Goal: Contribute content

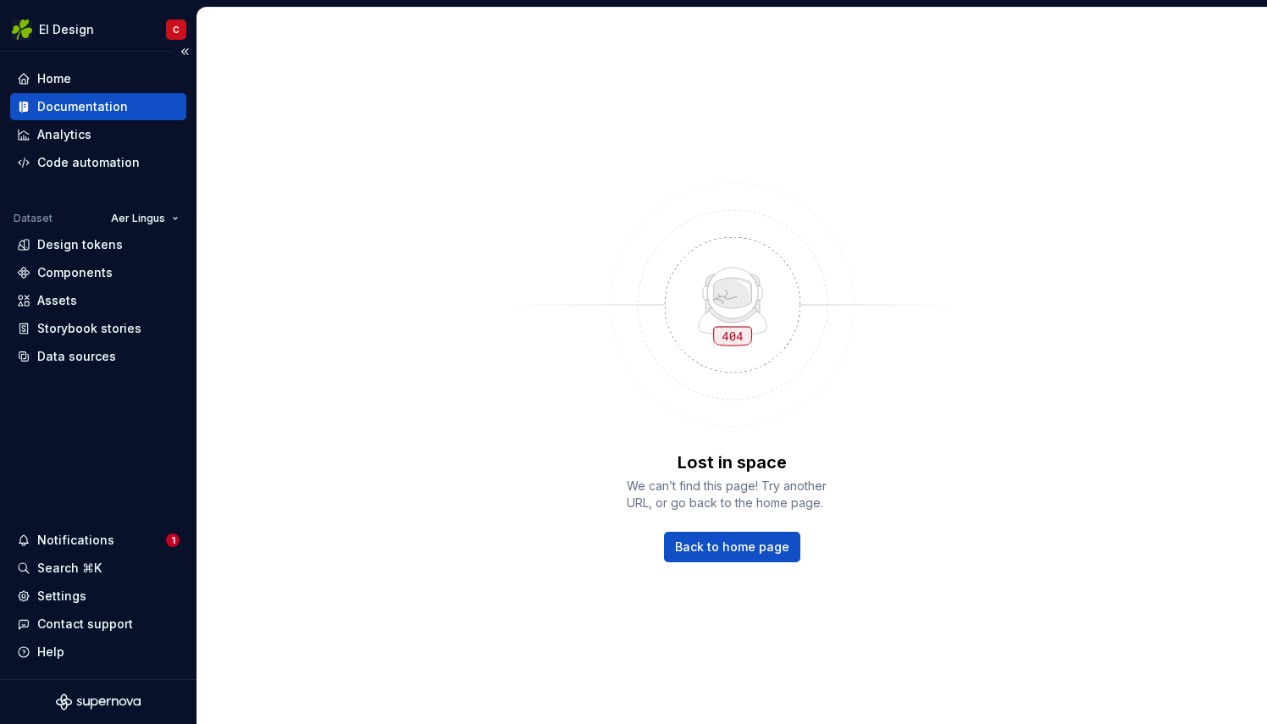
click at [61, 102] on div "Documentation" at bounding box center [82, 106] width 91 height 17
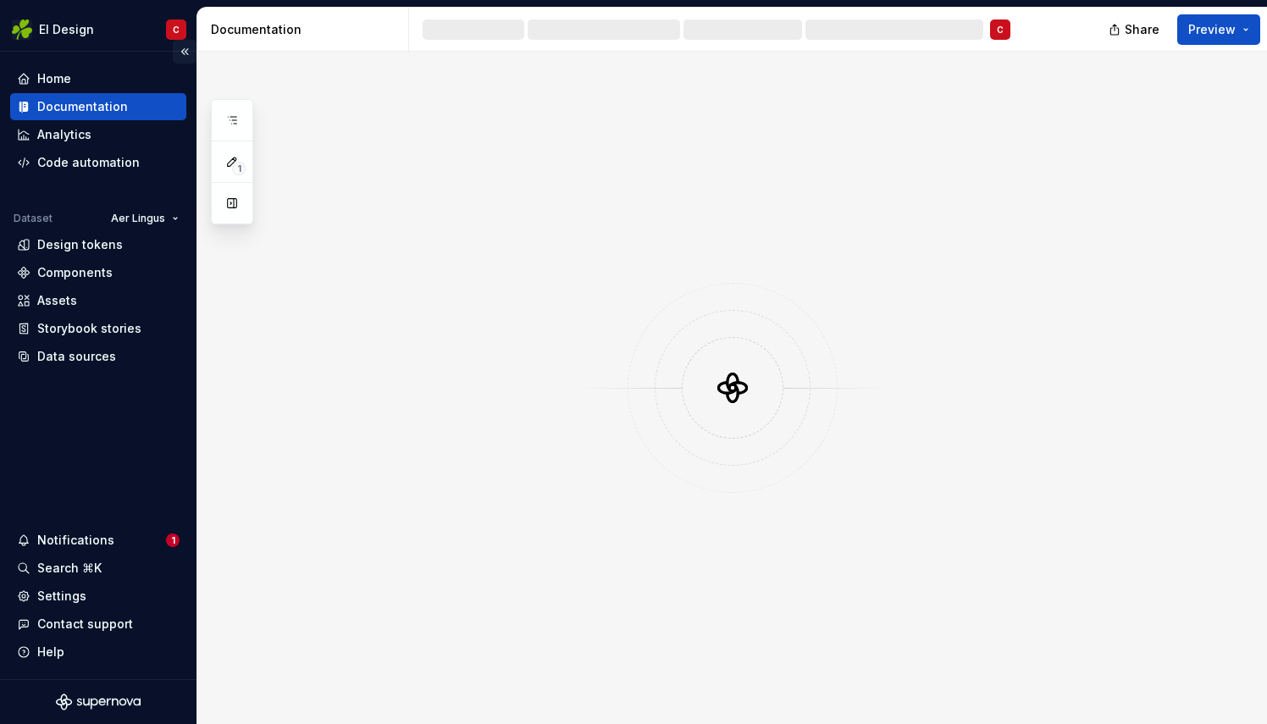
click at [185, 46] on button "Collapse sidebar" at bounding box center [185, 52] width 24 height 24
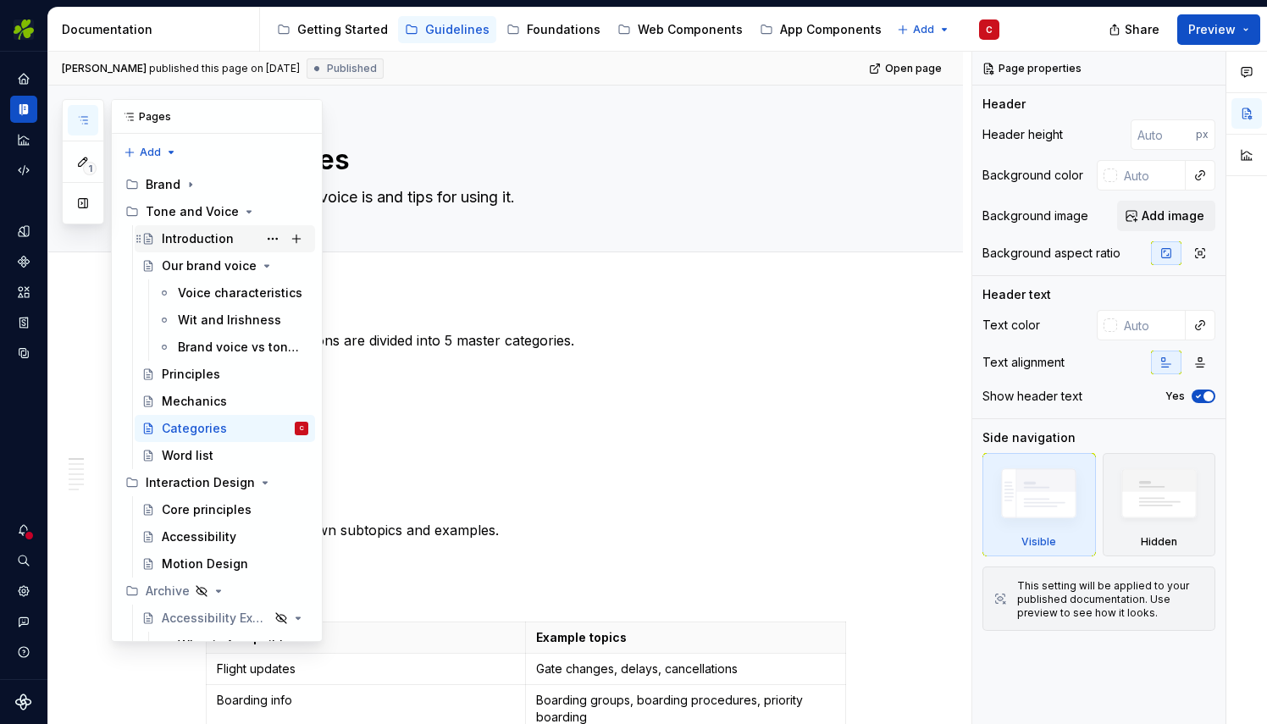
click at [169, 233] on div "Introduction" at bounding box center [198, 238] width 72 height 17
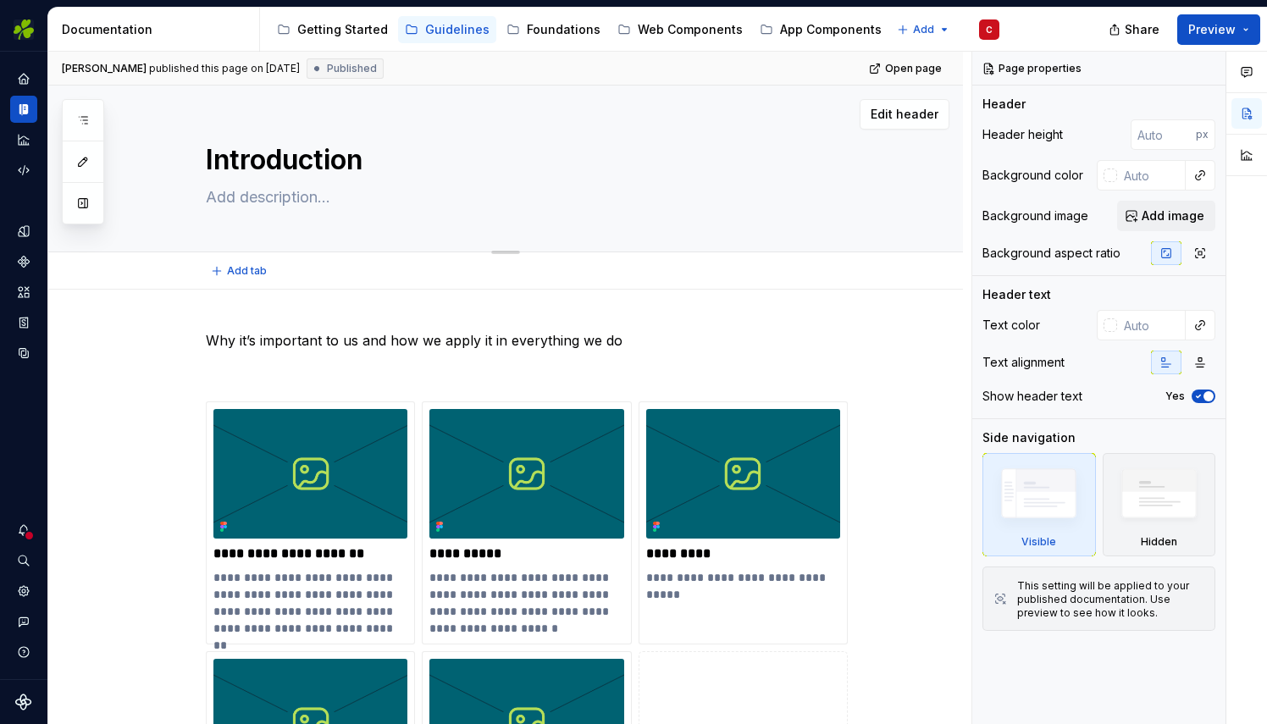
click at [259, 201] on textarea at bounding box center [522, 197] width 640 height 27
type textarea "*"
type textarea "W"
type textarea "*"
type textarea "Wh"
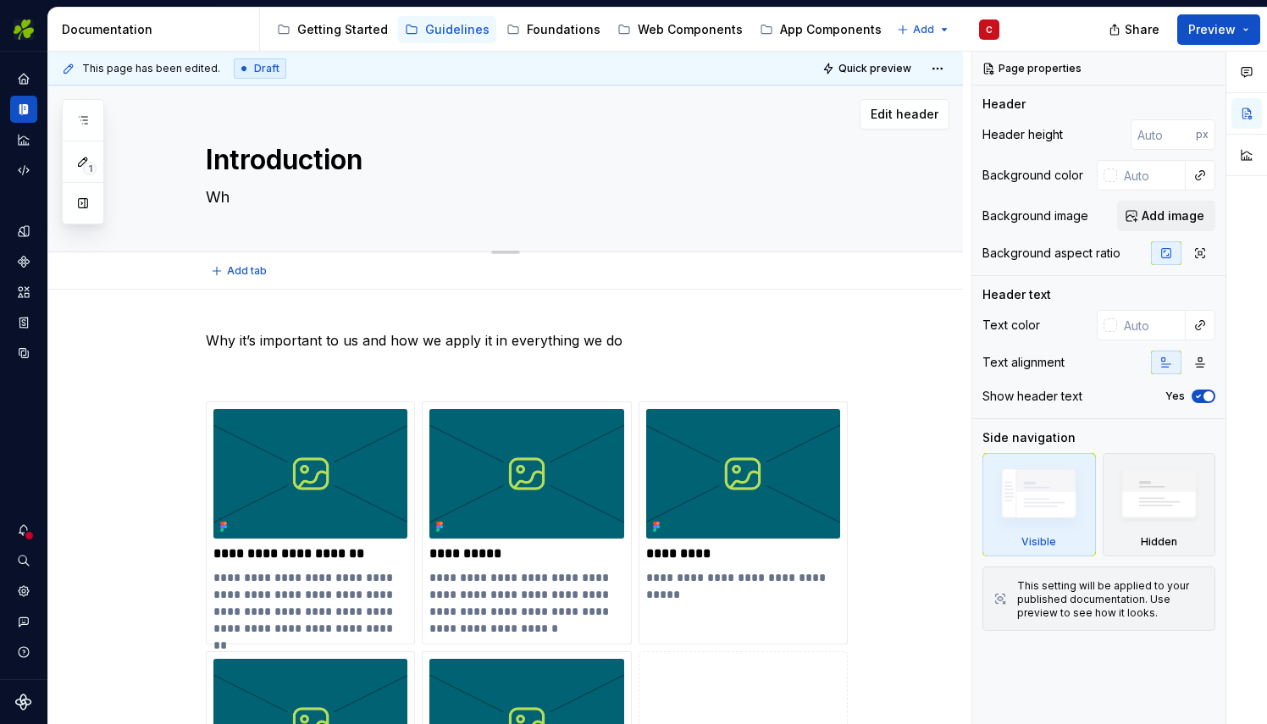
type textarea "*"
type textarea "Wha"
type textarea "*"
type textarea "What"
type textarea "*"
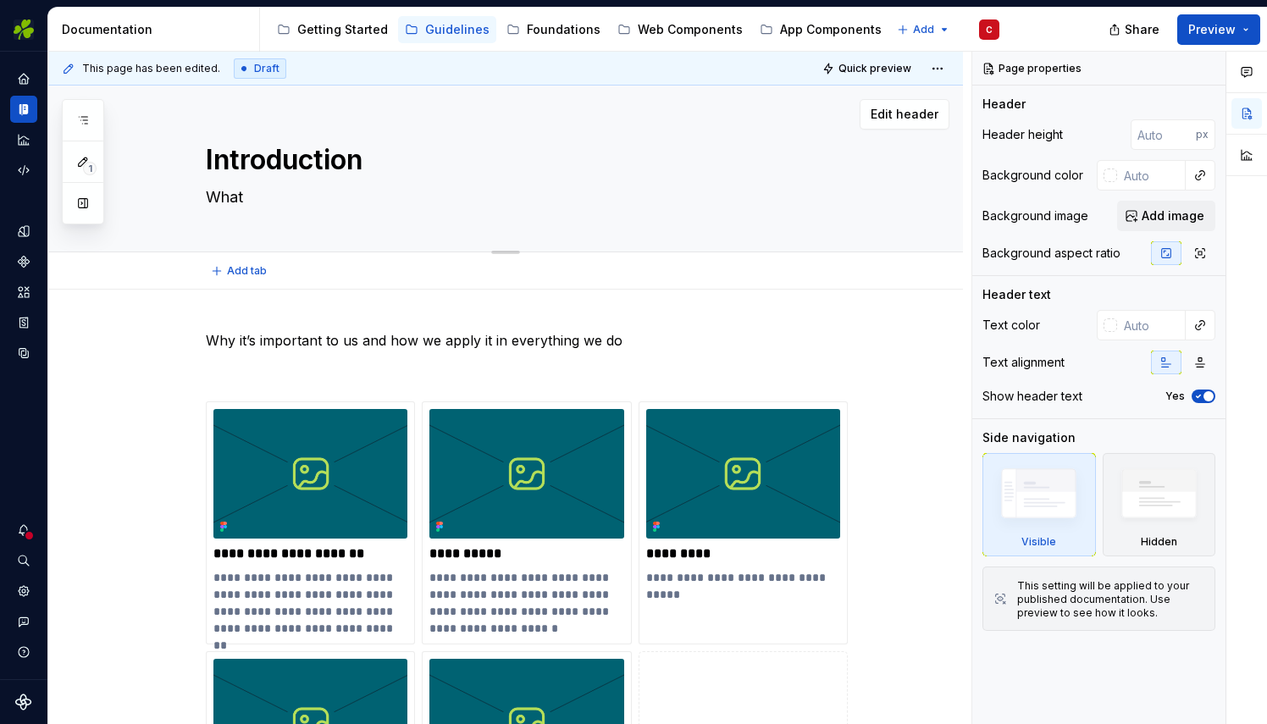
type textarea "What"
type textarea "*"
type textarea "What w"
type textarea "*"
type textarea "What we"
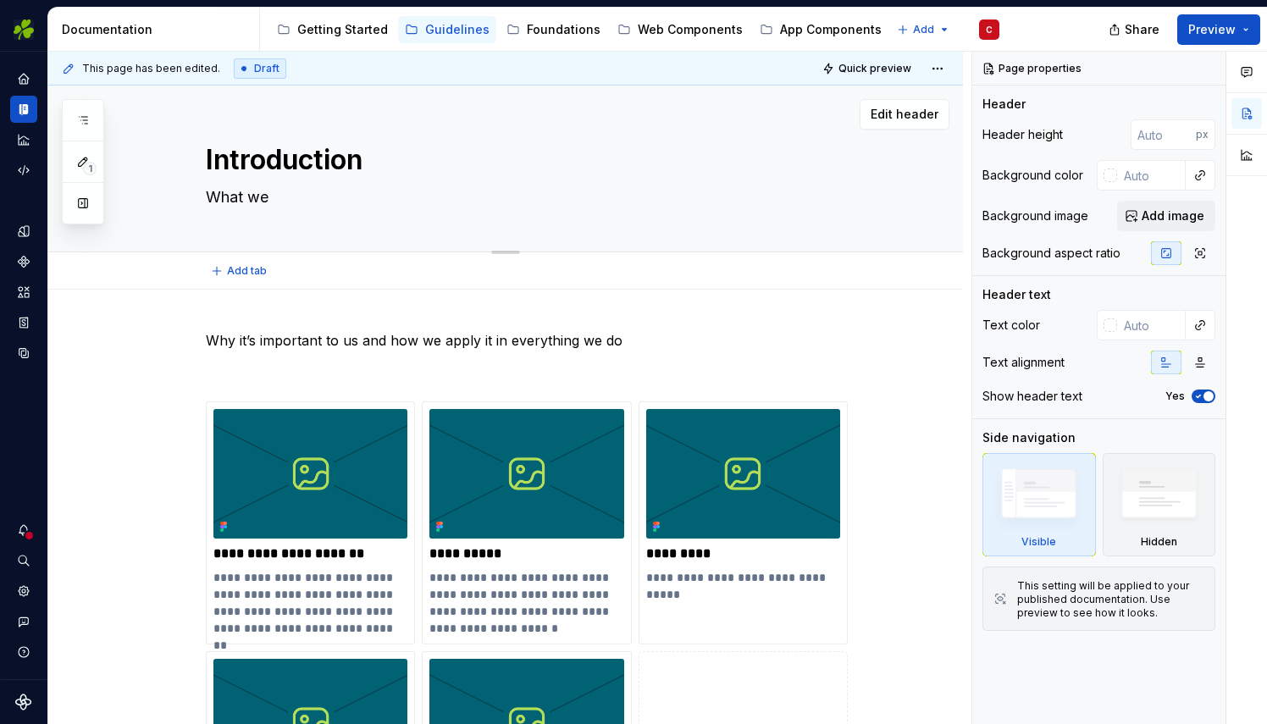
type textarea "*"
type textarea "What we"
type textarea "*"
type textarea "What we s"
type textarea "*"
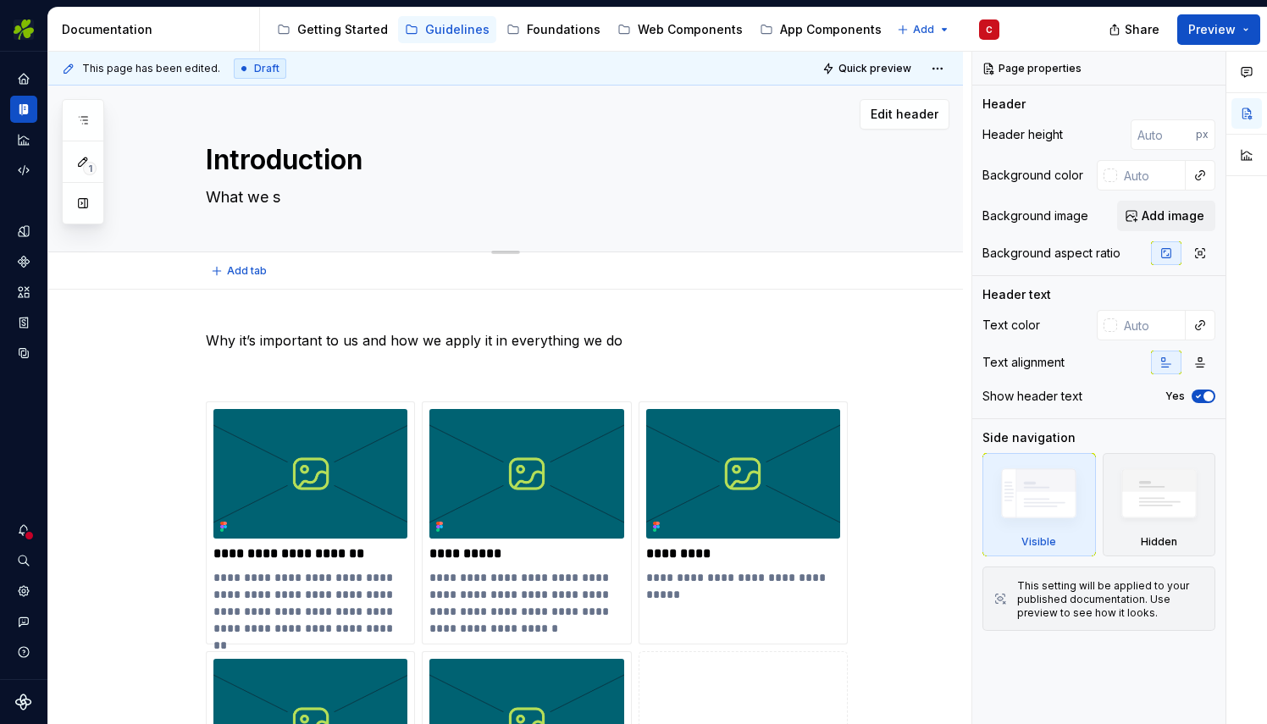
type textarea "What we sa"
type textarea "*"
type textarea "What we say"
type textarea "*"
type textarea "What we say"
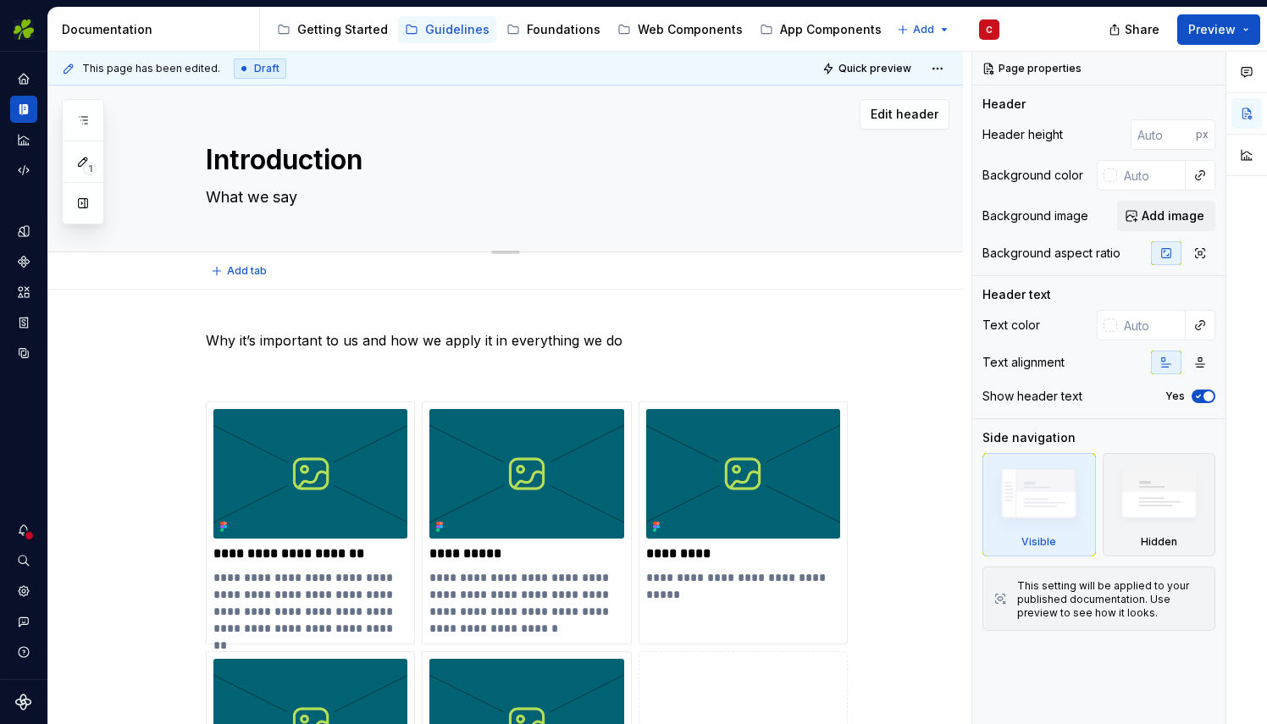
type textarea "*"
type textarea "What we say m"
type textarea "*"
type textarea "What we say ma"
type textarea "*"
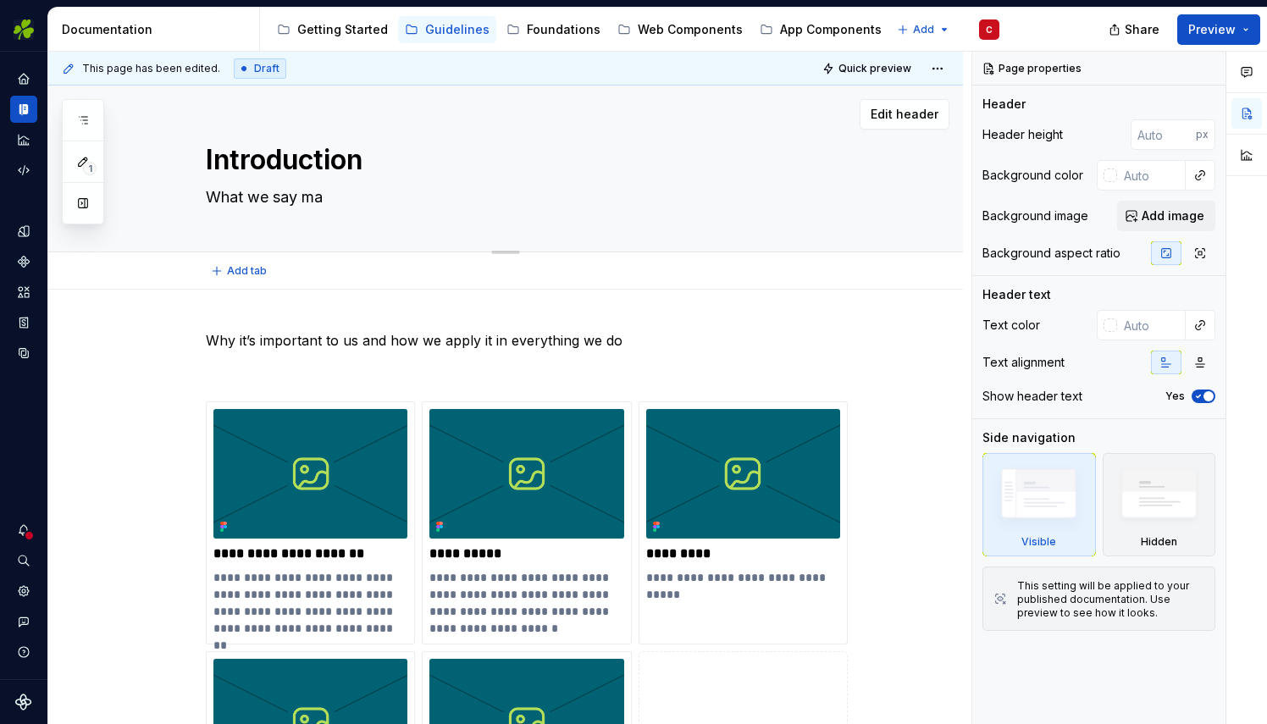
type textarea "What we say mat"
type textarea "*"
type textarea "What we say [PERSON_NAME]"
type textarea "*"
type textarea "What we say matte"
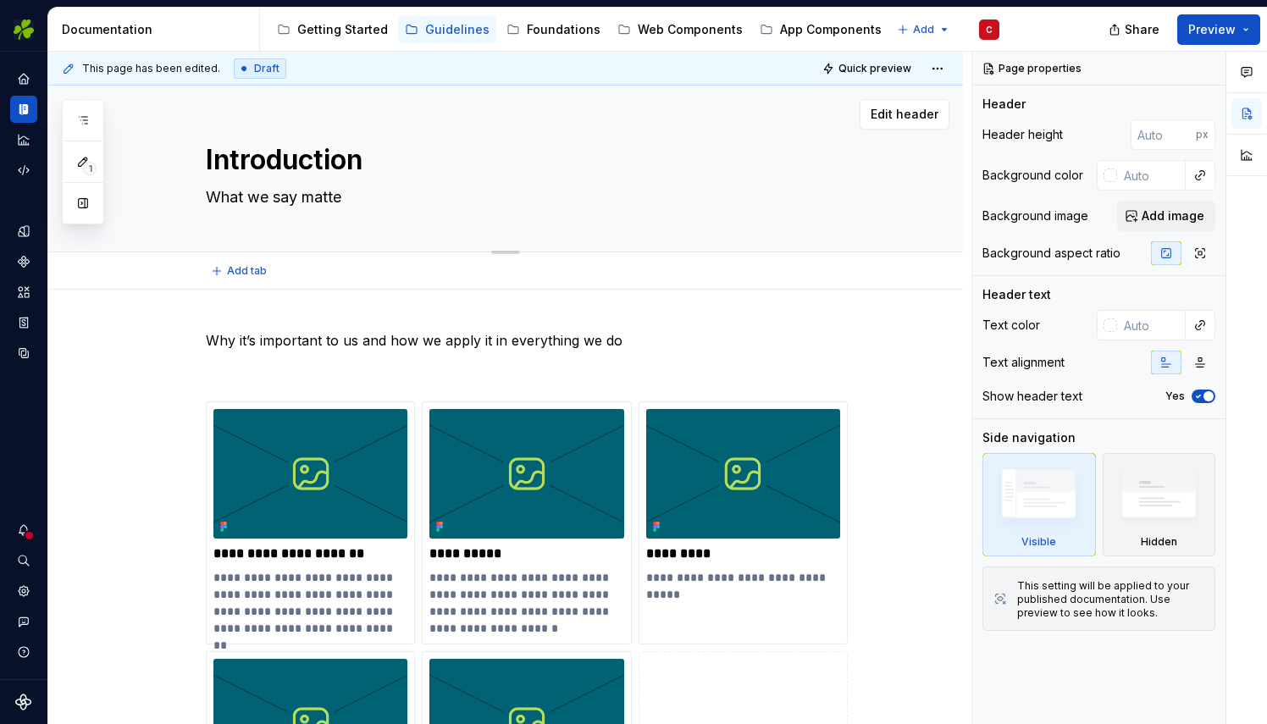
type textarea "*"
type textarea "What we say matter"
type textarea "*"
type textarea "What we say matters"
type textarea "*"
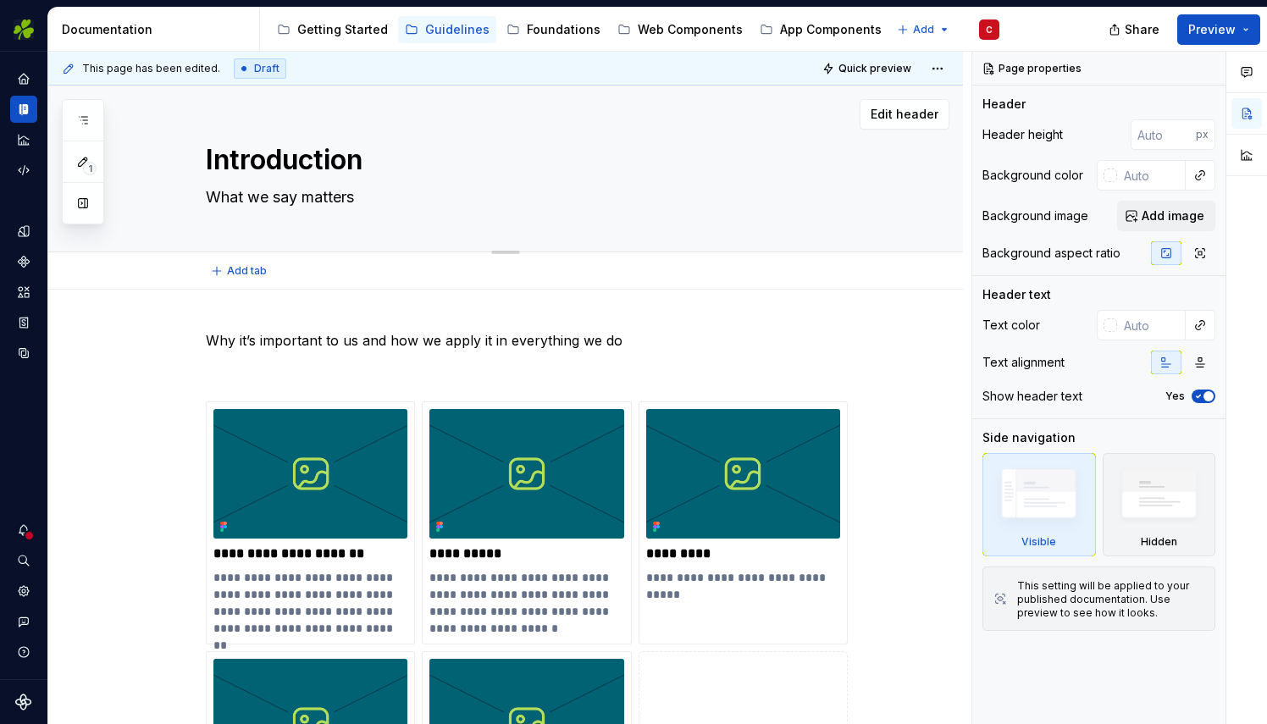
type textarea "What we say matters"
type textarea "*"
type textarea "What we say matters"
type textarea "*"
type textarea "What we say matters,"
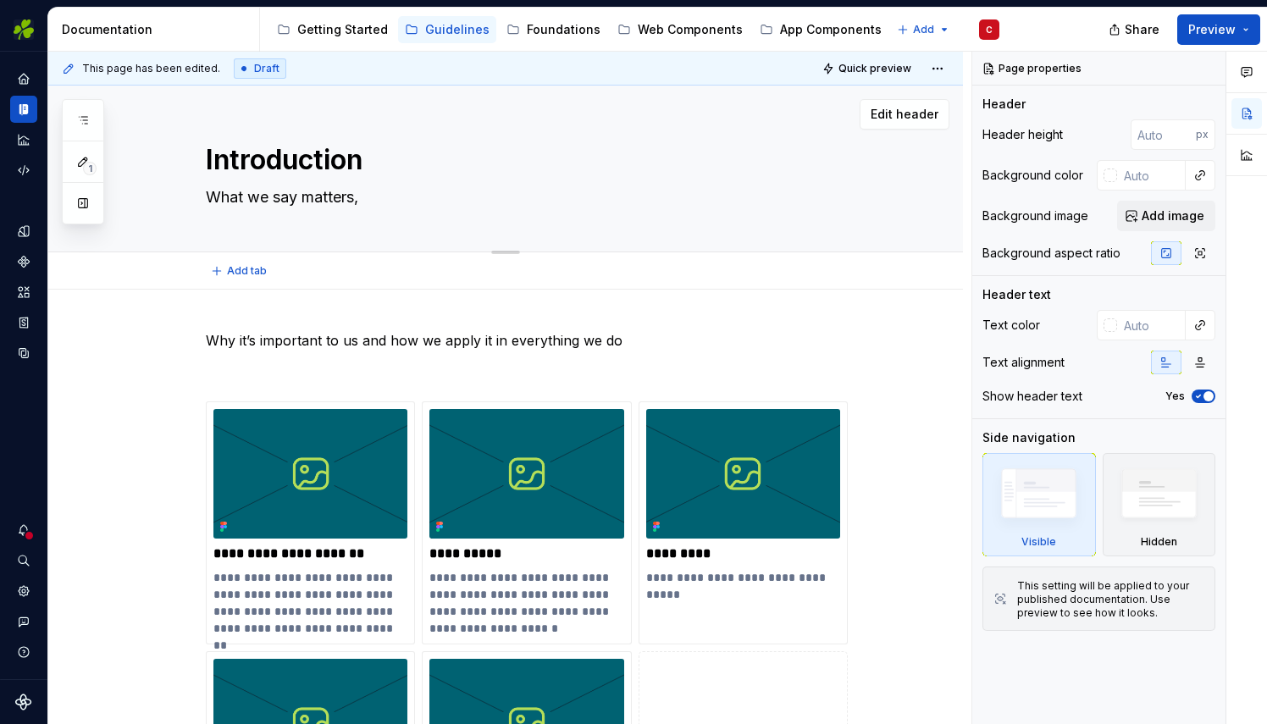
type textarea "*"
type textarea "What we say matters,"
type textarea "*"
type textarea "What we say matters, h"
type textarea "*"
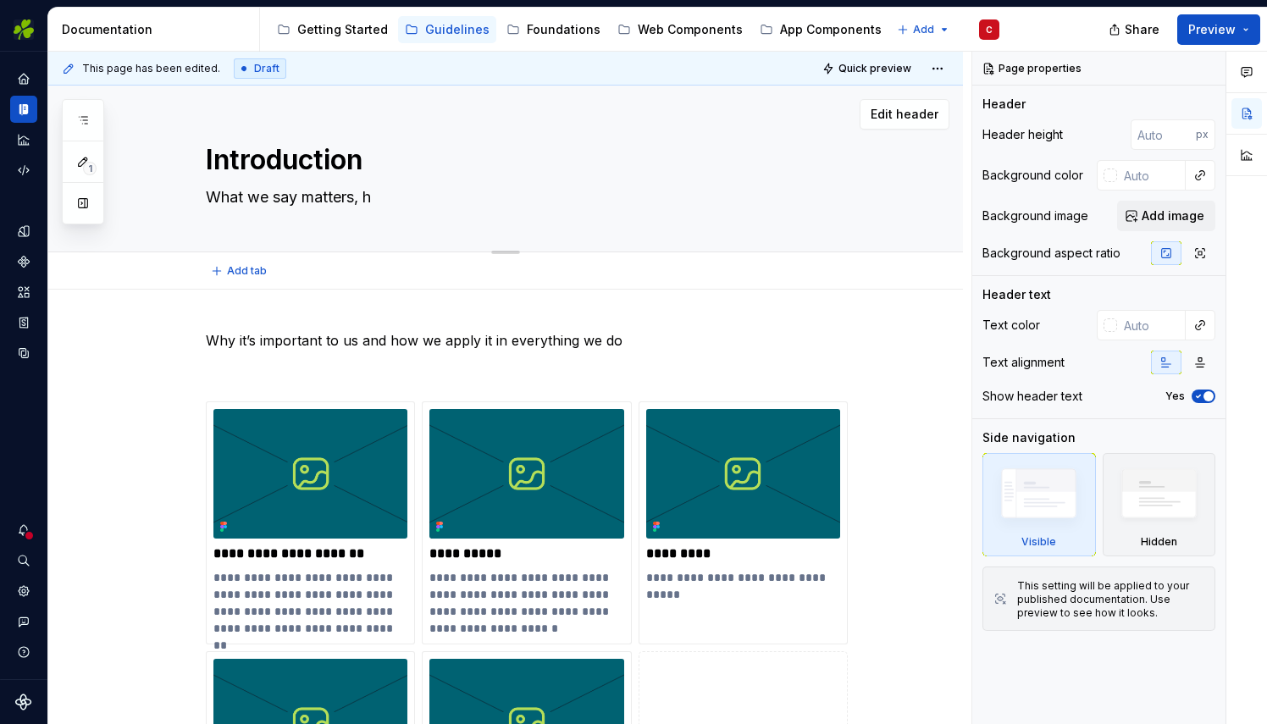
type textarea "What we say matters, ho"
type textarea "*"
type textarea "What we say matters, how"
type textarea "*"
type textarea "What we say matters, how"
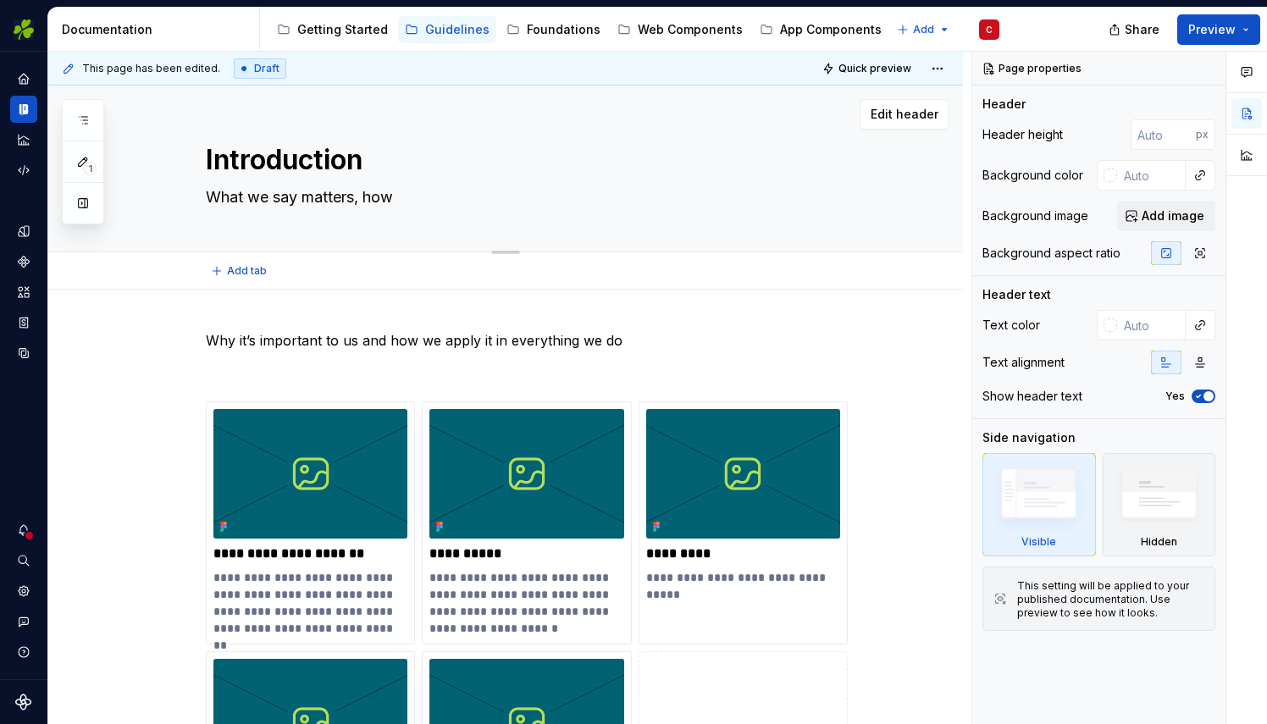
type textarea "*"
type textarea "What we say matters, how w"
type textarea "*"
type textarea "What we say matters, how we"
type textarea "*"
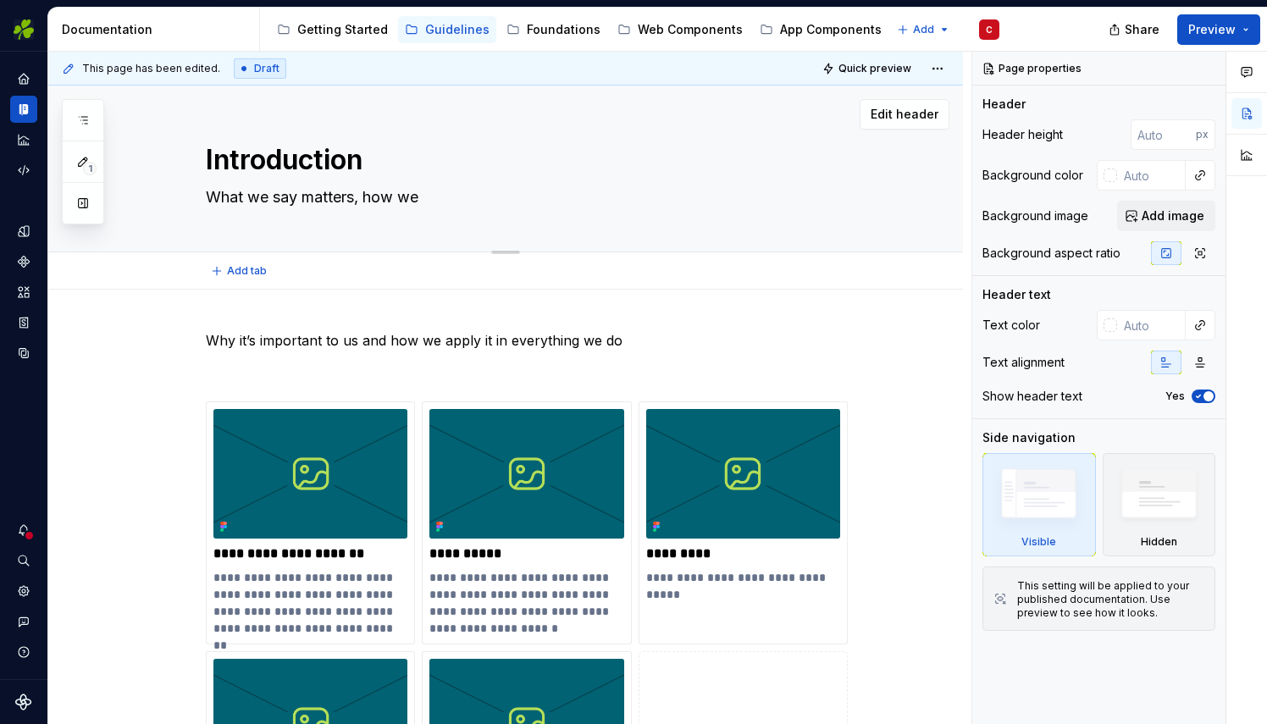
type textarea "What we say matters, how we"
type textarea "*"
type textarea "What we say matters, how we s"
type textarea "*"
type textarea "What we say matters, how we sa"
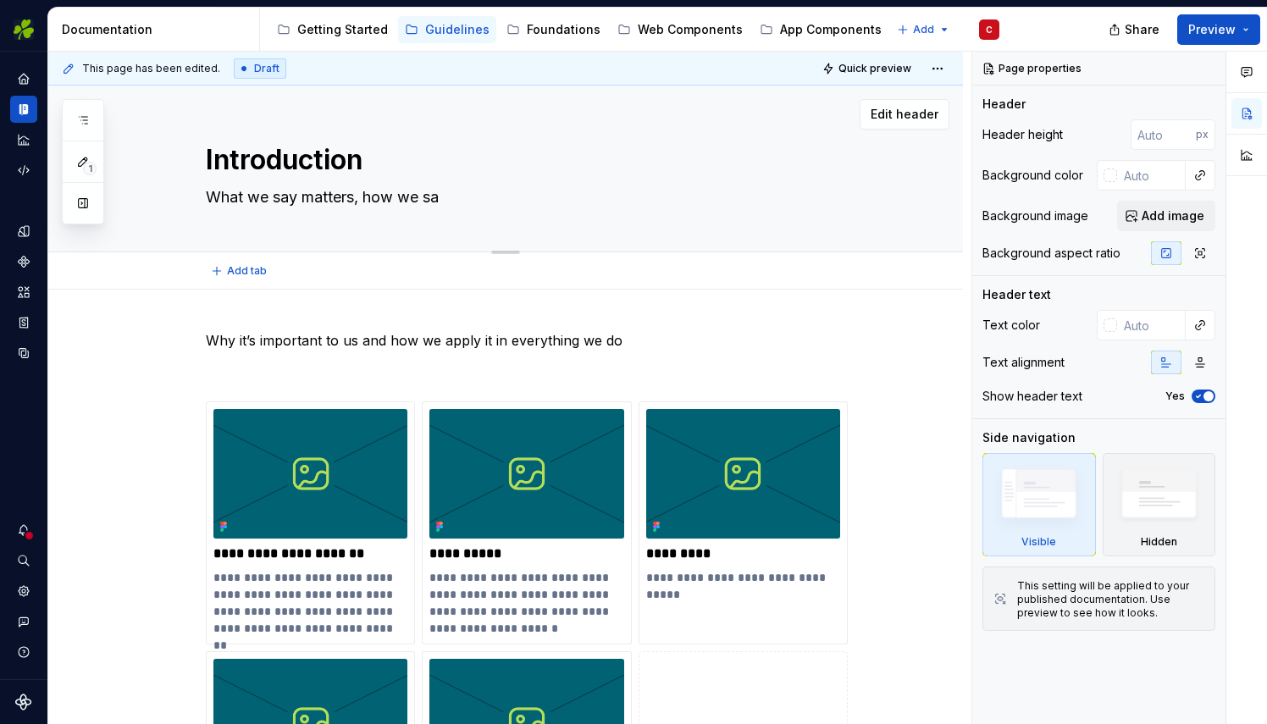
type textarea "*"
type textarea "What we say matters, how we say"
type textarea "*"
type textarea "What we say matters, how we say"
type textarea "*"
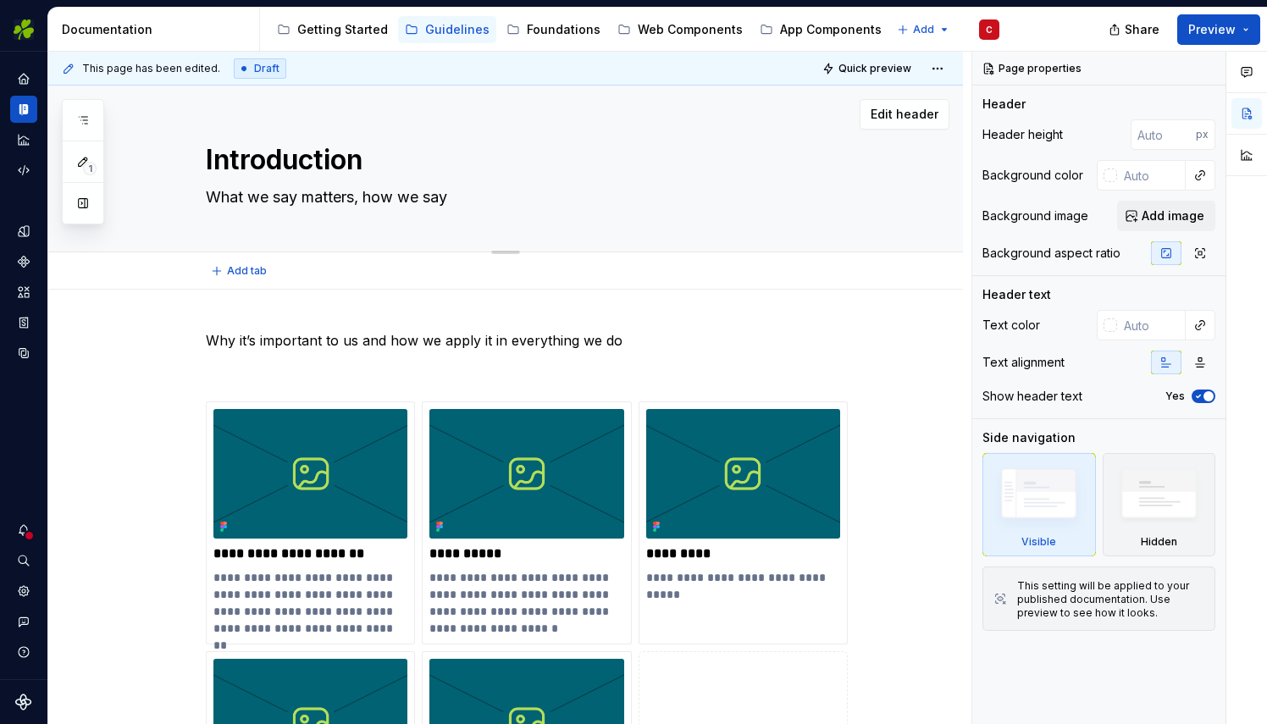
type textarea "What we say matters, how we say i"
type textarea "*"
type textarea "What we say matters, how we say it"
type textarea "*"
type textarea "What we say matters, how we say it"
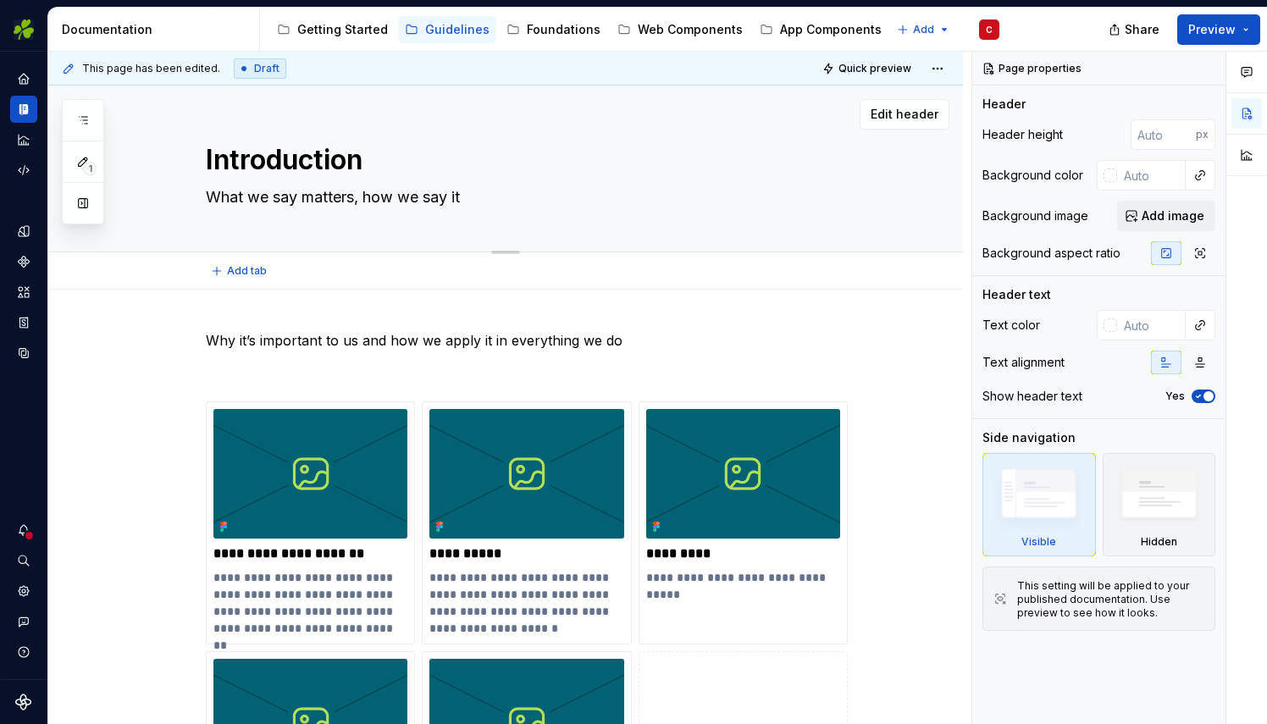
type textarea "*"
type textarea "What we say matters, how we say it w"
type textarea "*"
type textarea "What we say matters, how we say it"
type textarea "*"
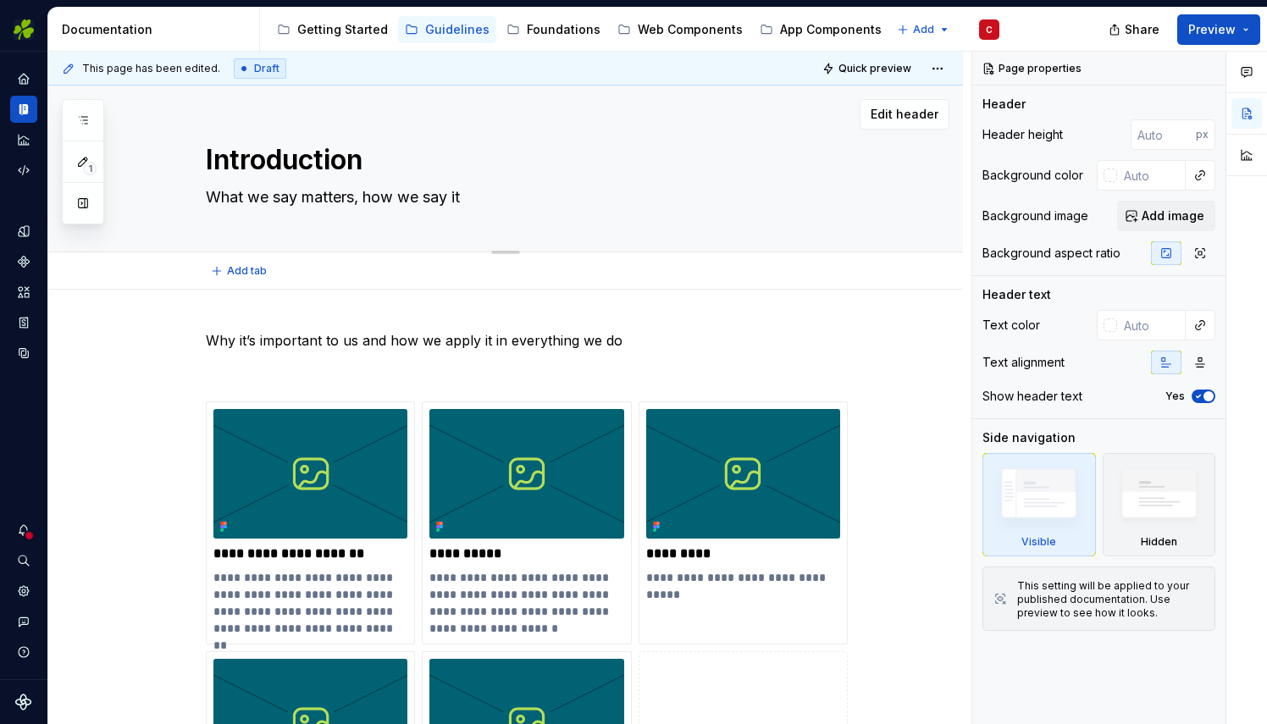
type textarea "What we say matters, how we say it,"
type textarea "*"
type textarea "What we say matters, how we say it,"
type textarea "*"
type textarea "What we say matters, how we say it, s"
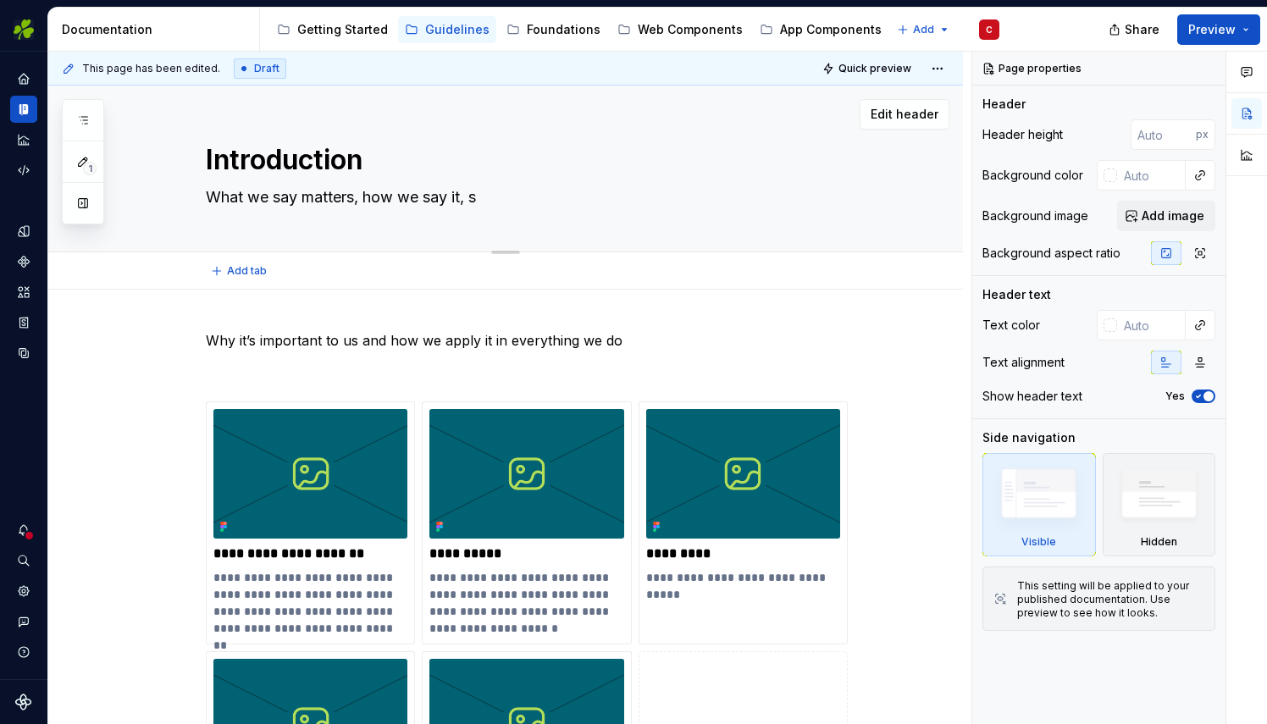
type textarea "*"
type textarea "What we say matters, how we say it, sh"
type textarea "*"
type textarea "What we say matters, how we say it, sho"
type textarea "*"
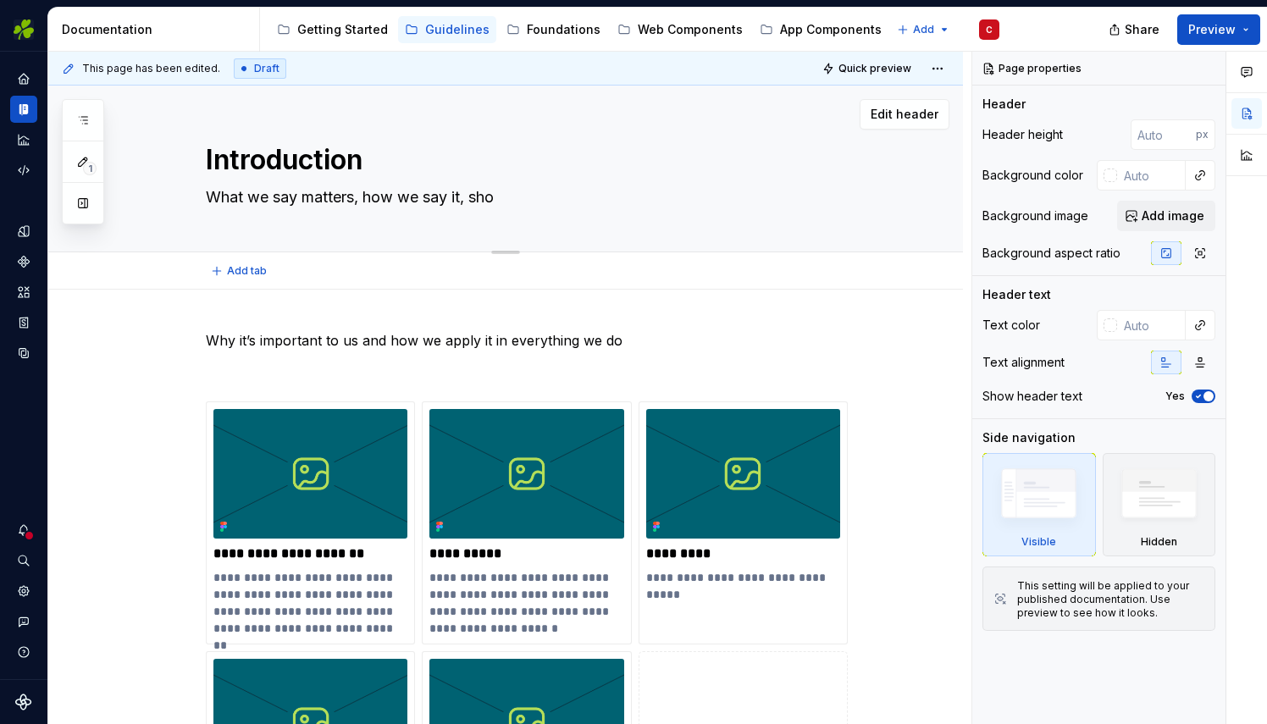
type textarea "What we say matters, how we say it, show"
type textarea "*"
type textarea "What we say matters, how we say it, show"
type textarea "*"
type textarea "What we say matters, how we say it, shows"
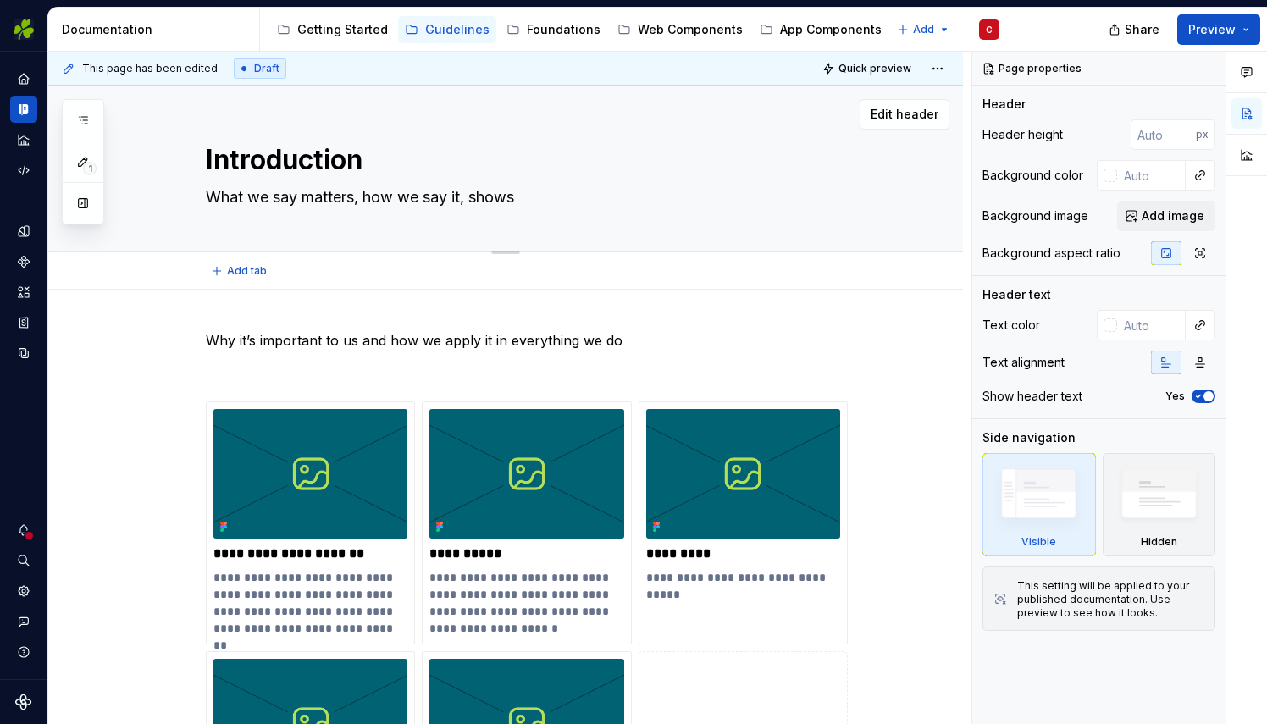
type textarea "*"
type textarea "What we say matters, how we say it, shows"
type textarea "*"
type textarea "What we say matters, how we say it, shows w"
type textarea "*"
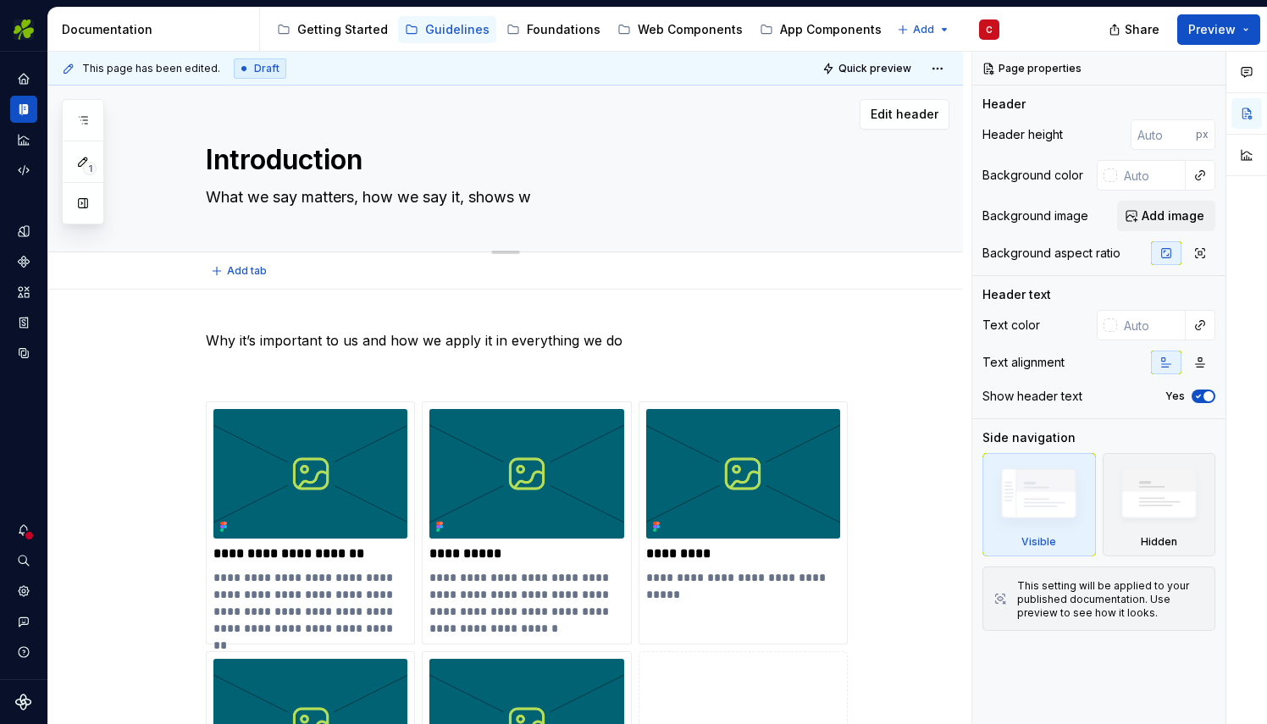
type textarea "What we say matters, how we say it, shows wh"
type textarea "*"
type textarea "What we say matters, how we say it, shows who"
type textarea "*"
type textarea "What we say matters, how we say it, shows who w"
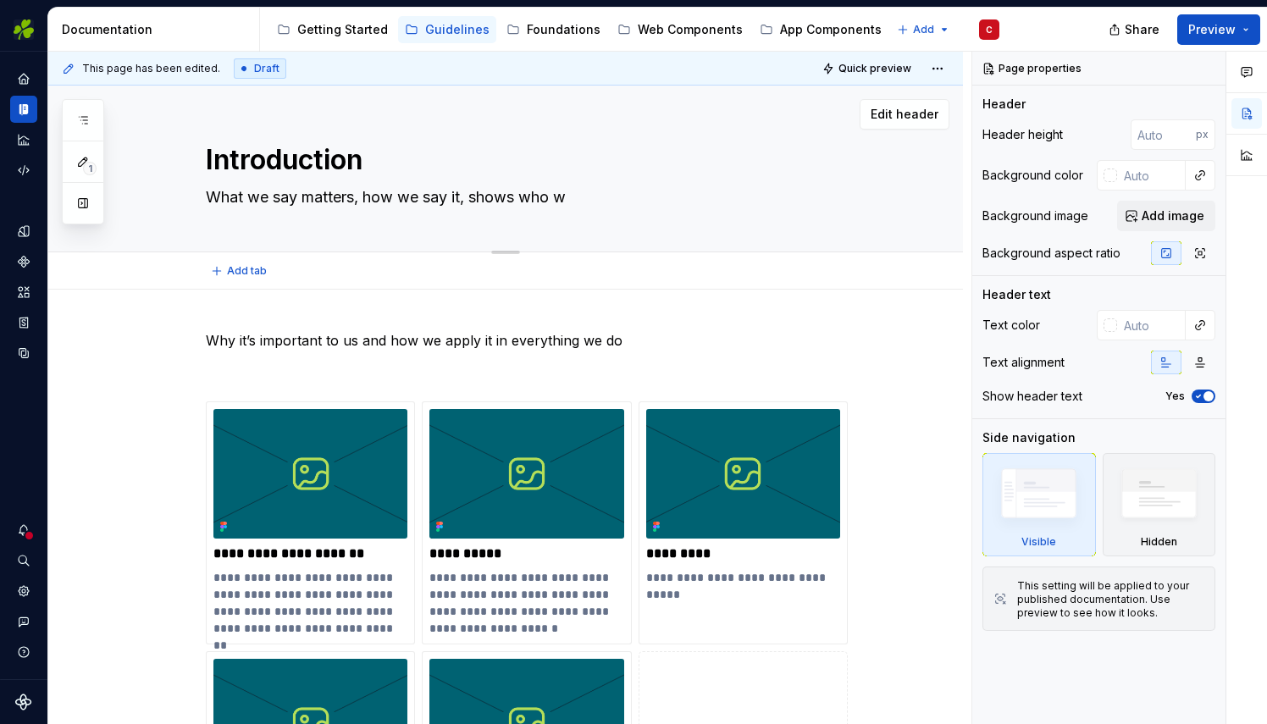
type textarea "*"
type textarea "What we say matters, how we say it, shows who we"
type textarea "*"
type textarea "What we say matters, how we say it, shows who we"
type textarea "*"
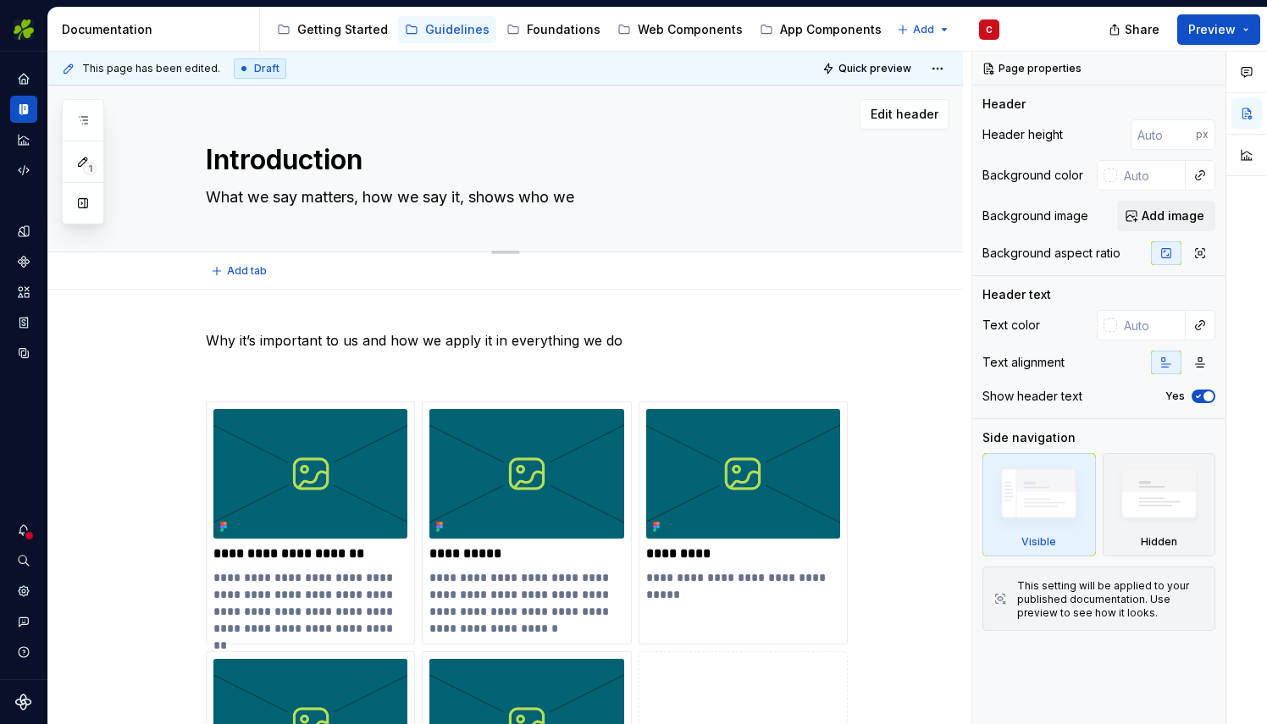
type textarea "What we say matters, how we say it, shows who we a"
type textarea "*"
type textarea "What we say matters, how we say it, shows who we ar"
type textarea "*"
type textarea "What we say matters, how we say it, shows who we are"
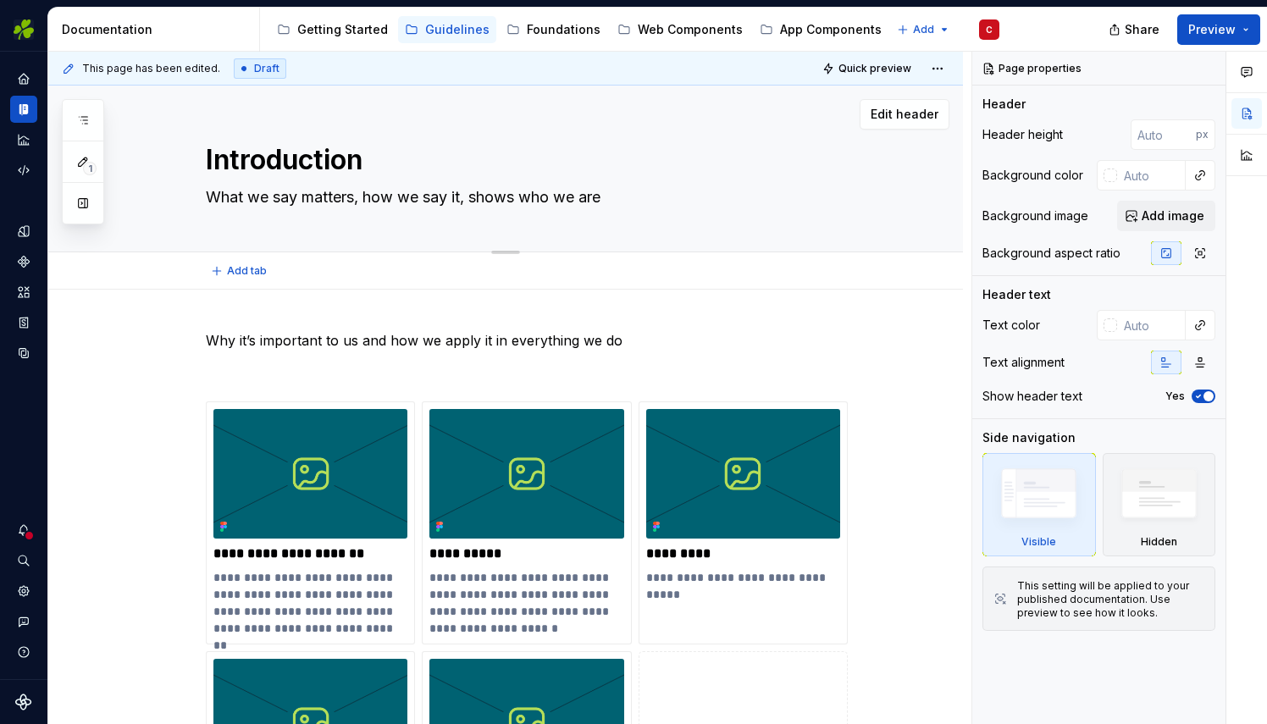
type textarea "*"
type textarea "What we say matters, how we say it, shows who we are"
type textarea "*"
type textarea "What we say matters, how we say it, shows who we are."
type textarea "*"
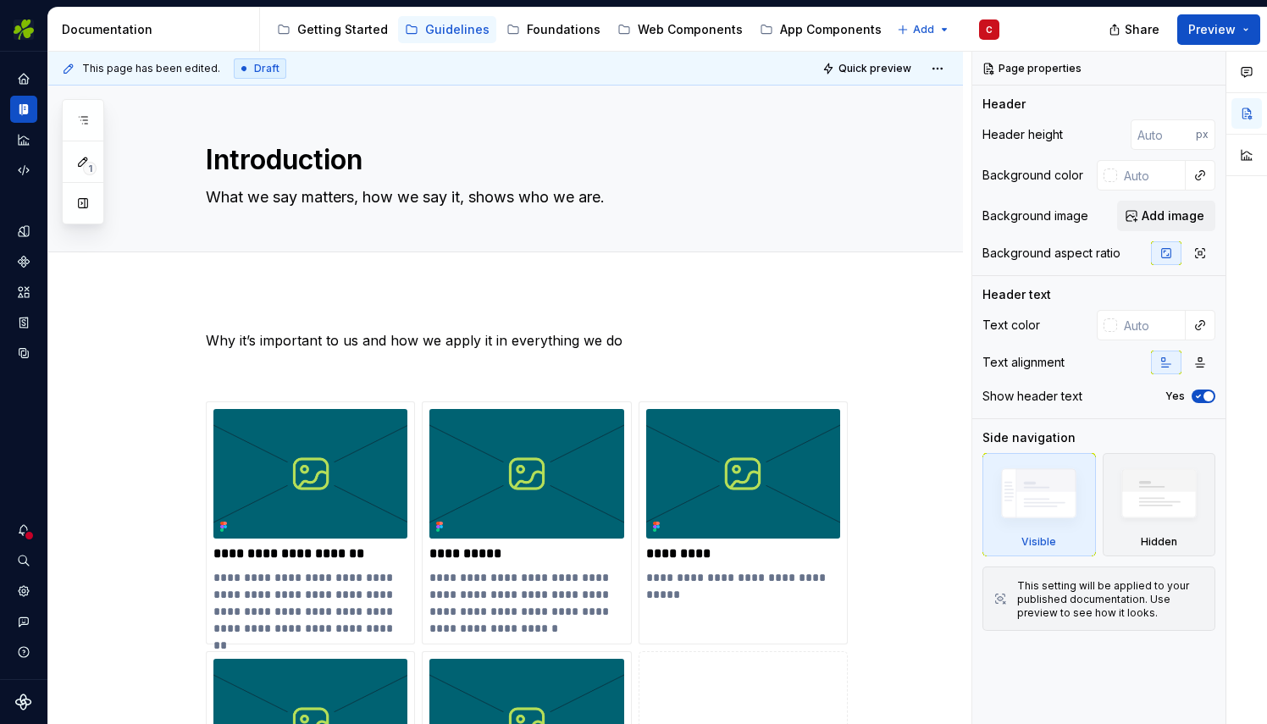
type textarea "What we say matters, how we say it, shows who we are."
click at [652, 198] on textarea "What we say matters, how we say it, shows who we are." at bounding box center [522, 197] width 640 height 27
click at [488, 196] on textarea "What we say matters, how we say it, shows who we are." at bounding box center [522, 197] width 640 height 27
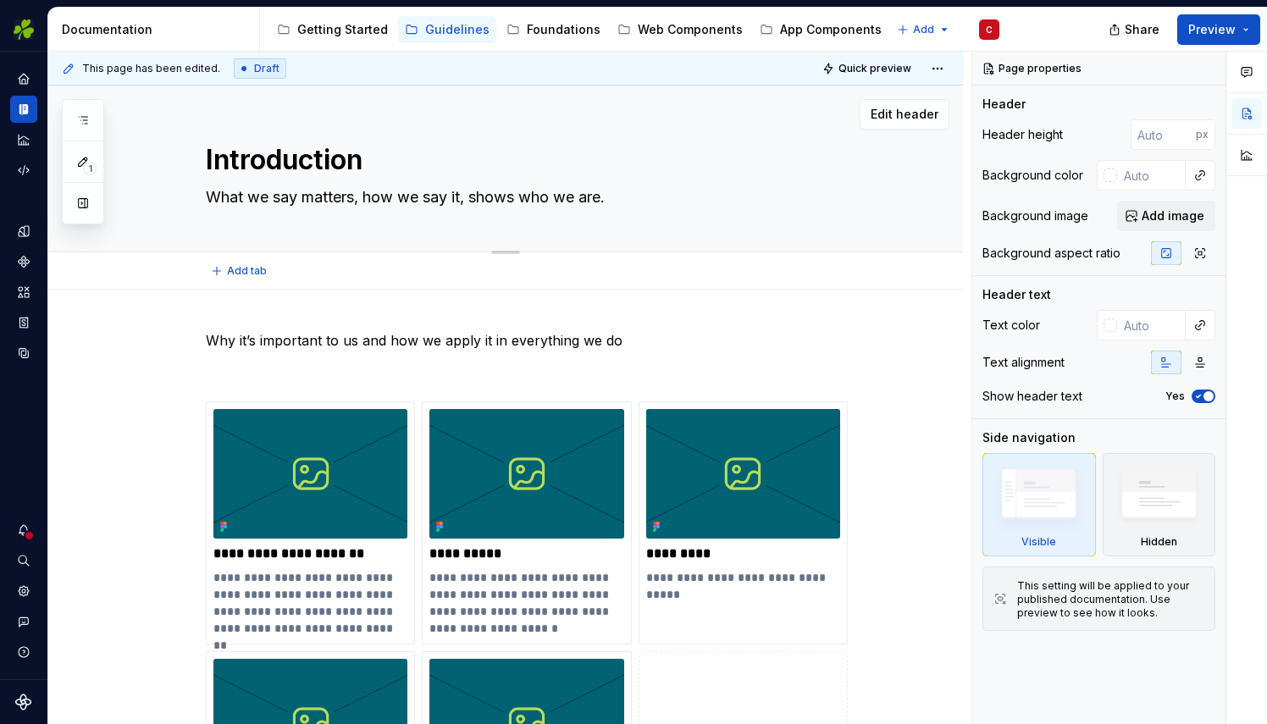
paste textarea ". How we say it defines who we are"
type textarea "*"
type textarea "What we say matters. How we say it defines who we are"
type textarea "*"
type textarea "What we say matters. How we say it defines who we are"
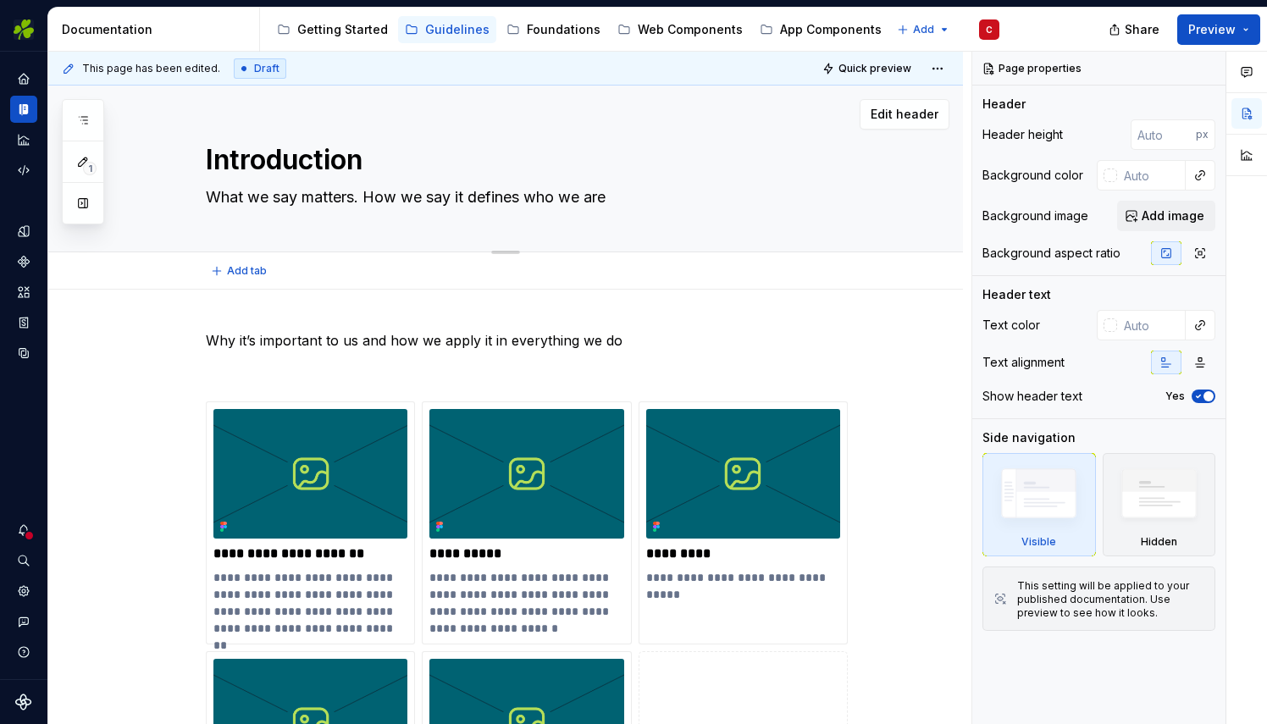
type textarea "*"
type textarea "What we say matters. How we say it defines who we are a"
type textarea "*"
type textarea "What we say matters. How we say it defines who we are an"
type textarea "*"
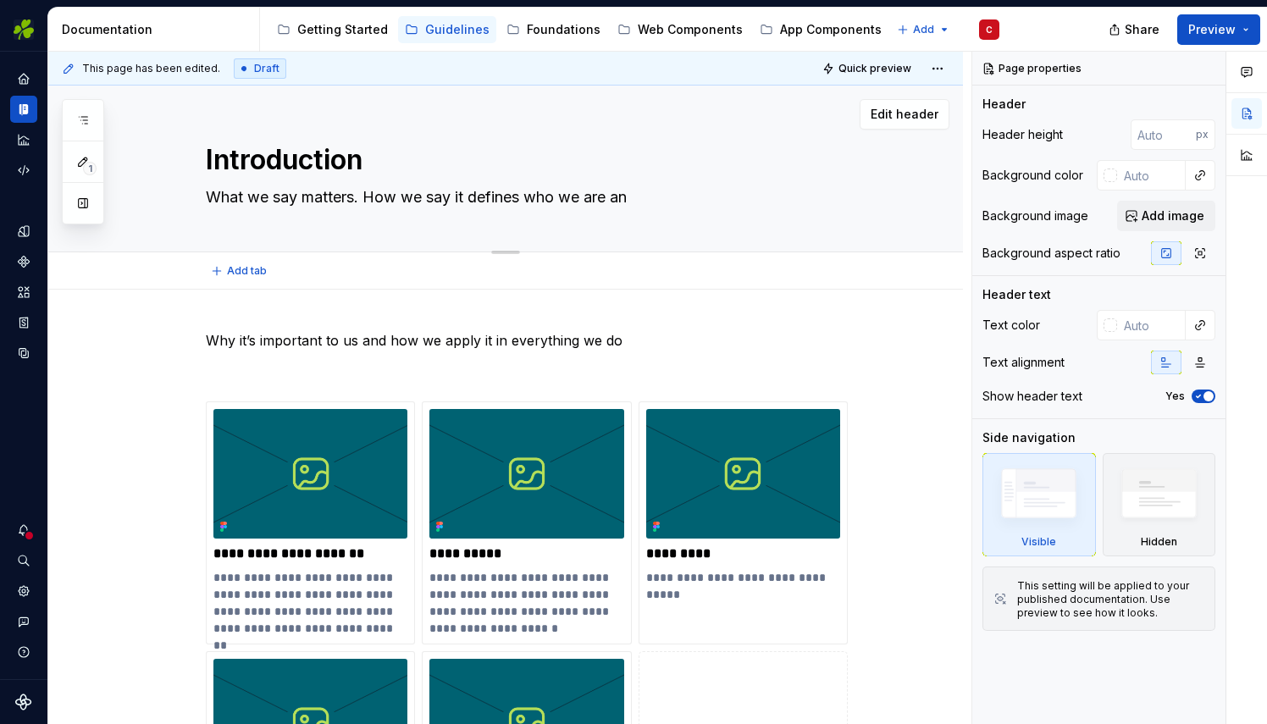
type textarea "What we say matters. How we say it defines who we are and"
type textarea "*"
type textarea "What we say matters. How we say it defines who we are and"
type textarea "*"
type textarea "What we say matters. How we say it defines who we are and ho"
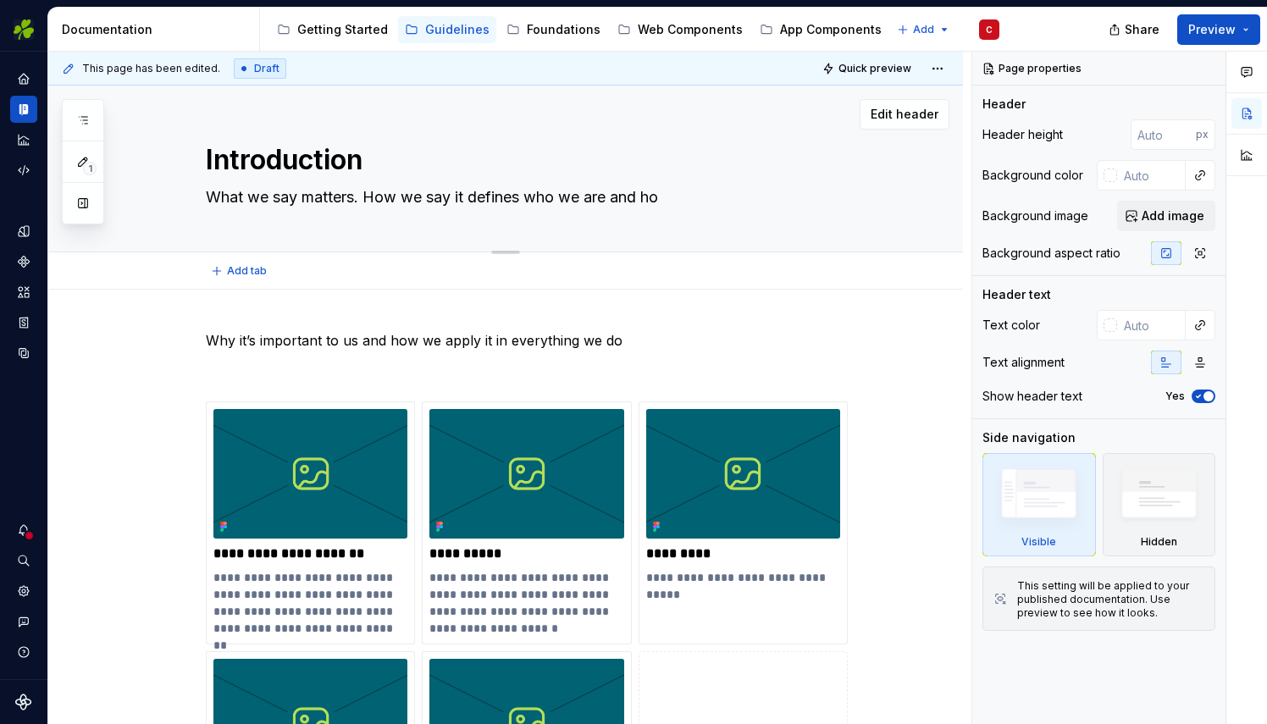
type textarea "*"
type textarea "What we say matters. How we say it defines who we are and how"
type textarea "*"
type textarea "What we say matters. How we say it defines who we are and how"
type textarea "*"
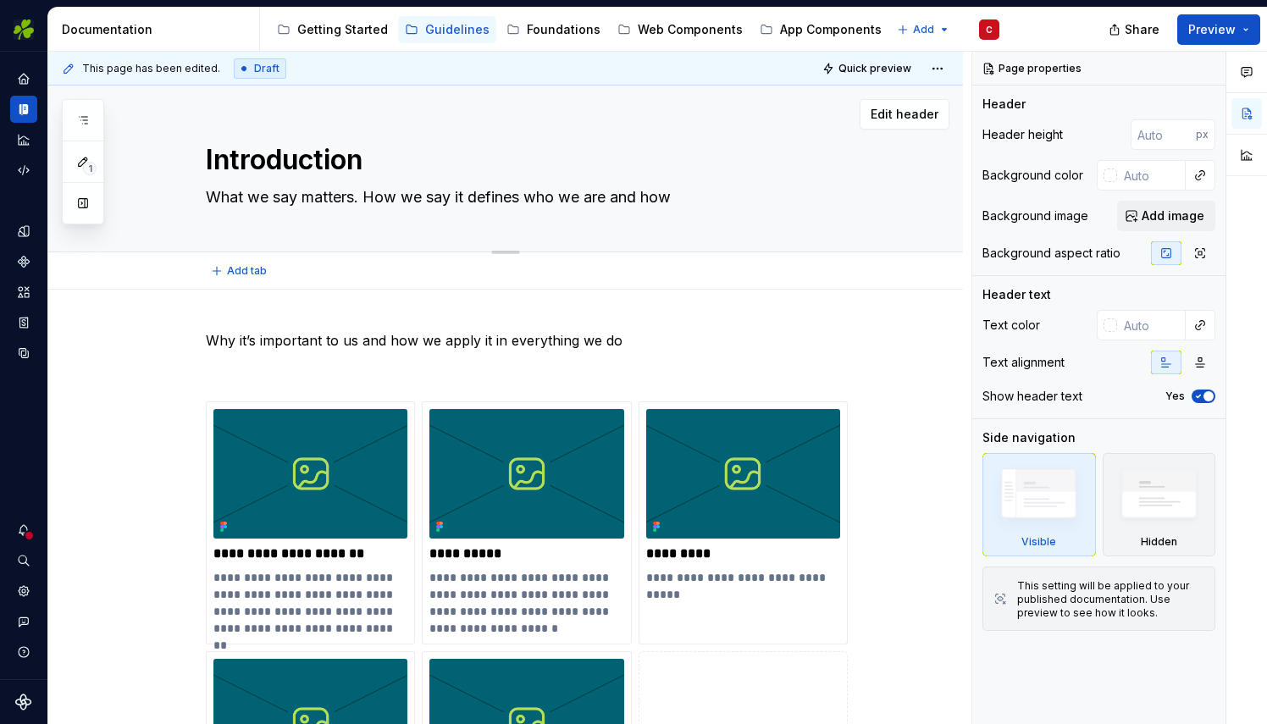
type textarea "What we say matters. How we say it defines who we are and how w"
type textarea "*"
type textarea "What we say matters. How we say it defines who we are and how we"
type textarea "*"
type textarea "What we say matters. How we say it defines who we are and how we"
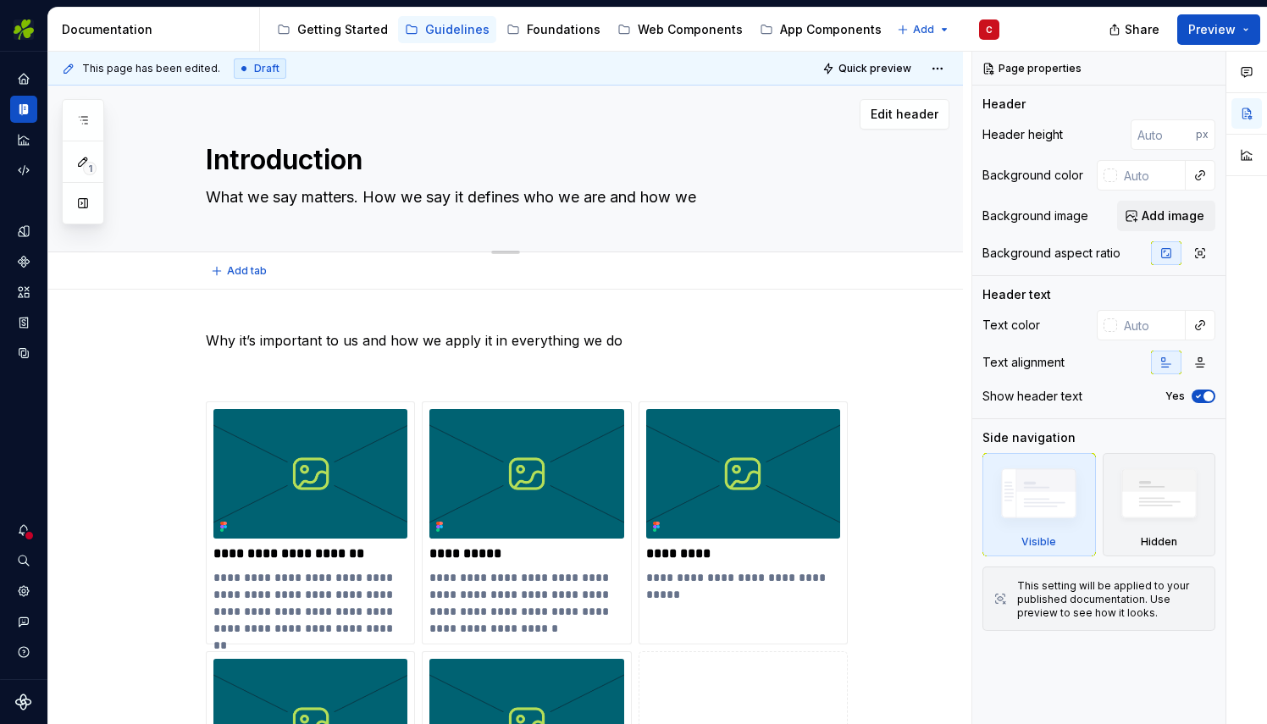
type textarea "*"
type textarea "What we say matters. How we say it defines who we are and how we w"
type textarea "*"
type textarea "What we say matters. How we say it defines who we are and how we wa"
type textarea "*"
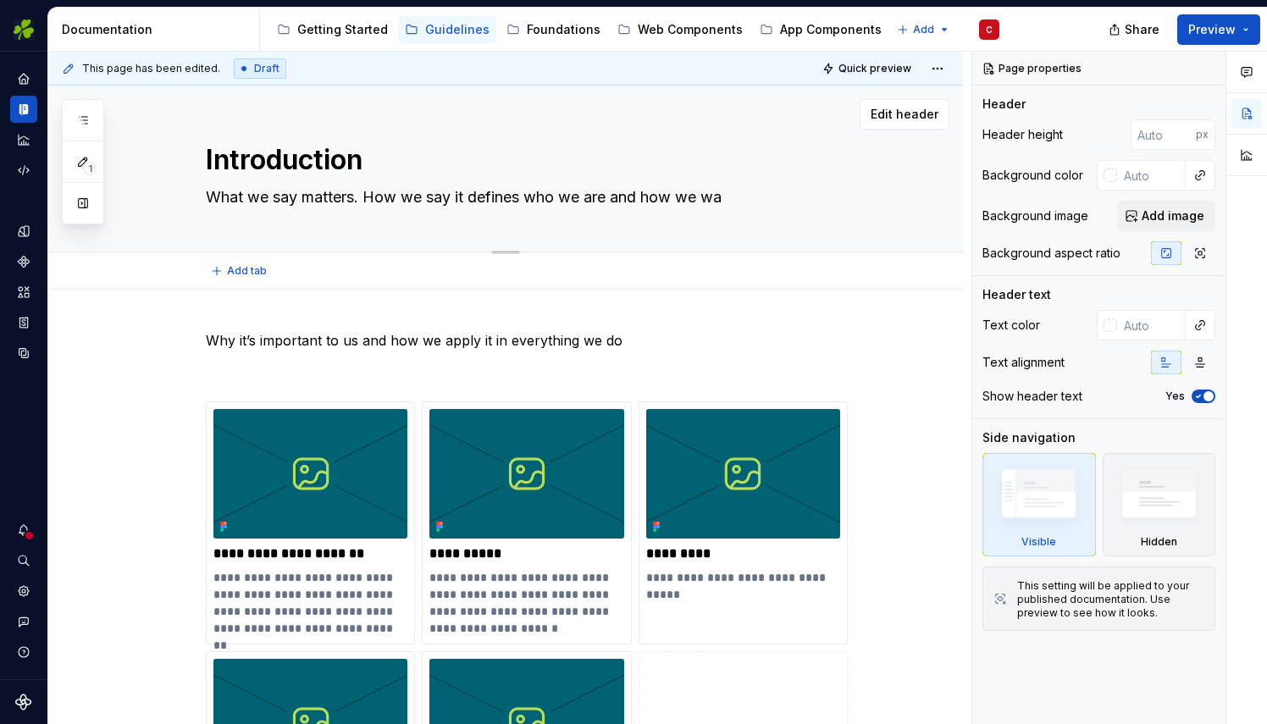
type textarea "What we say matters. How we say it defines who we are and how we wan"
type textarea "*"
type textarea "What we say matters. How we say it defines who we are and how we want"
type textarea "*"
type textarea "What we say matters. How we say it defines who we are and how we want"
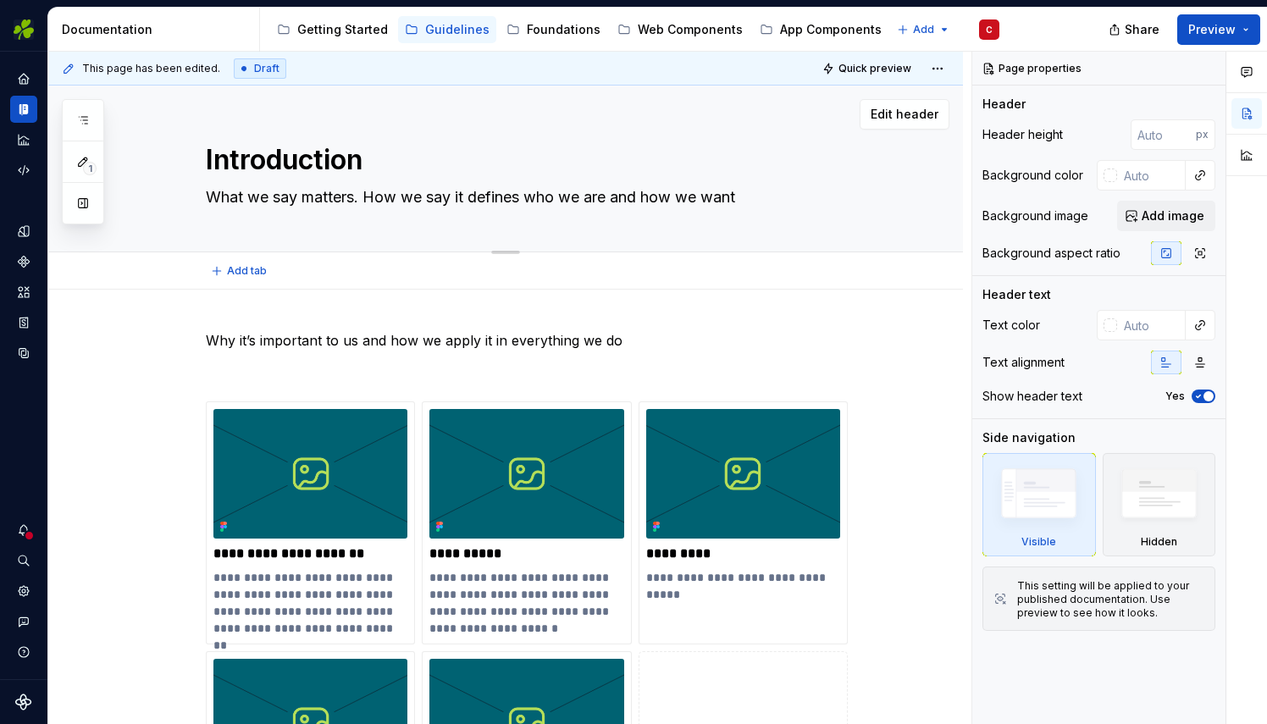
type textarea "*"
type textarea "What we say matters. How we say it defines who we are and how we want our"
type textarea "*"
type textarea "What we say matters. How we say it defines who we are and how we want our"
type textarea "*"
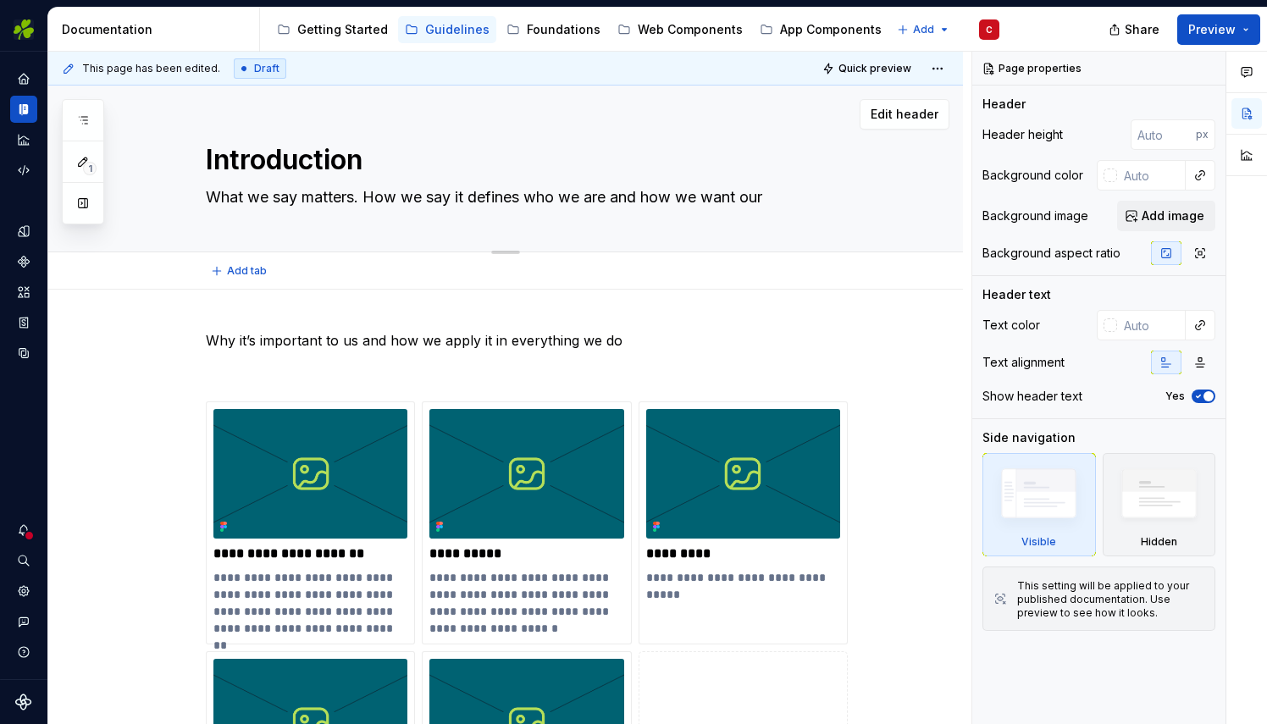
type textarea "What we say matters. How we say it defines who we are and how we want our c"
type textarea "*"
type textarea "What we say matters. How we say it defines who we are and how we want our cu"
type textarea "*"
type textarea "What we say matters. How we say it defines who we are and how we want our cus"
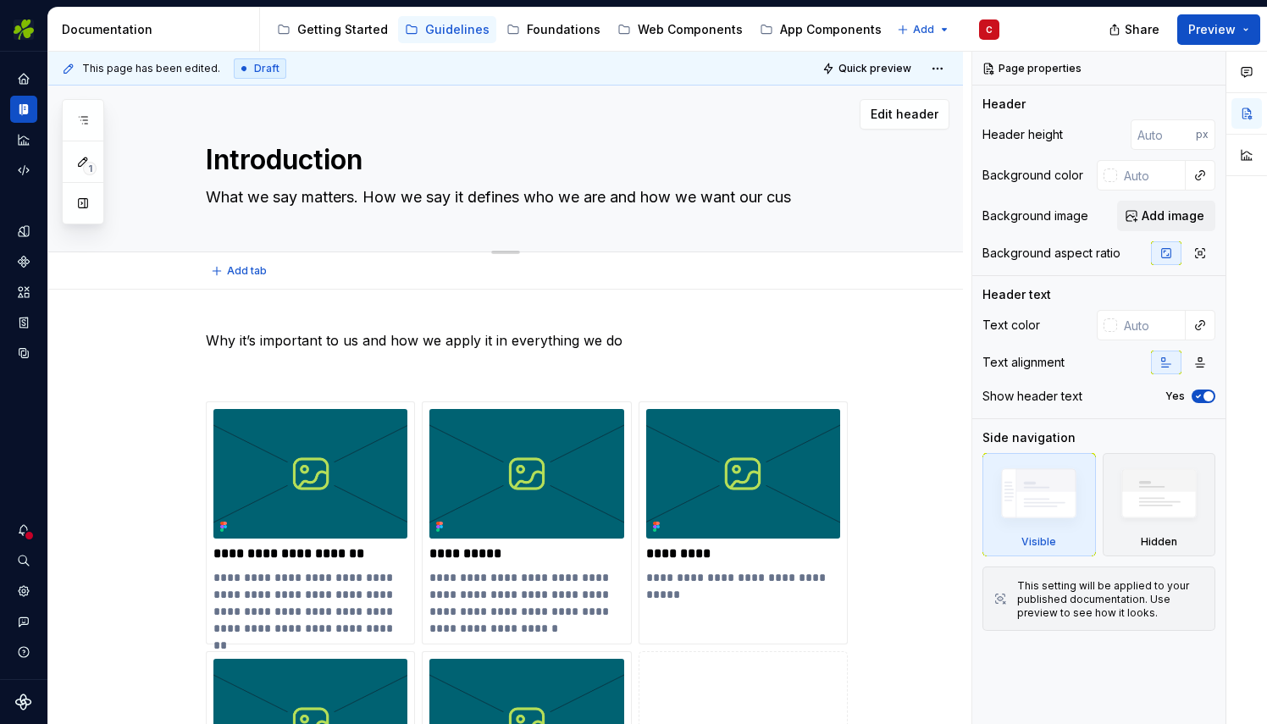
type textarea "*"
type textarea "What we say matters. How we say it defines who we are and how we want our custo"
type textarea "*"
type textarea "What we say matters. How we say it defines who we are and how we want our custom"
type textarea "*"
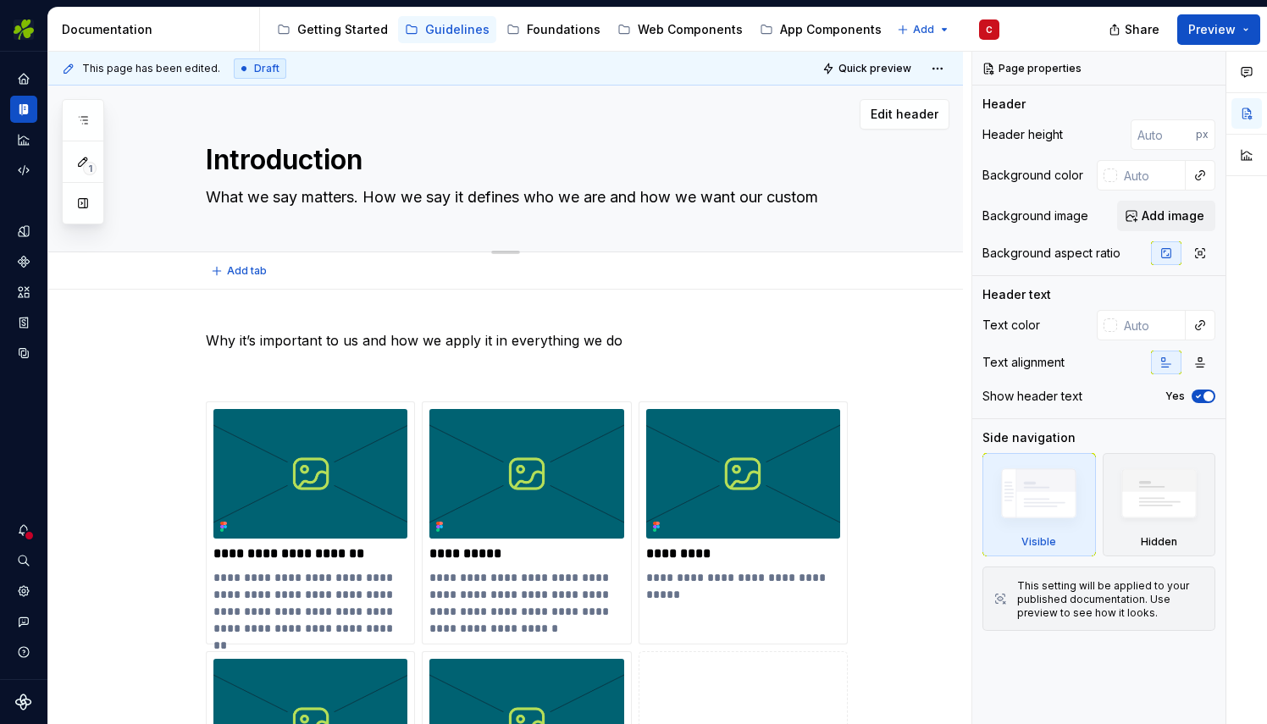
type textarea "What we say matters. How we say it defines who we are and how we want our custo…"
type textarea "*"
type textarea "What we say matters. How we say it defines who we are and how we want our custo…"
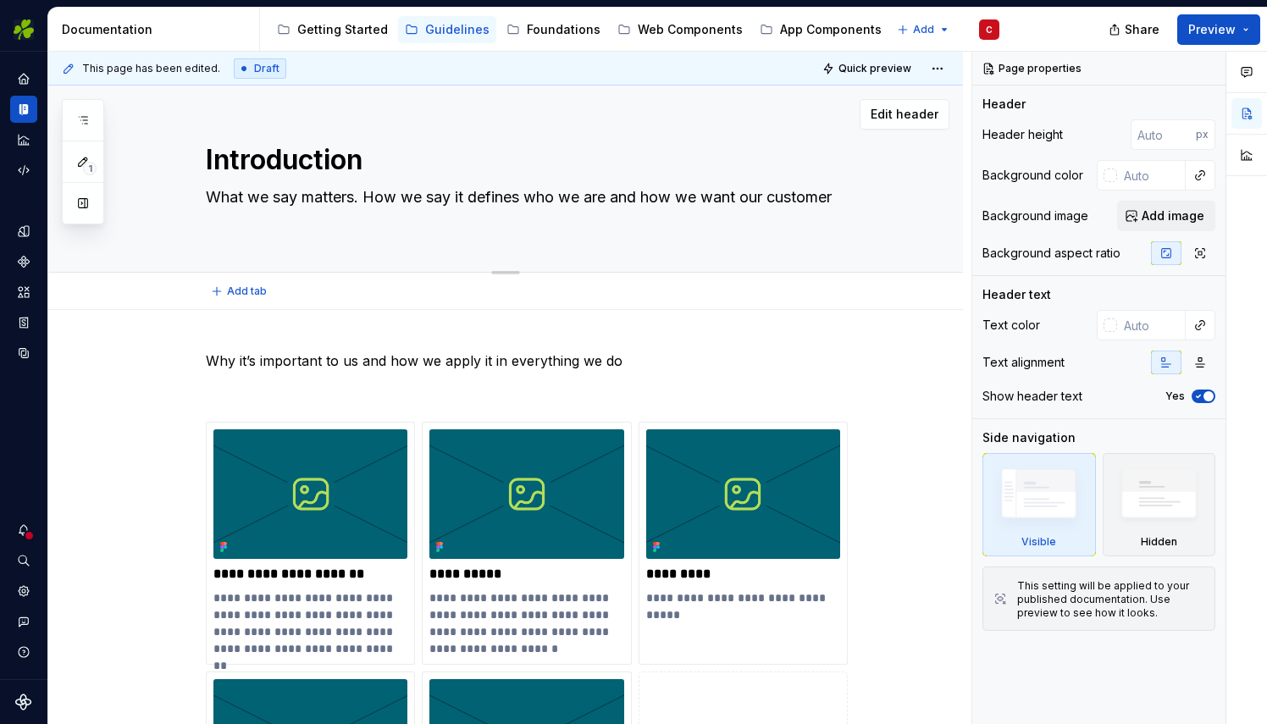
type textarea "*"
type textarea "What we say matters. How we say it defines who we are and how we want our custo…"
type textarea "*"
type textarea "What we say matters. How we say it defines who we are and how we want our custo…"
type textarea "*"
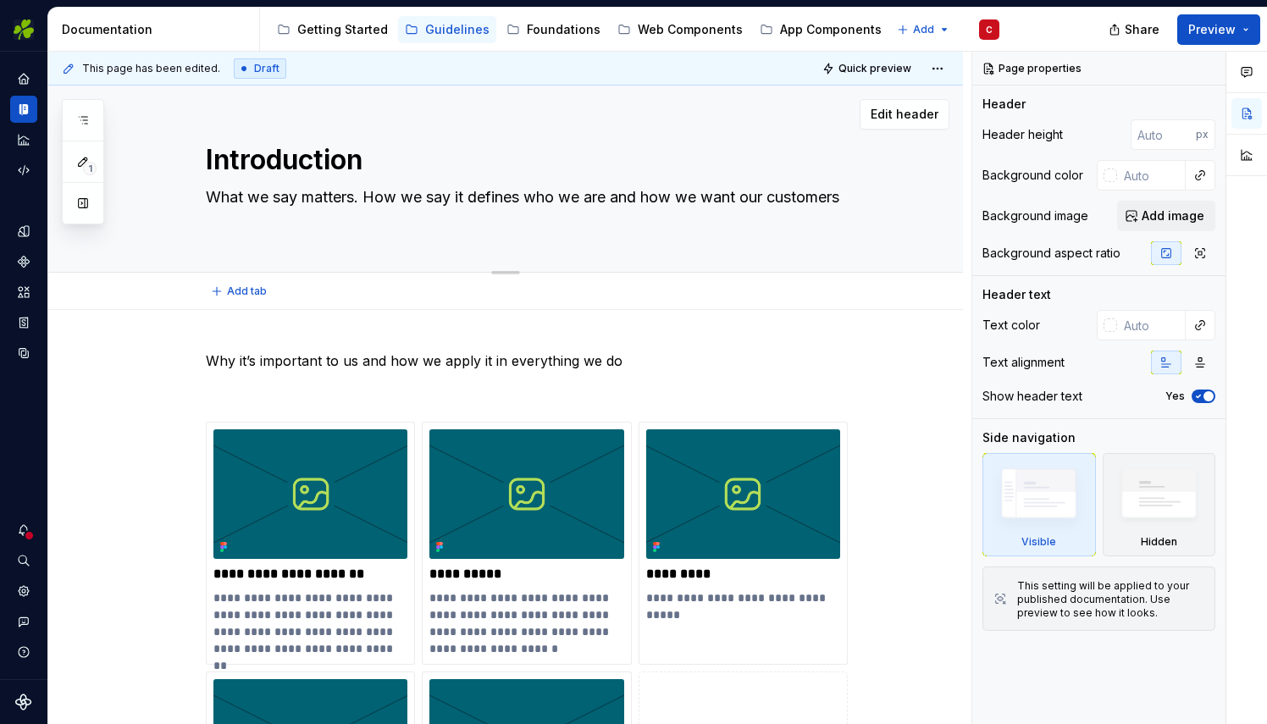
type textarea "What we say matters. How we say it defines who we are and how we want our custo…"
type textarea "*"
type textarea "What we say matters. How we say it defines who we are and how we want our custo…"
type textarea "*"
type textarea "What we say matters. How we say it defines who we are and how we want our custo…"
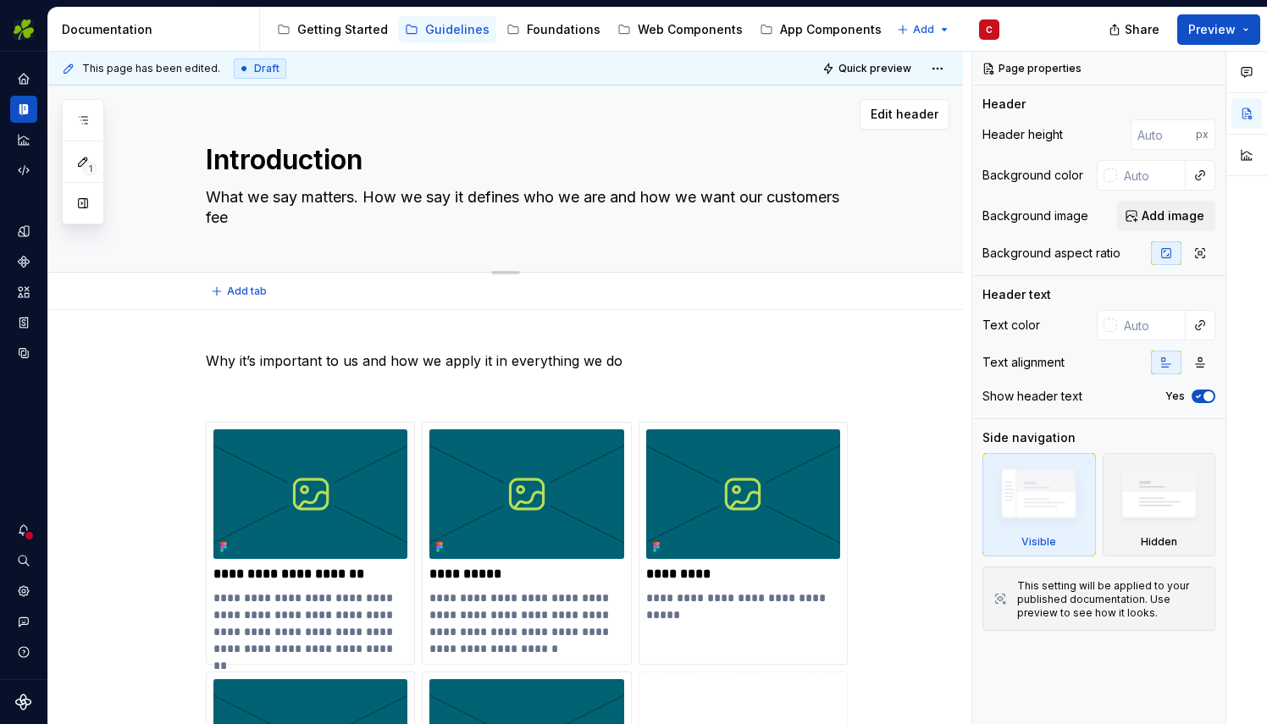
type textarea "*"
type textarea "What we say matters. How we say it defines who we are and how we want our custo…"
type textarea "*"
type textarea "What we say matters. How we say it defines who we are and how we want our custo…"
type textarea "*"
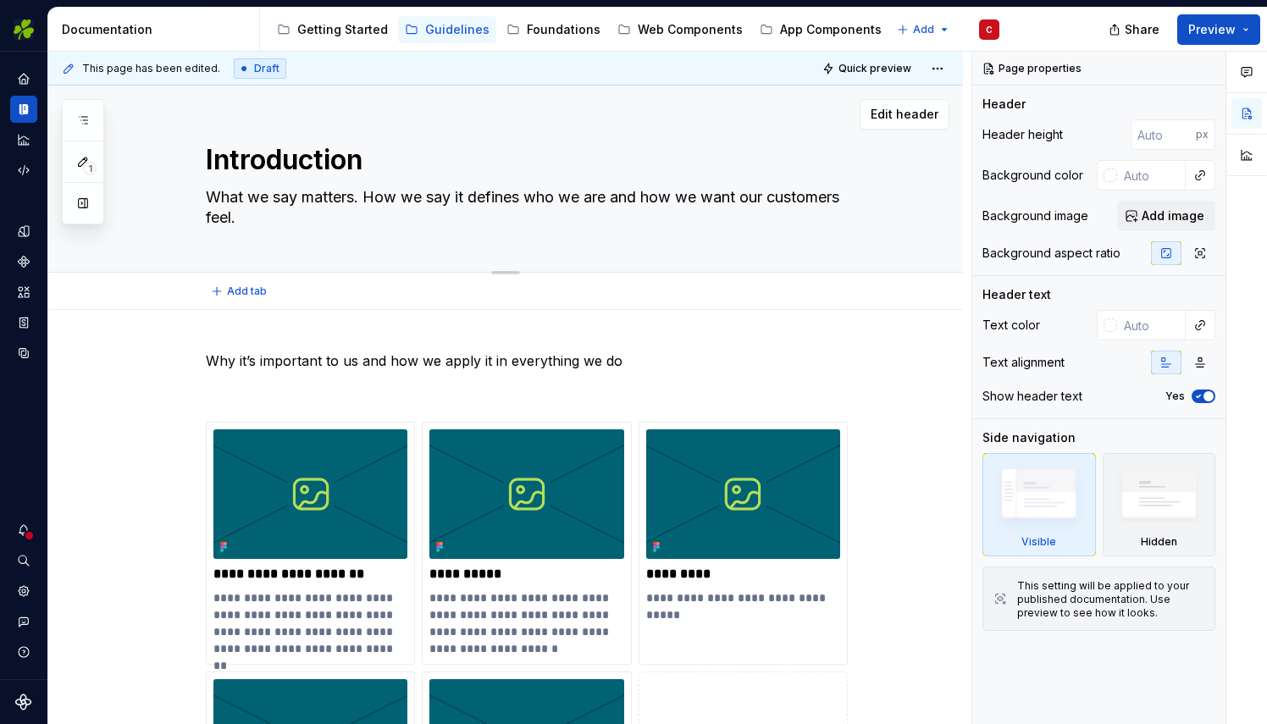
type textarea "What we say matters. How we say it defines who we are and how we want our custo…"
type textarea "*"
type textarea "What we say matters. How we say it defines who we are and how we want our custo…"
type textarea "*"
type textarea "What we say matters. How we say it defines who we are and how we want our custo…"
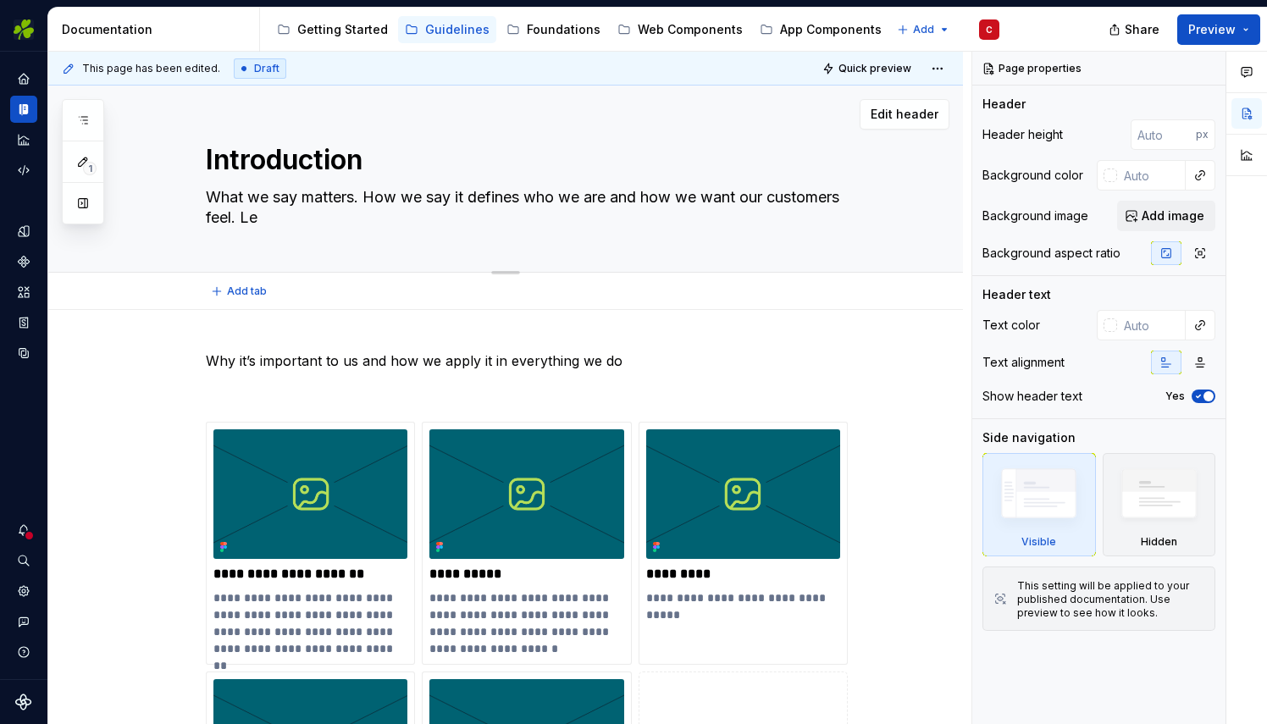
type textarea "*"
type textarea "What we say matters. How we say it defines who we are and how we want our custo…"
type textarea "*"
type textarea "What we say matters. How we say it defines who we are and how we want our custo…"
type textarea "*"
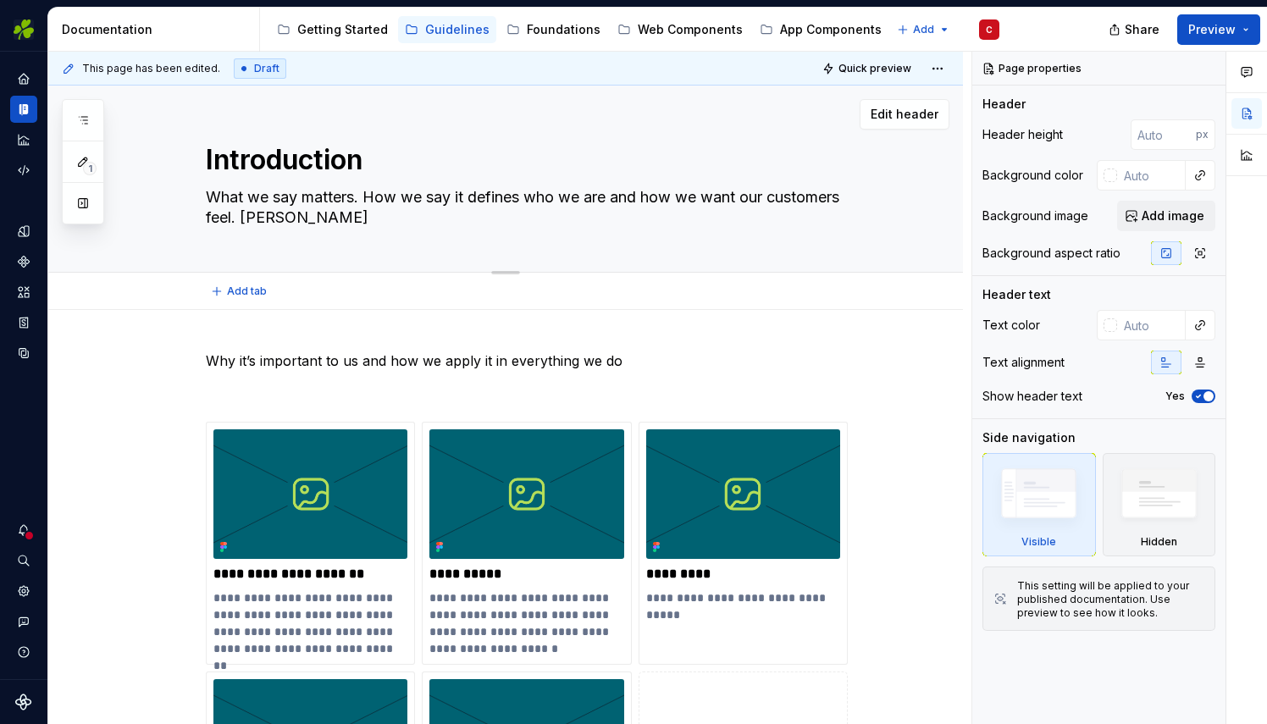
type textarea "What we say matters. How we say it defines who we are and how we want our custo…"
type textarea "*"
type textarea "What we say matters. How we say it defines who we are and how we want our custo…"
click at [326, 215] on textarea "What we say matters. How we say it defines who we are and how we want our custo…" at bounding box center [522, 207] width 640 height 47
click at [682, 218] on textarea "What we say matters. How we say it defines who we are and how we want our custo…" at bounding box center [522, 207] width 640 height 47
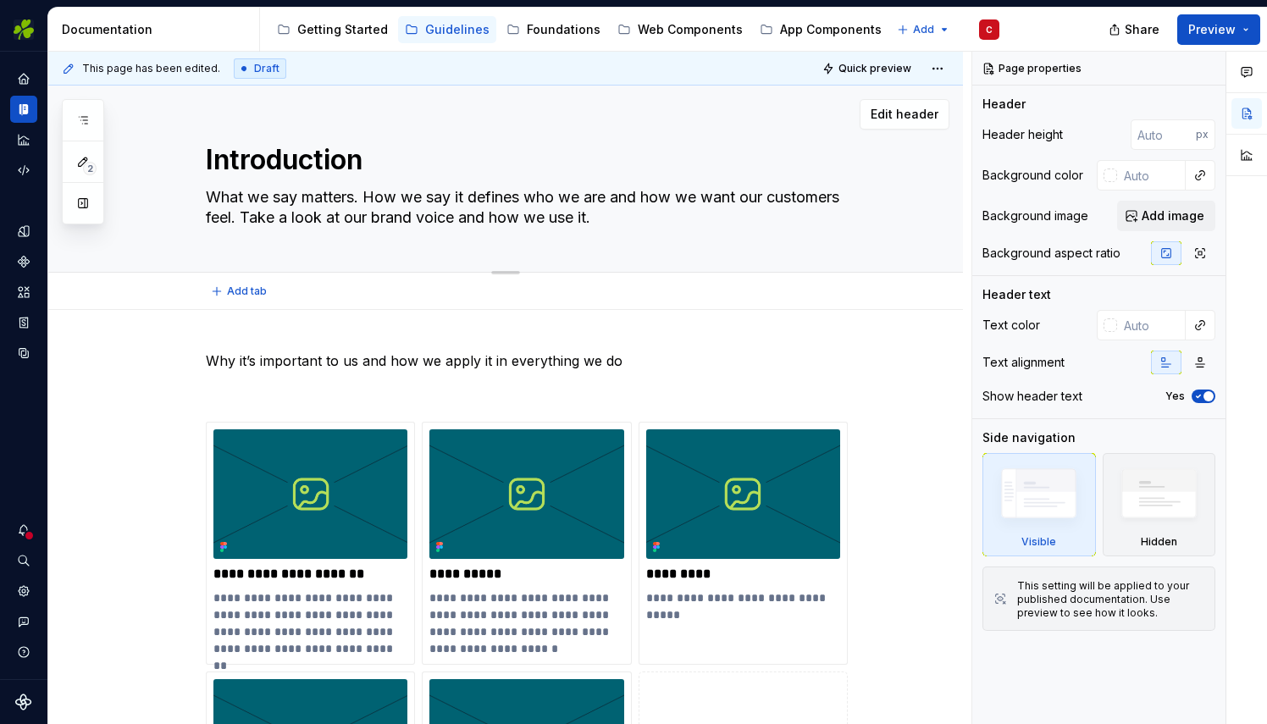
drag, startPoint x: 681, startPoint y: 218, endPoint x: 168, endPoint y: 203, distance: 513.4
click at [168, 203] on div "Introduction What we say matters. How we say it defines who we are and how we w…" at bounding box center [526, 179] width 738 height 186
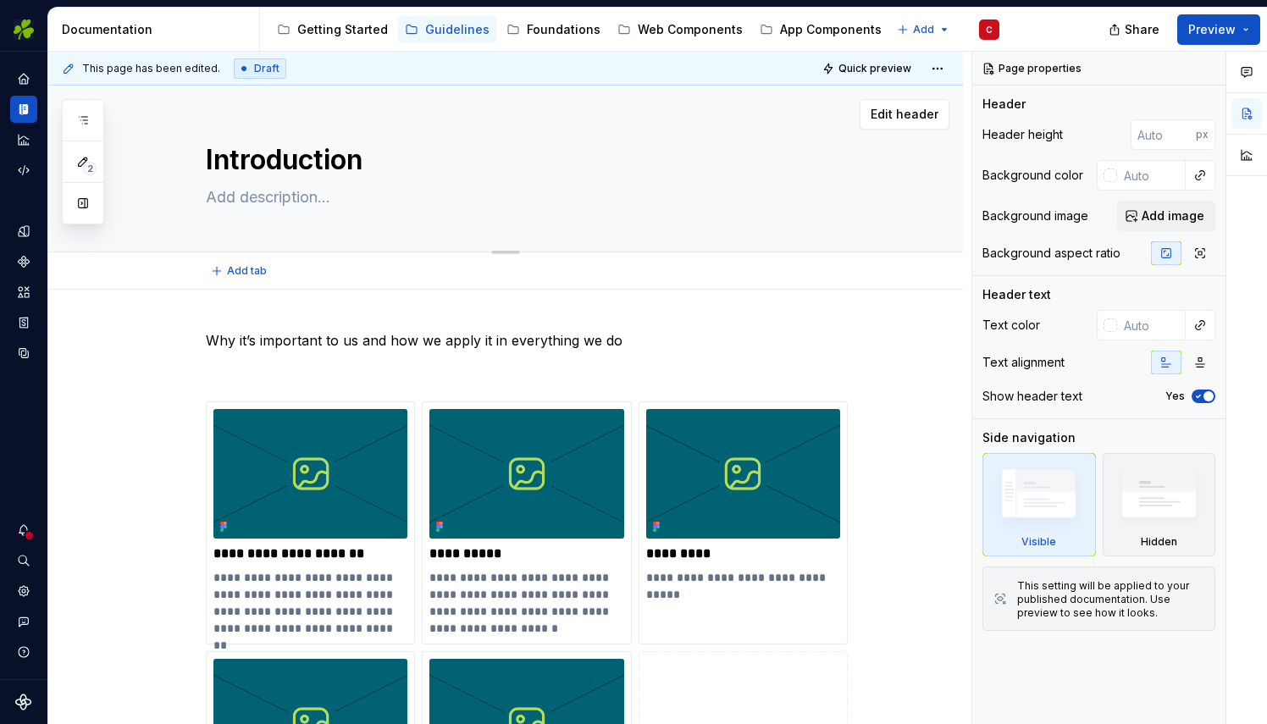
click at [234, 196] on textarea at bounding box center [522, 197] width 640 height 27
paste textarea "What we say matters. How we say it defines who we are and how we want our custo…"
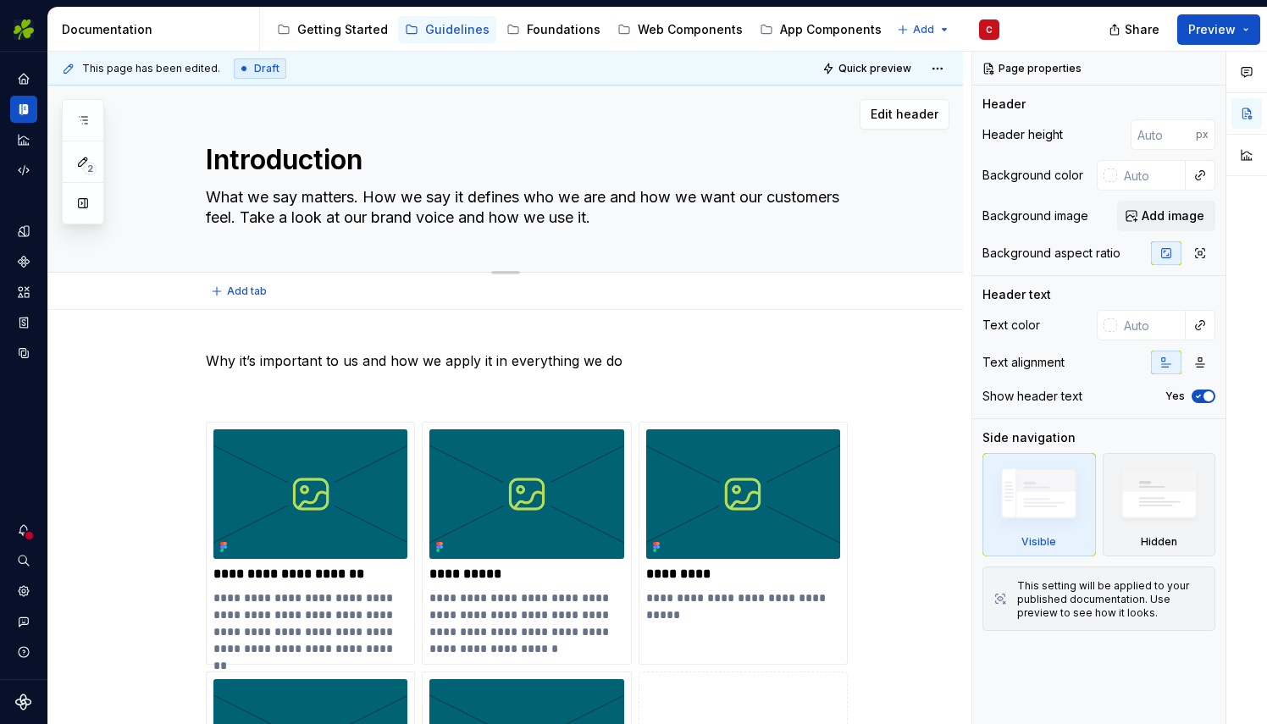
drag, startPoint x: 680, startPoint y: 216, endPoint x: 320, endPoint y: 212, distance: 359.9
click at [320, 212] on textarea "What we say matters. How we say it defines who we are and how we want our custo…" at bounding box center [522, 207] width 640 height 47
click at [291, 361] on p "Why it’s important to us and how we apply it in everything we do" at bounding box center [526, 361] width 640 height 20
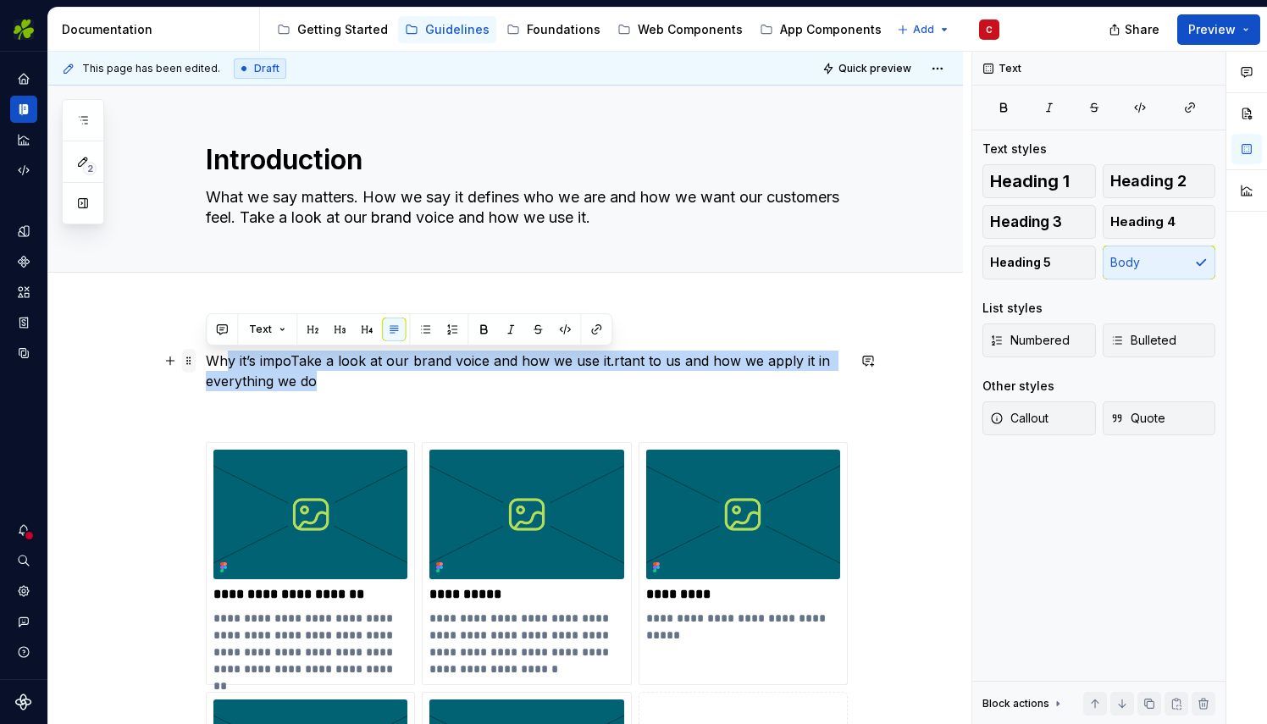
drag, startPoint x: 322, startPoint y: 383, endPoint x: 191, endPoint y: 359, distance: 132.5
click at [206, 359] on div "**********" at bounding box center [526, 645] width 640 height 588
paste div
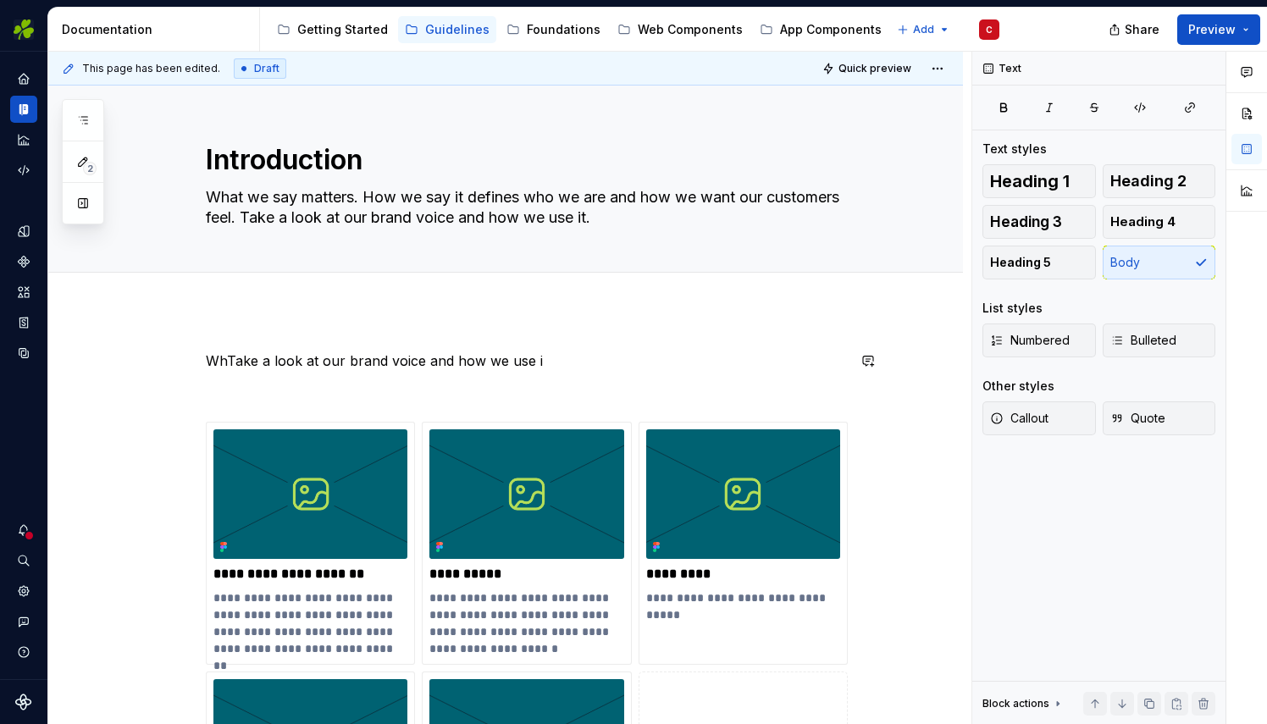
click at [227, 357] on p "WhTake a look at our brand voice and how we use i" at bounding box center [526, 361] width 640 height 20
click at [525, 357] on p "Take a look at our brand voice and how we use i" at bounding box center [526, 361] width 640 height 20
click at [696, 224] on textarea "What we say matters. How we say it defines who we are and how we want our custo…" at bounding box center [522, 207] width 640 height 47
drag, startPoint x: 681, startPoint y: 218, endPoint x: 323, endPoint y: 221, distance: 357.4
click at [323, 221] on textarea "What we say matters. How we say it defines who we are and how we want our custo…" at bounding box center [522, 207] width 640 height 47
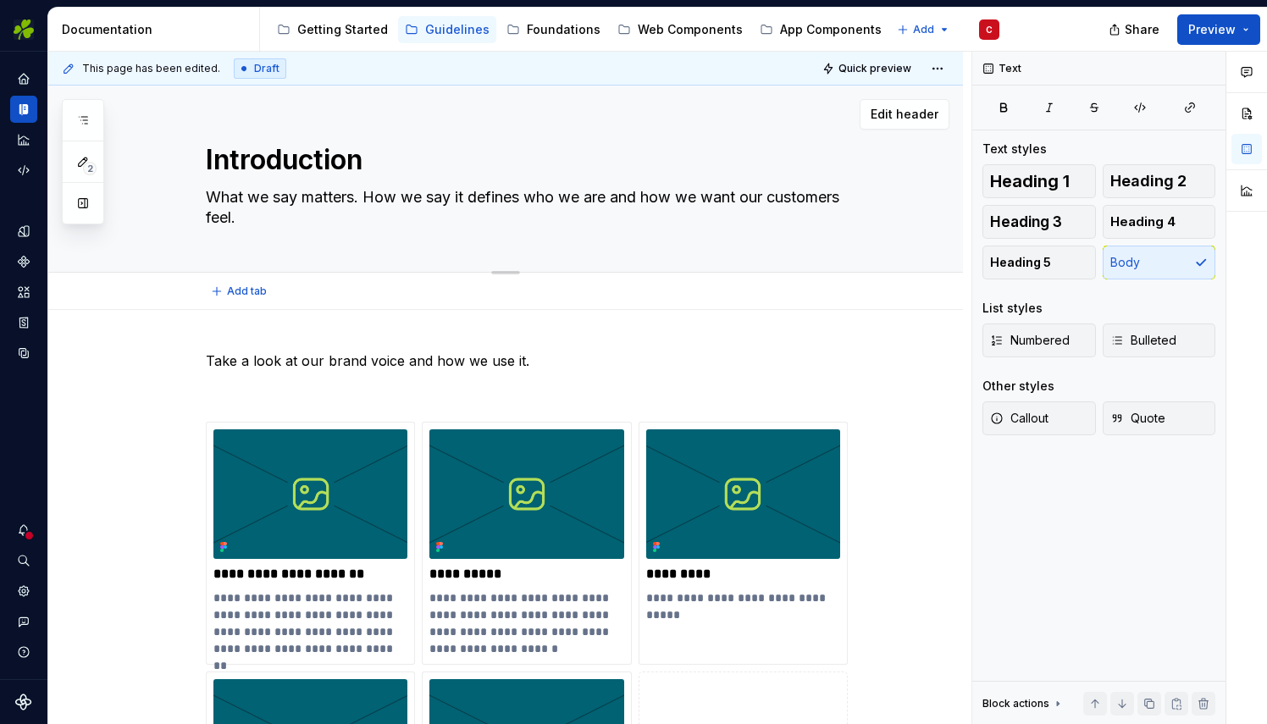
click at [300, 197] on textarea "What we say matters. How we say it defines who we are and how we want our custo…" at bounding box center [522, 207] width 640 height 47
click at [378, 196] on textarea "What we say matters. How we say it defines who we are and how we want our custo…" at bounding box center [522, 207] width 640 height 47
click at [349, 650] on p "**********" at bounding box center [310, 623] width 194 height 68
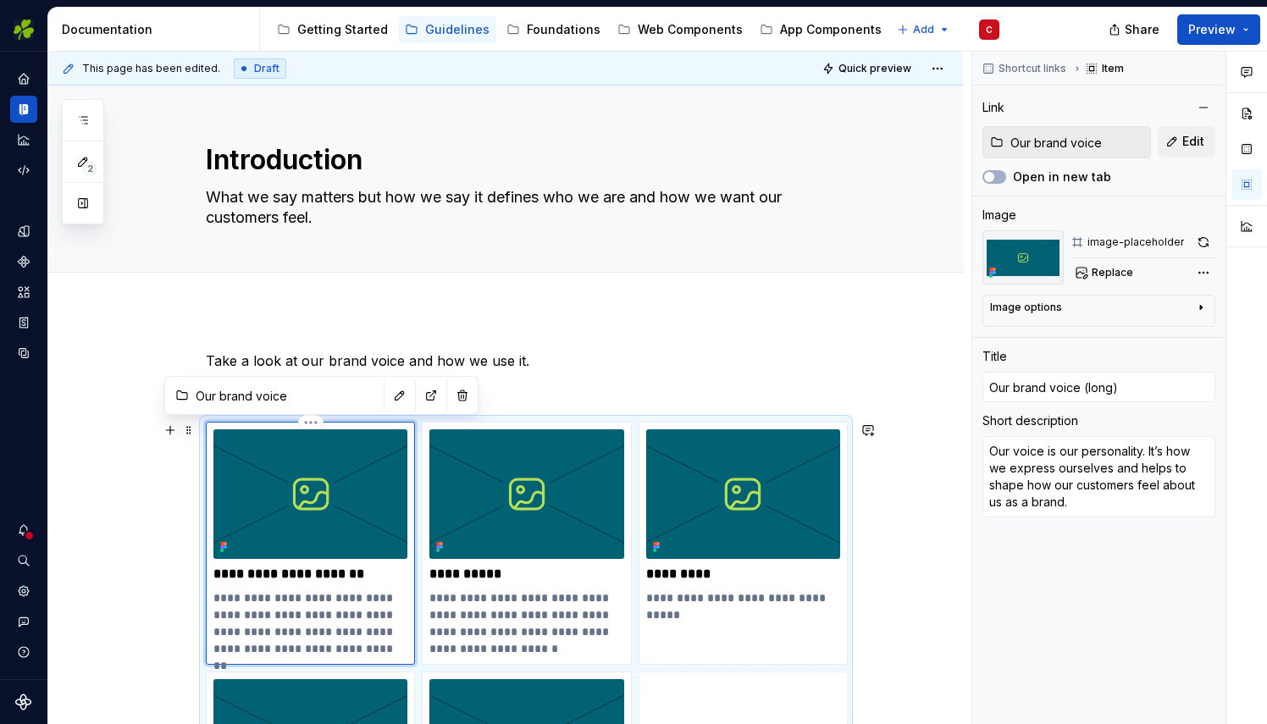
scroll to position [10, 0]
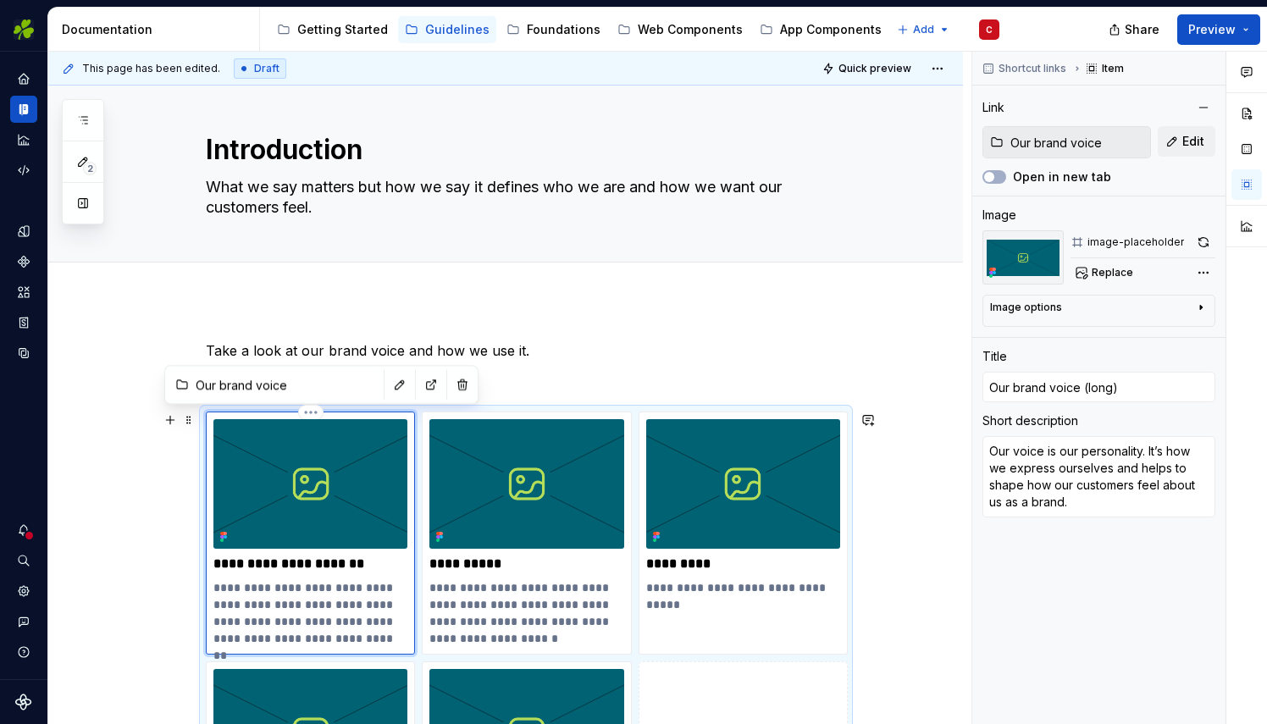
drag, startPoint x: 357, startPoint y: 647, endPoint x: 357, endPoint y: 633, distance: 14.4
click at [357, 633] on p "**********" at bounding box center [310, 613] width 194 height 68
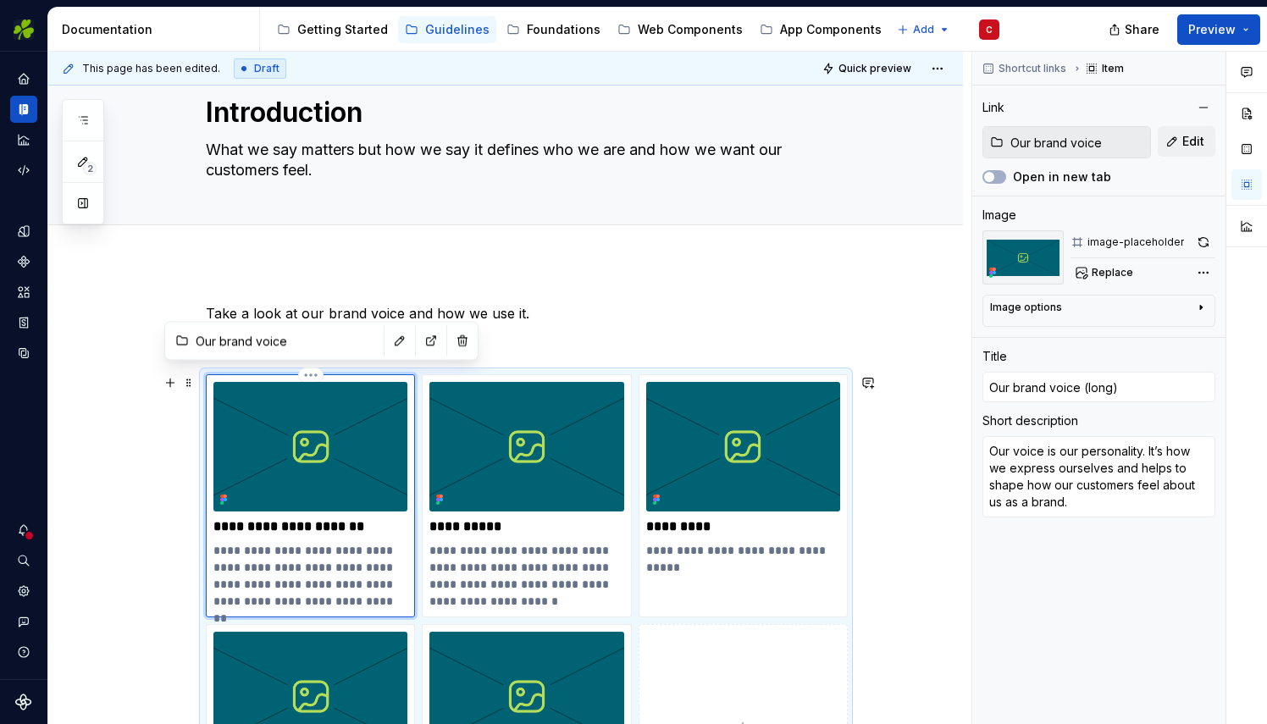
scroll to position [54, 0]
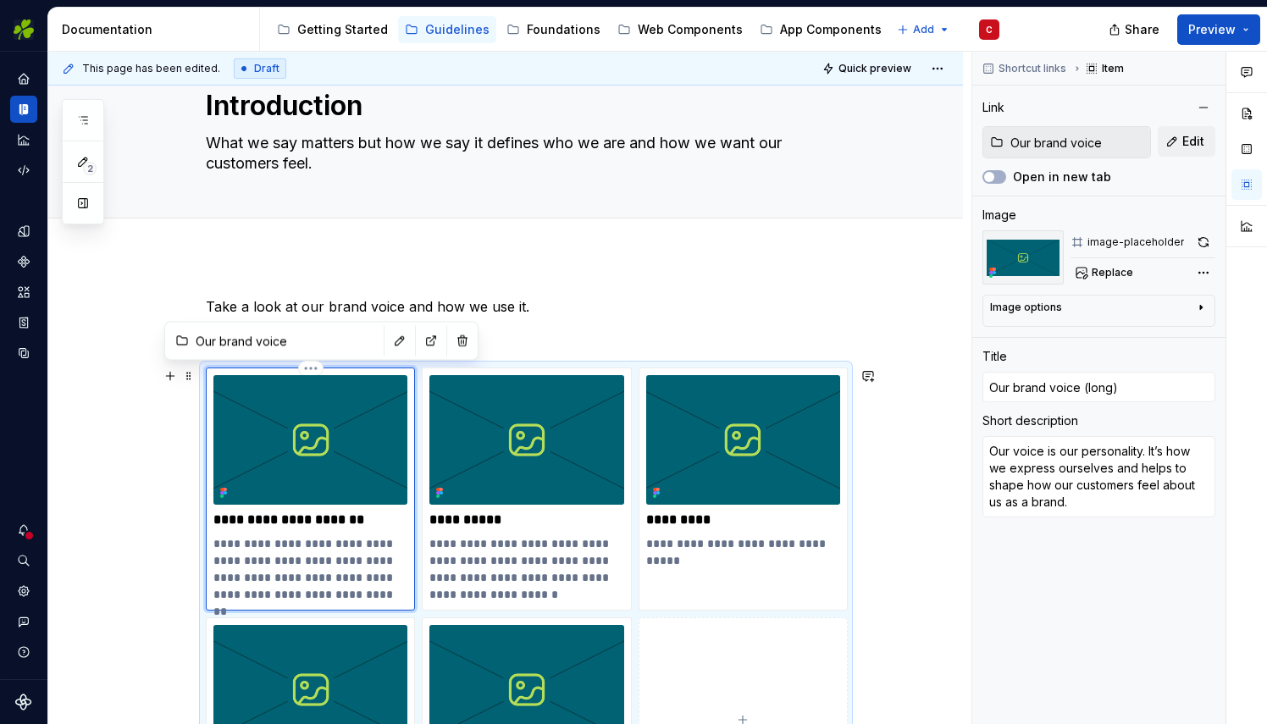
click at [276, 447] on img at bounding box center [310, 440] width 194 height 130
click at [278, 500] on img at bounding box center [310, 440] width 194 height 130
click at [281, 527] on div "**********" at bounding box center [310, 489] width 194 height 228
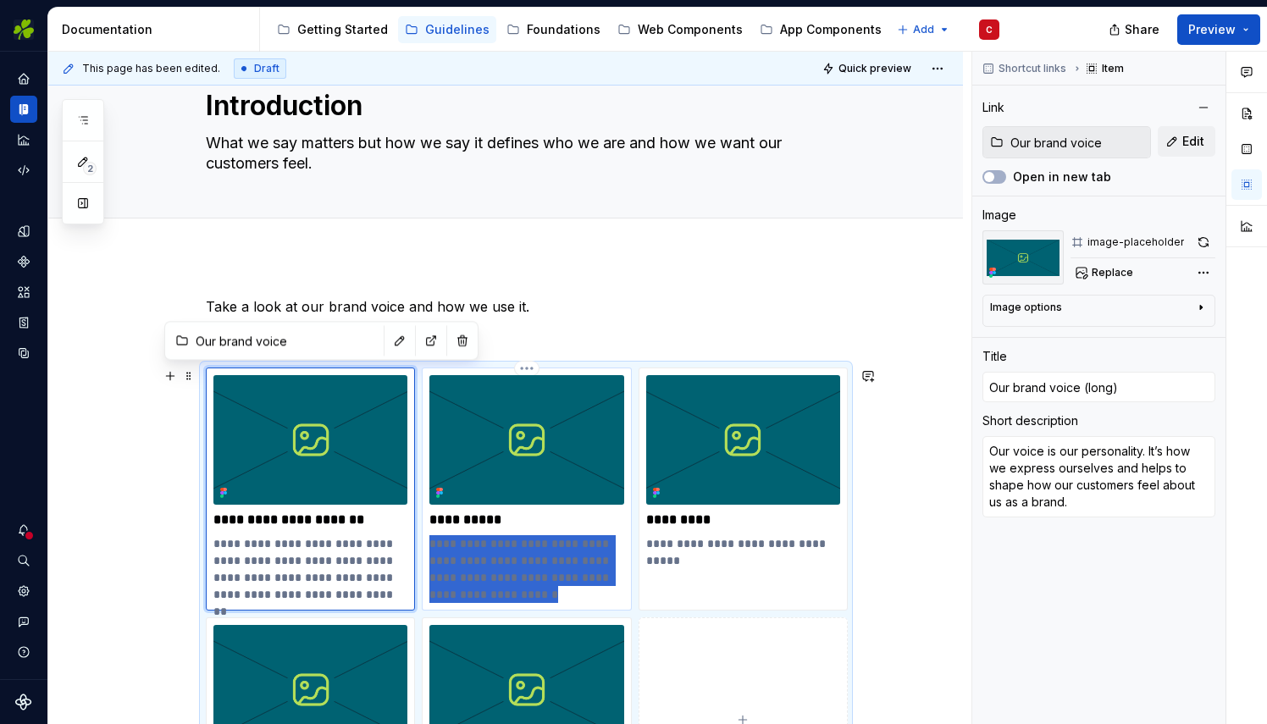
drag, startPoint x: 570, startPoint y: 591, endPoint x: 429, endPoint y: 545, distance: 147.8
click at [429, 545] on p "**********" at bounding box center [526, 569] width 194 height 68
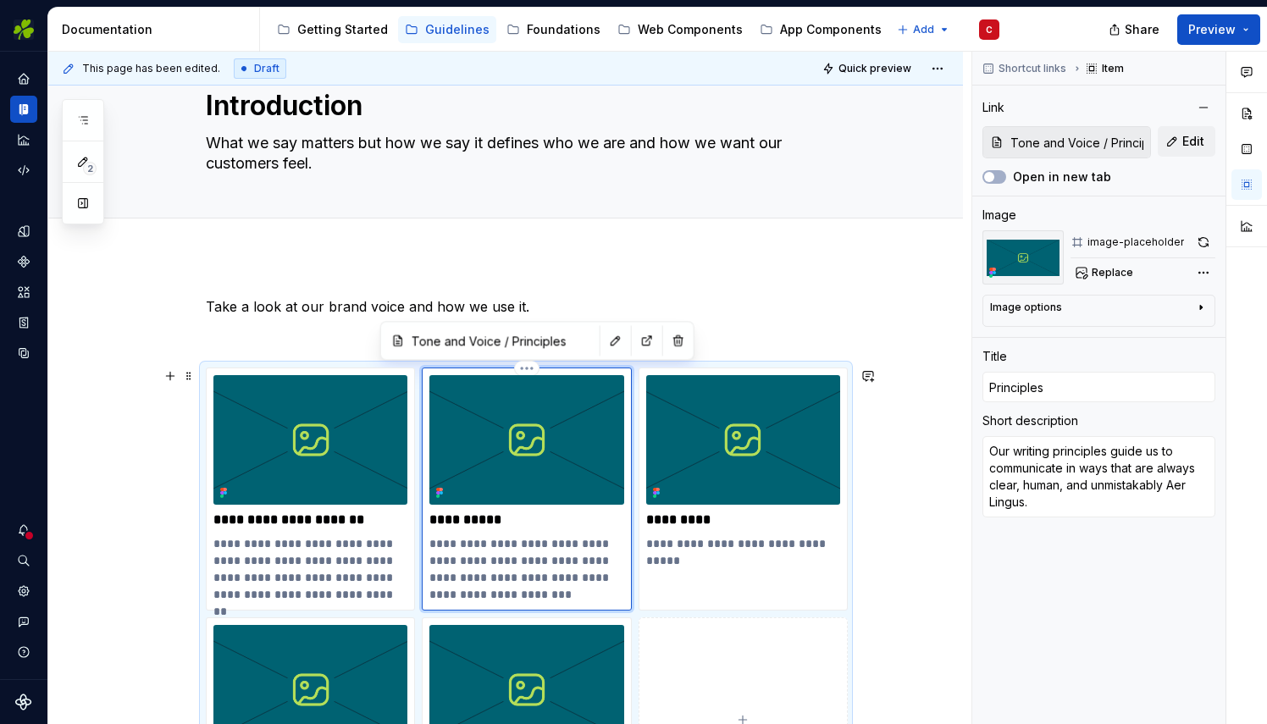
click at [586, 589] on p "**********" at bounding box center [526, 569] width 194 height 68
drag, startPoint x: 679, startPoint y: 557, endPoint x: 630, endPoint y: 544, distance: 50.9
click at [630, 544] on div "**********" at bounding box center [526, 606] width 640 height 476
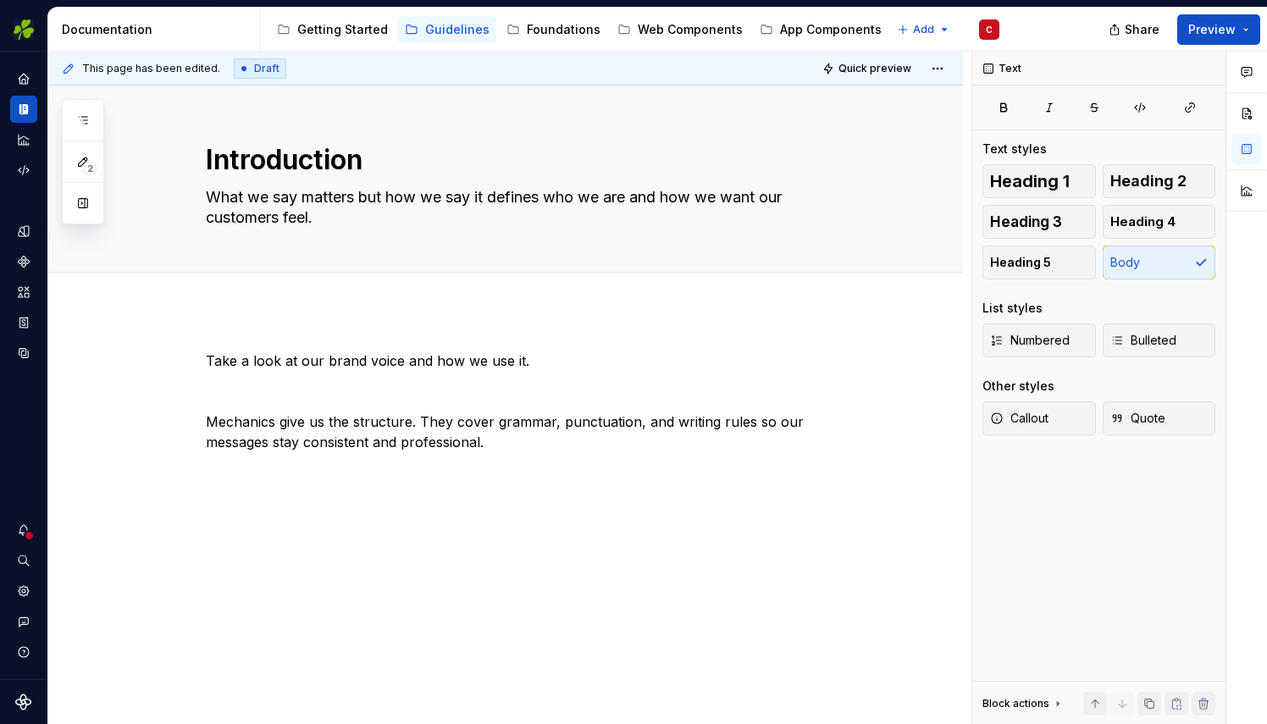
scroll to position [0, 0]
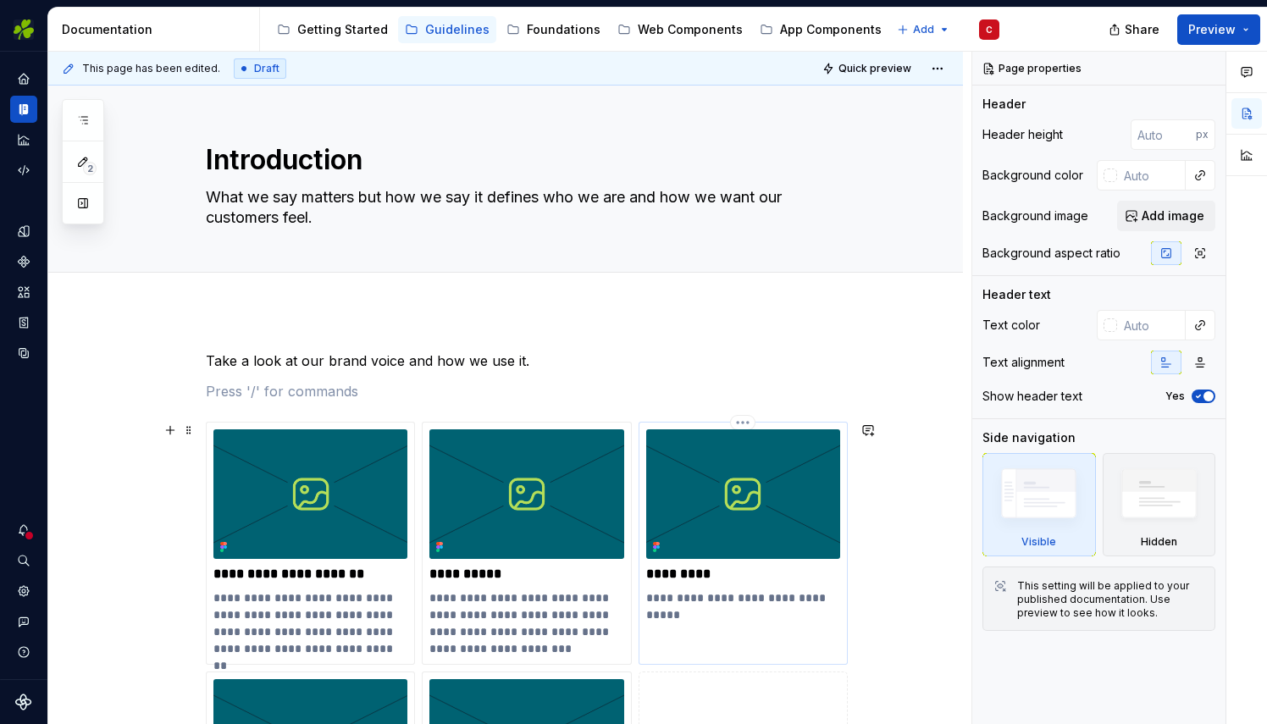
click at [683, 606] on p "**********" at bounding box center [743, 606] width 194 height 34
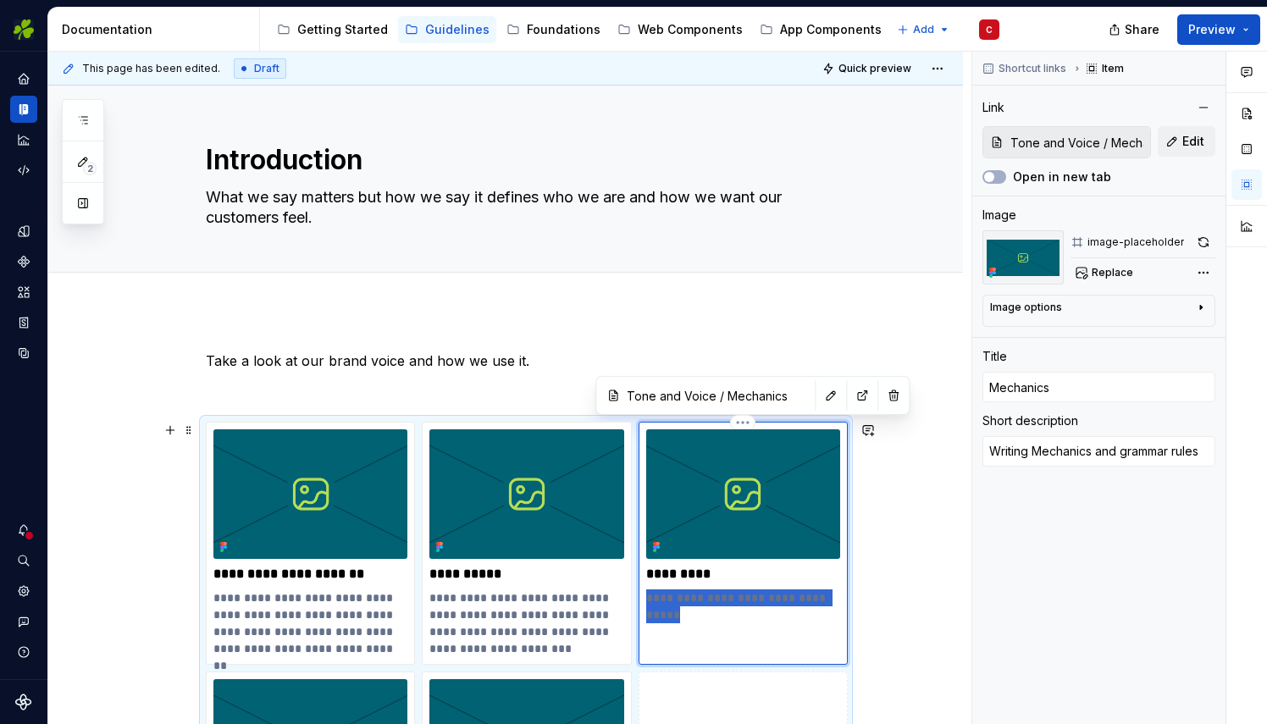
drag, startPoint x: 683, startPoint y: 606, endPoint x: 639, endPoint y: 601, distance: 44.3
click at [639, 601] on div "**********" at bounding box center [742, 543] width 209 height 243
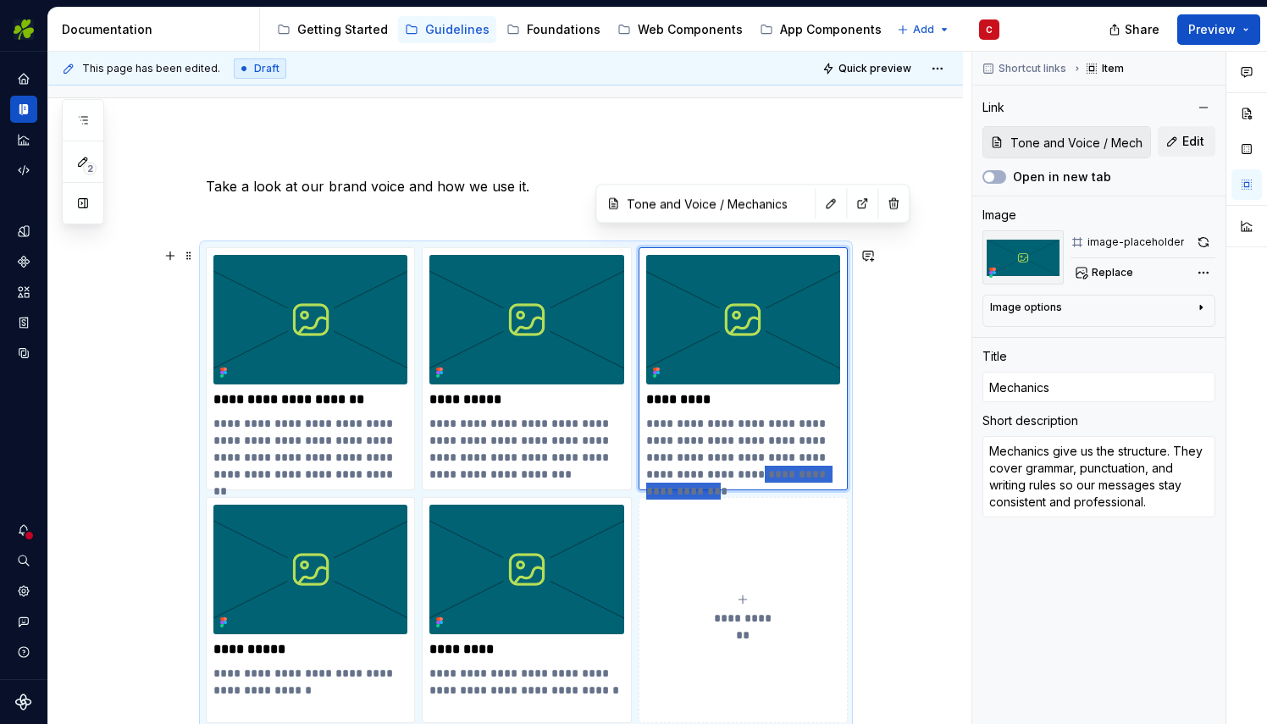
scroll to position [191, 0]
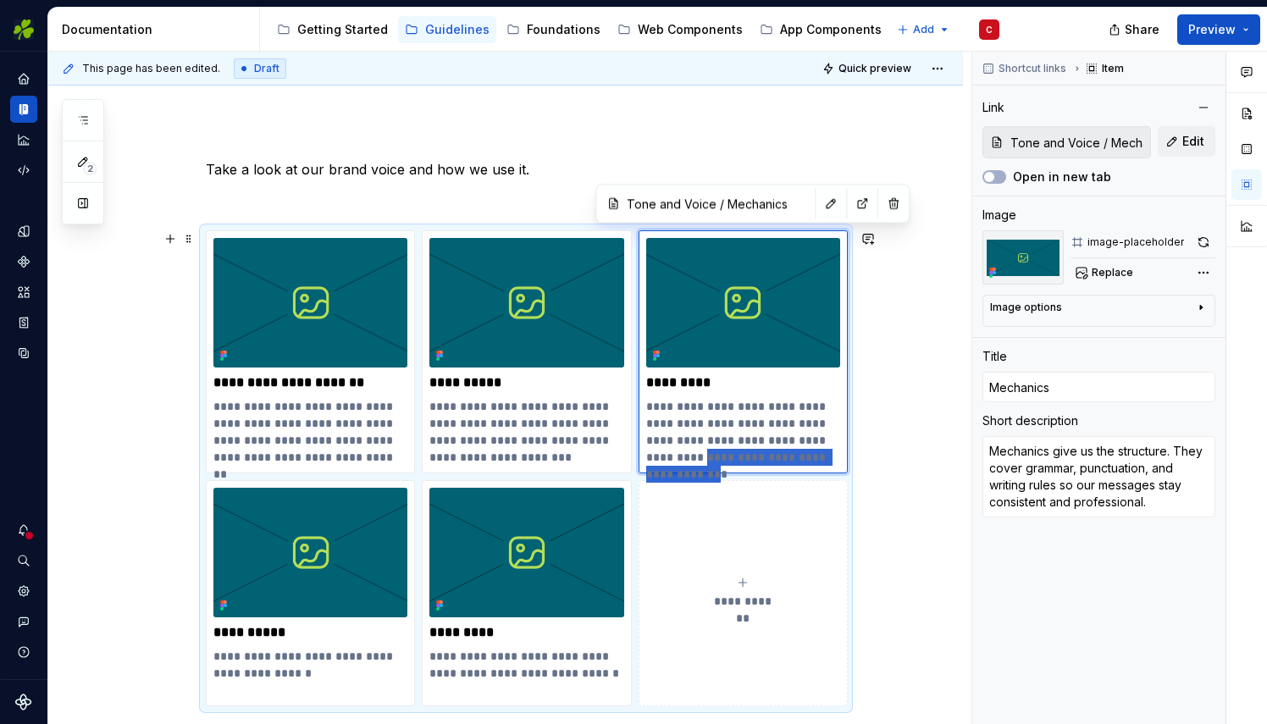
drag, startPoint x: 824, startPoint y: 645, endPoint x: 633, endPoint y: 528, distance: 224.2
click at [633, 528] on div "**********" at bounding box center [526, 468] width 640 height 476
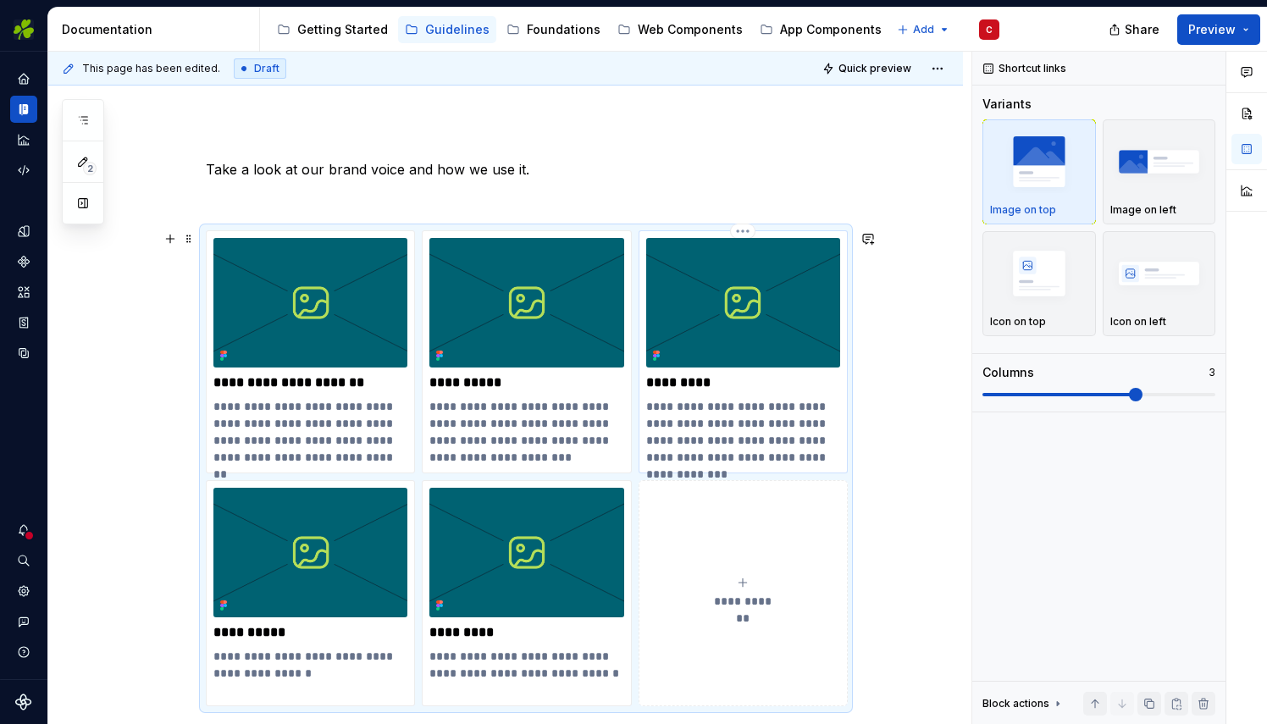
click at [822, 453] on p "**********" at bounding box center [743, 432] width 194 height 68
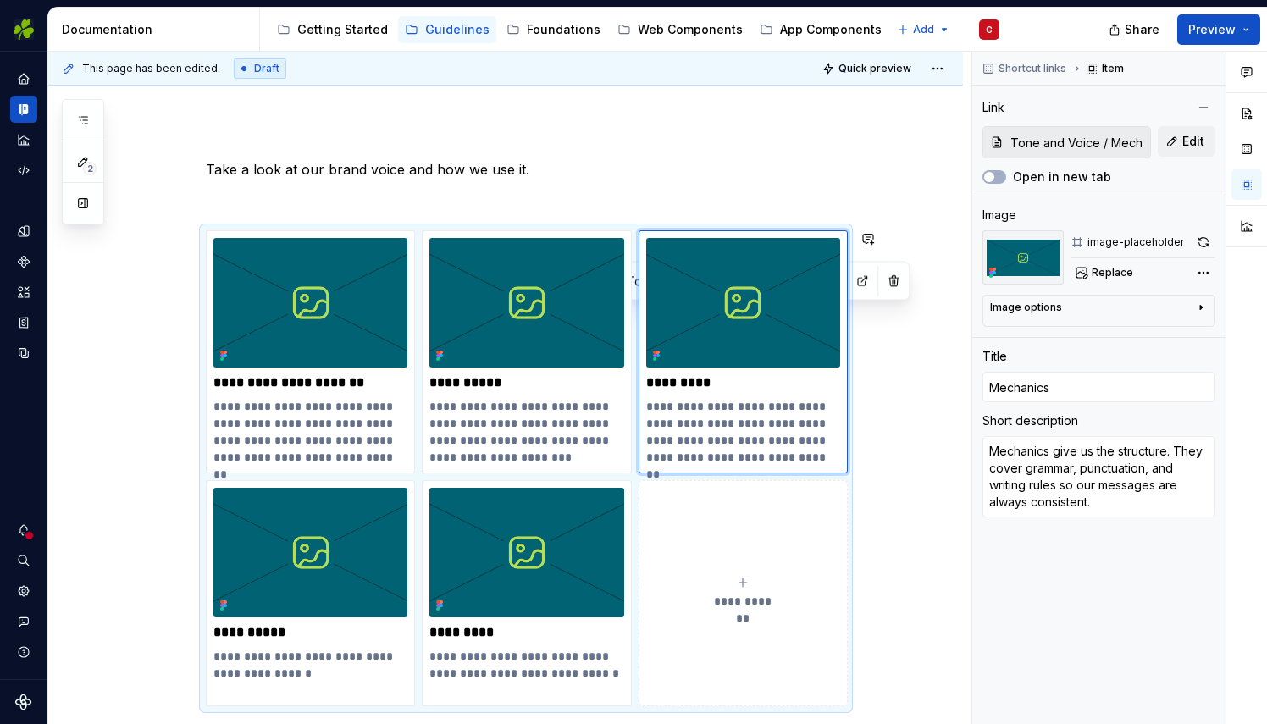
scroll to position [408, 0]
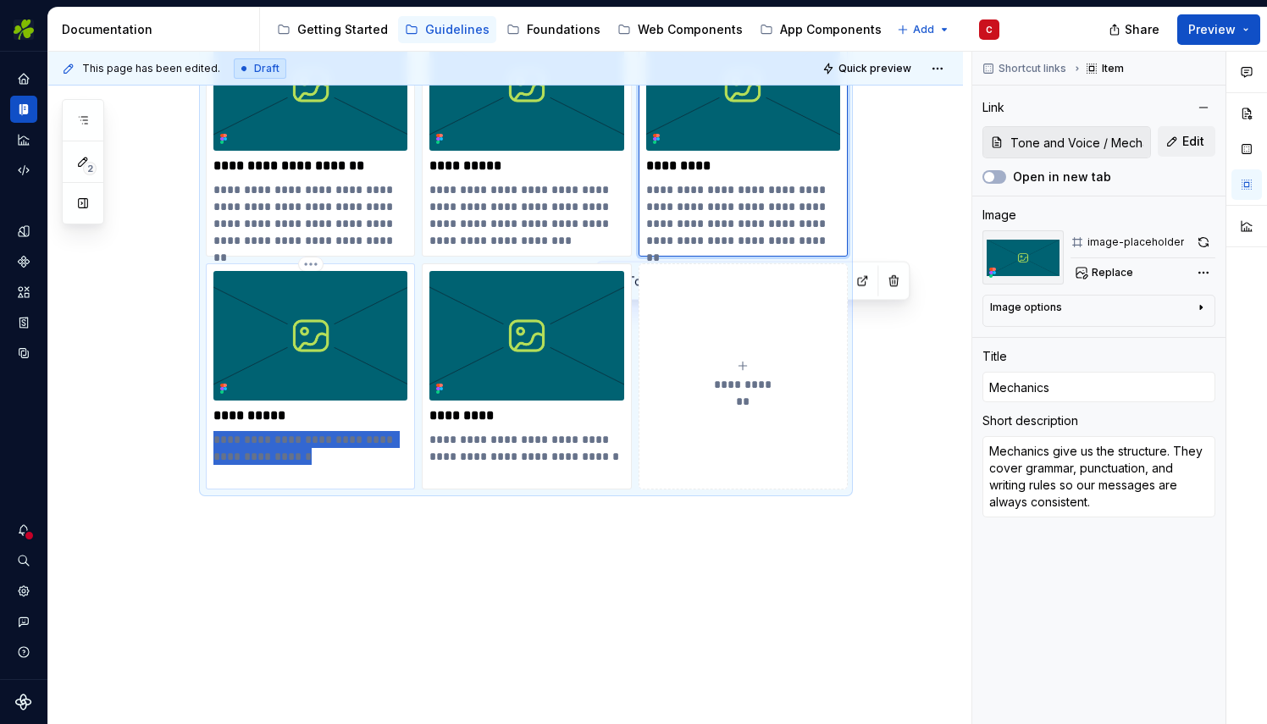
drag, startPoint x: 281, startPoint y: 669, endPoint x: 210, endPoint y: 437, distance: 242.7
click at [210, 437] on div "**********" at bounding box center [310, 376] width 209 height 226
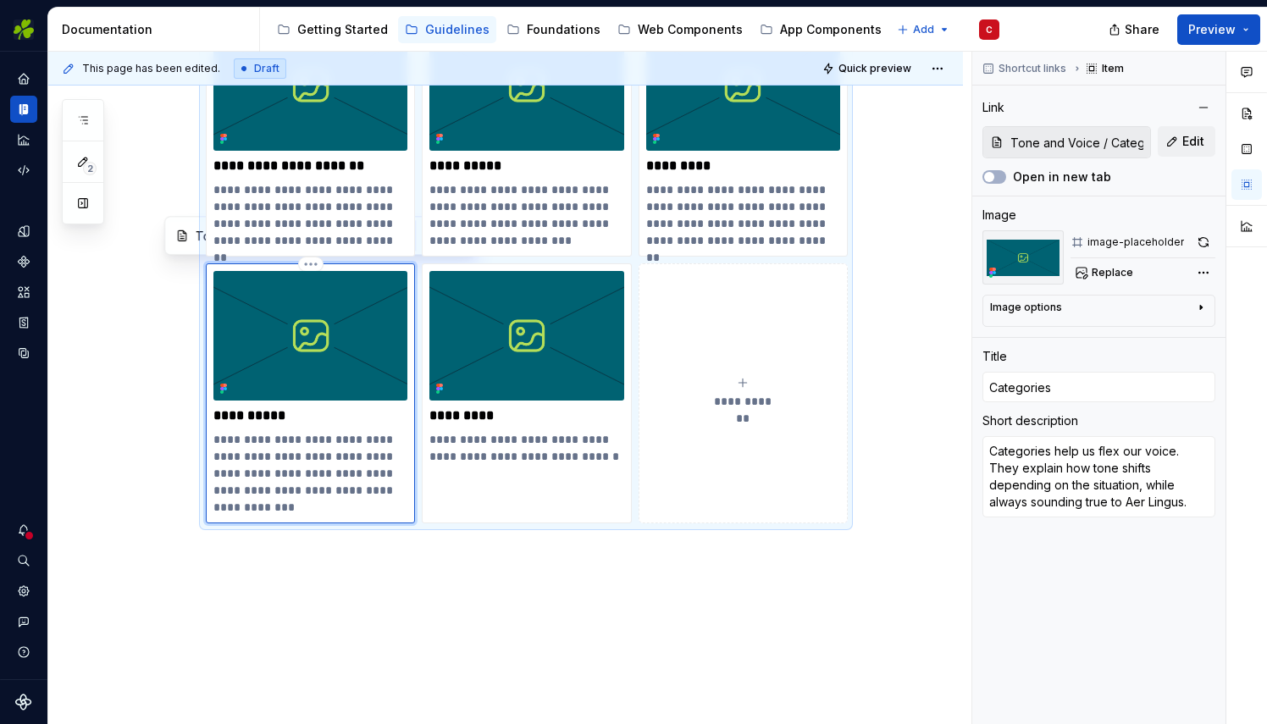
click at [250, 506] on p "**********" at bounding box center [310, 473] width 194 height 85
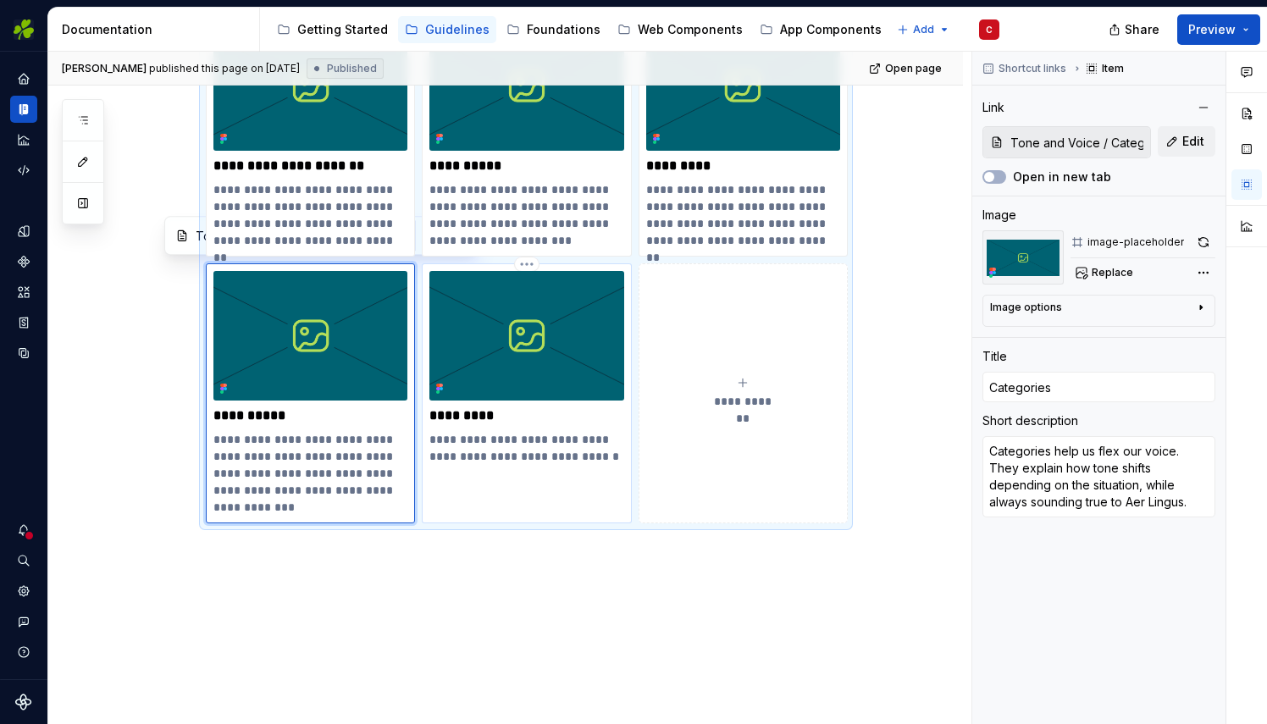
click at [467, 478] on p "**********" at bounding box center [526, 456] width 194 height 51
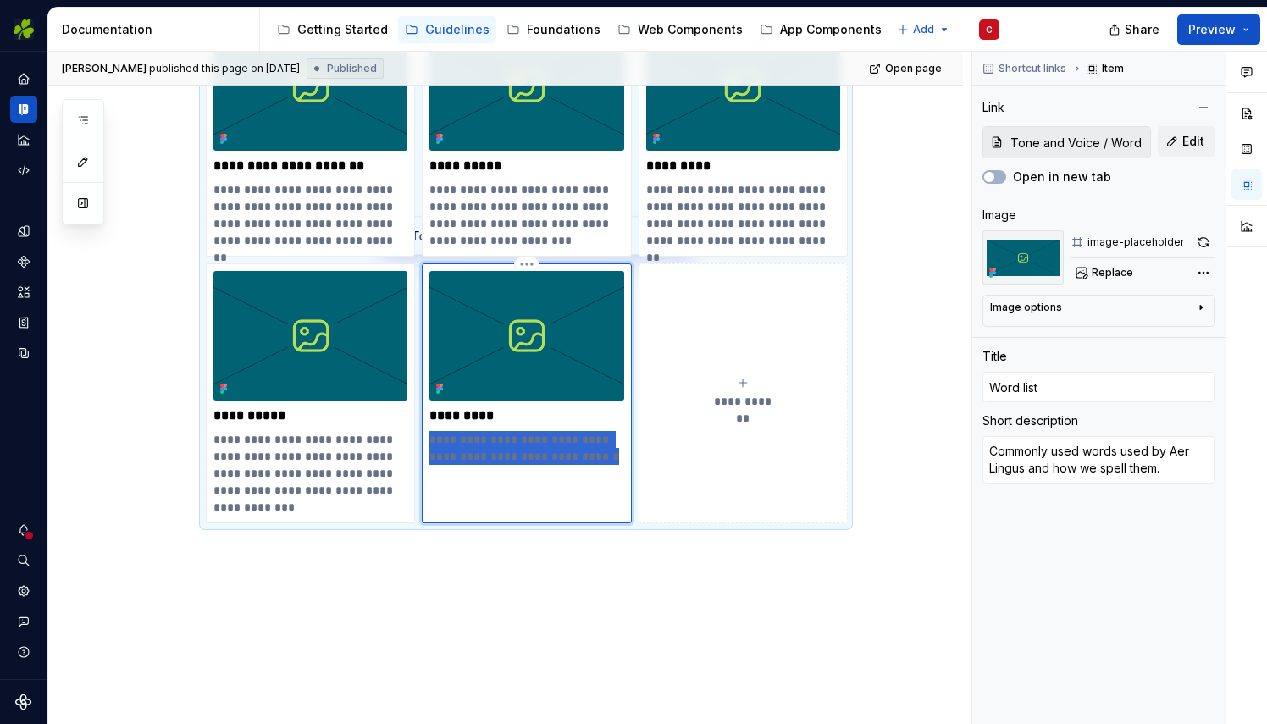
drag, startPoint x: 466, startPoint y: 477, endPoint x: 428, endPoint y: 437, distance: 54.5
click at [429, 437] on p "**********" at bounding box center [526, 456] width 194 height 51
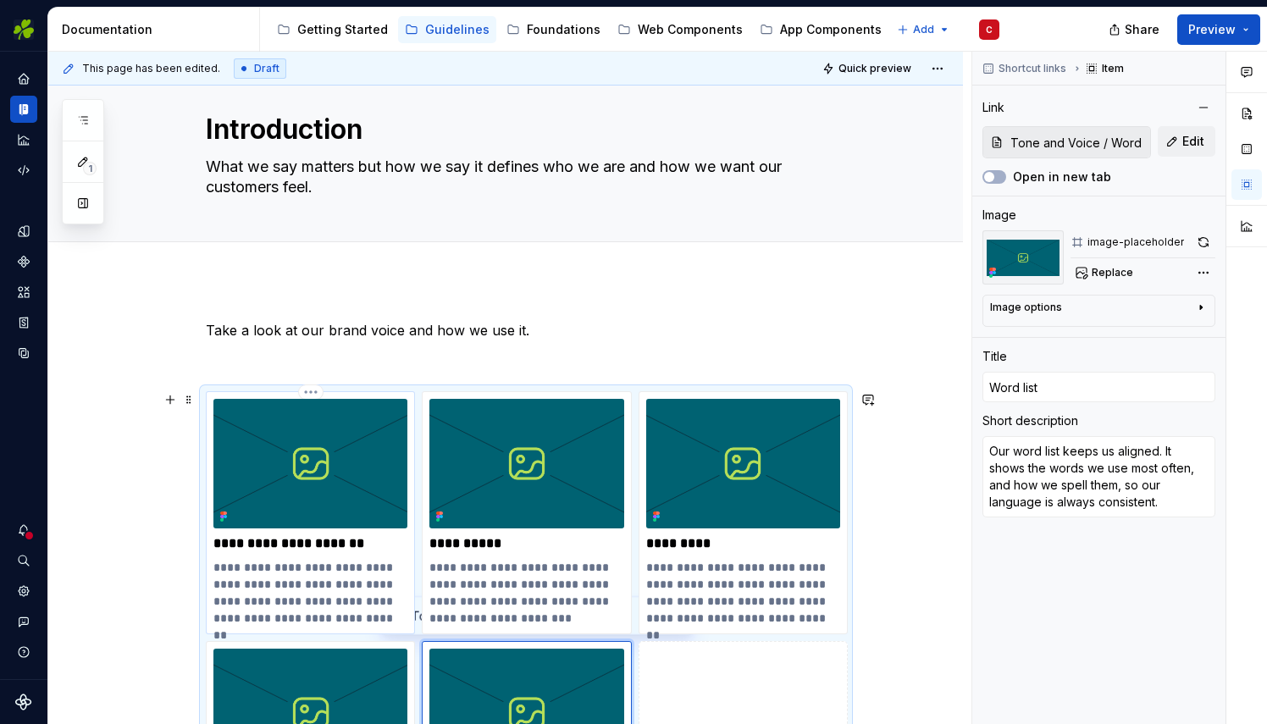
scroll to position [36, 0]
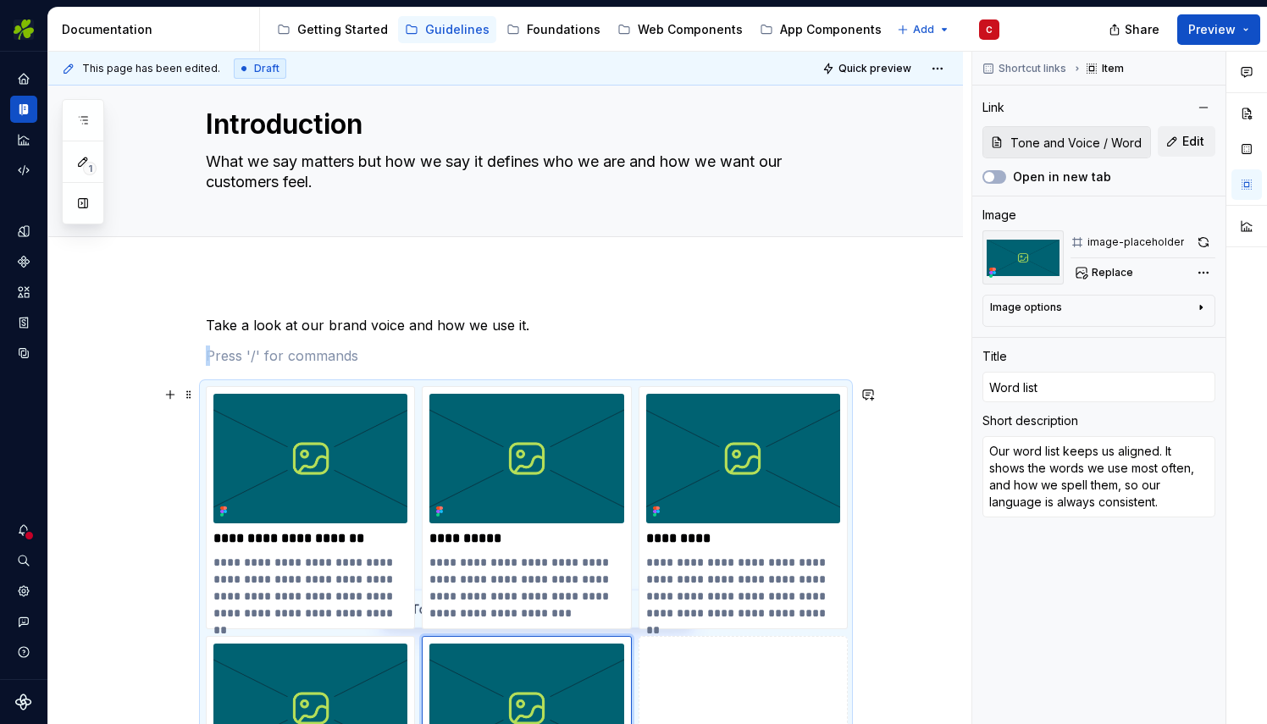
click at [206, 431] on div "**********" at bounding box center [526, 641] width 640 height 510
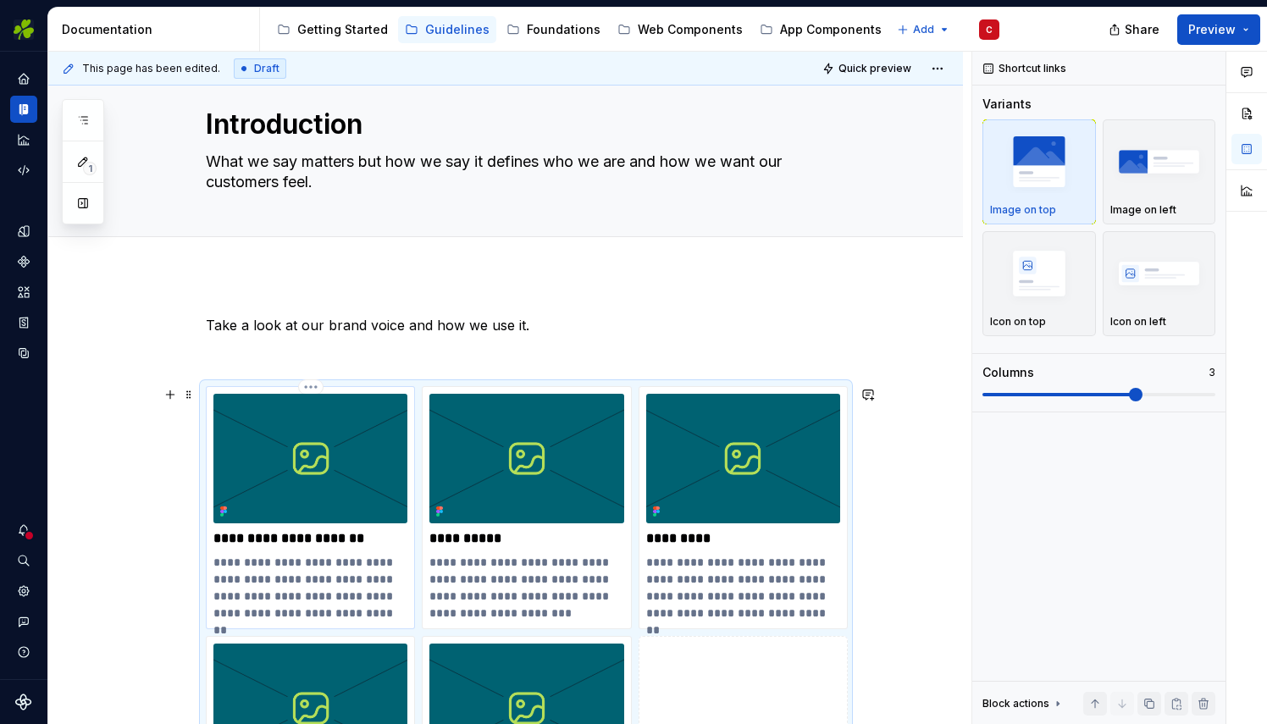
click at [347, 611] on p "**********" at bounding box center [310, 588] width 194 height 68
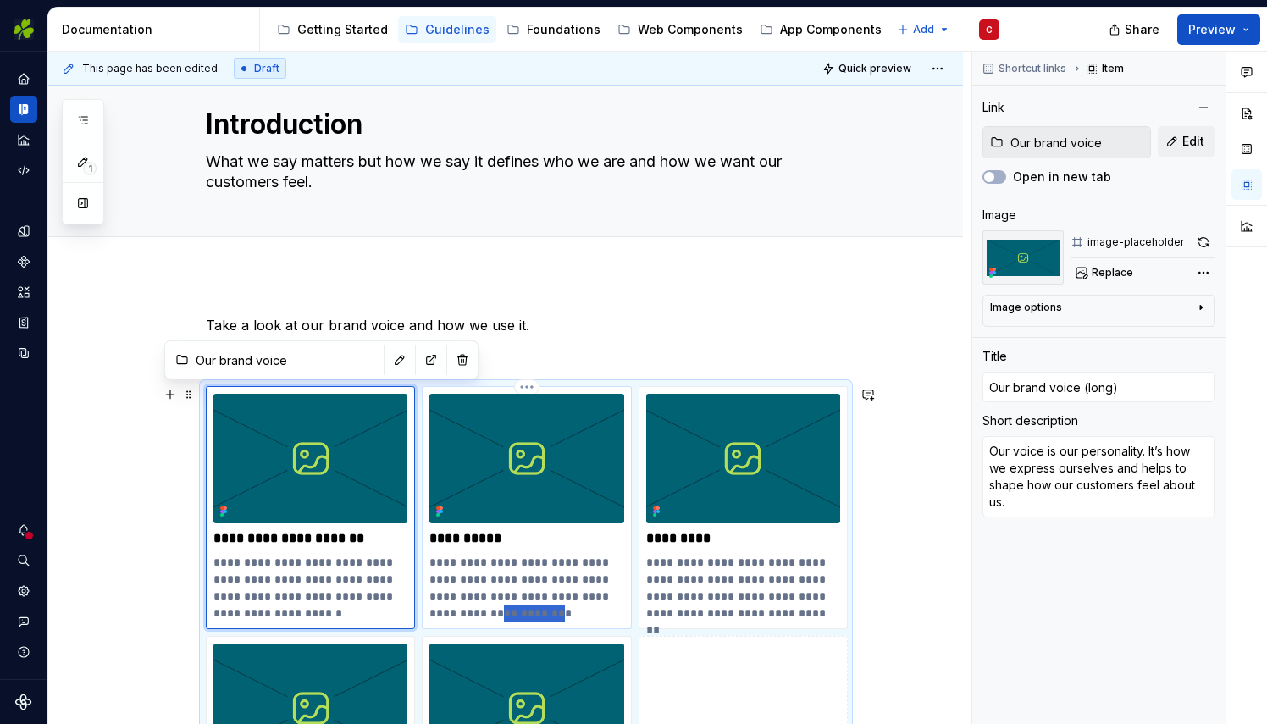
drag, startPoint x: 567, startPoint y: 611, endPoint x: 506, endPoint y: 613, distance: 61.0
click at [506, 613] on p "**********" at bounding box center [526, 588] width 194 height 68
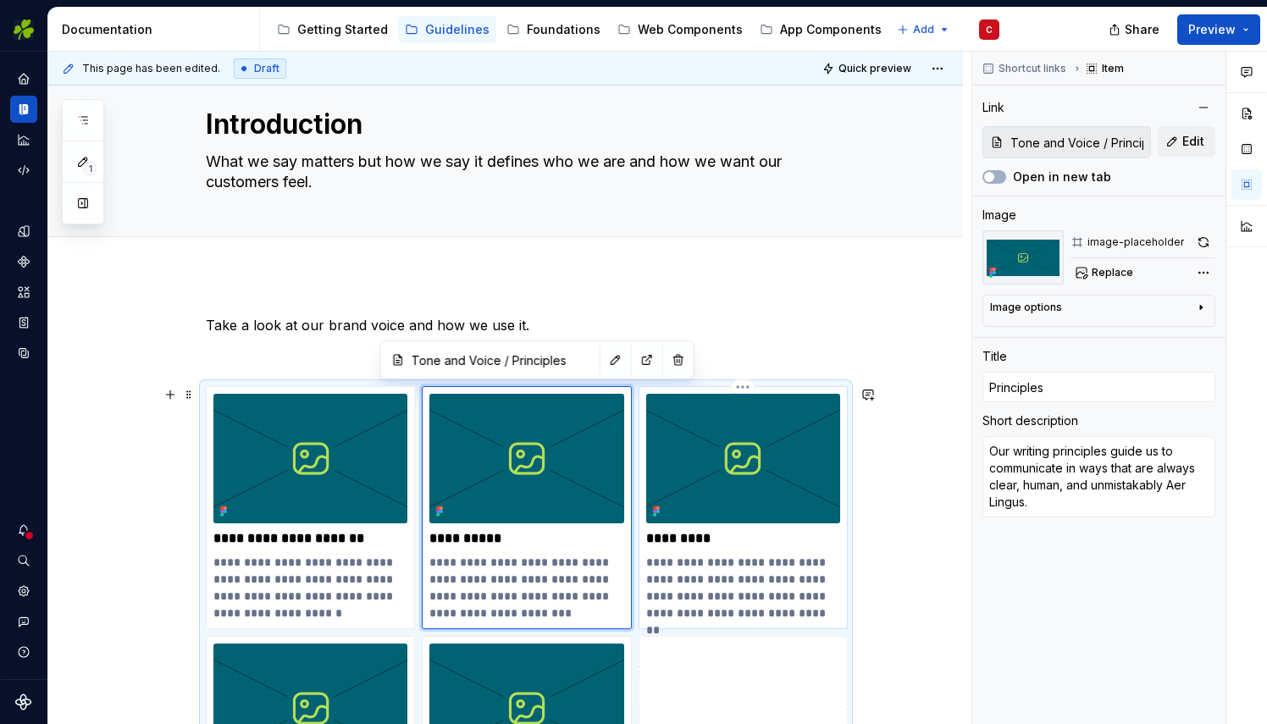
click at [716, 567] on p "**********" at bounding box center [743, 588] width 194 height 68
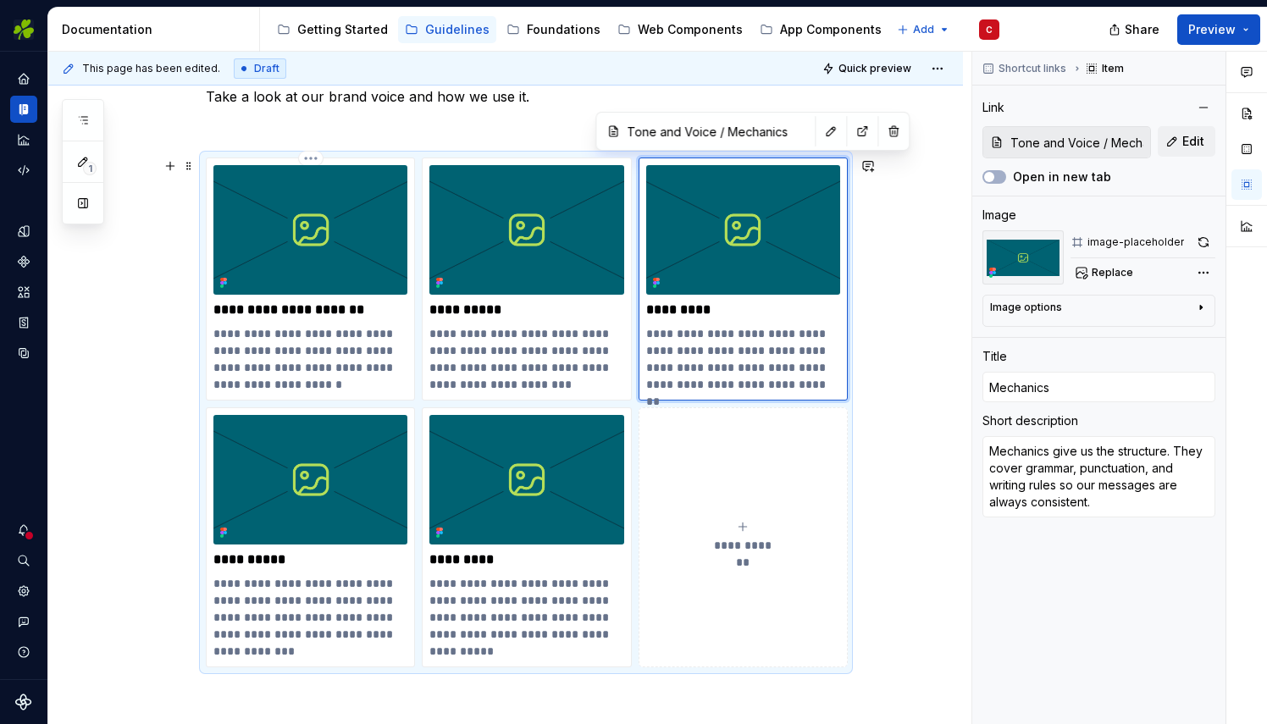
scroll to position [265, 0]
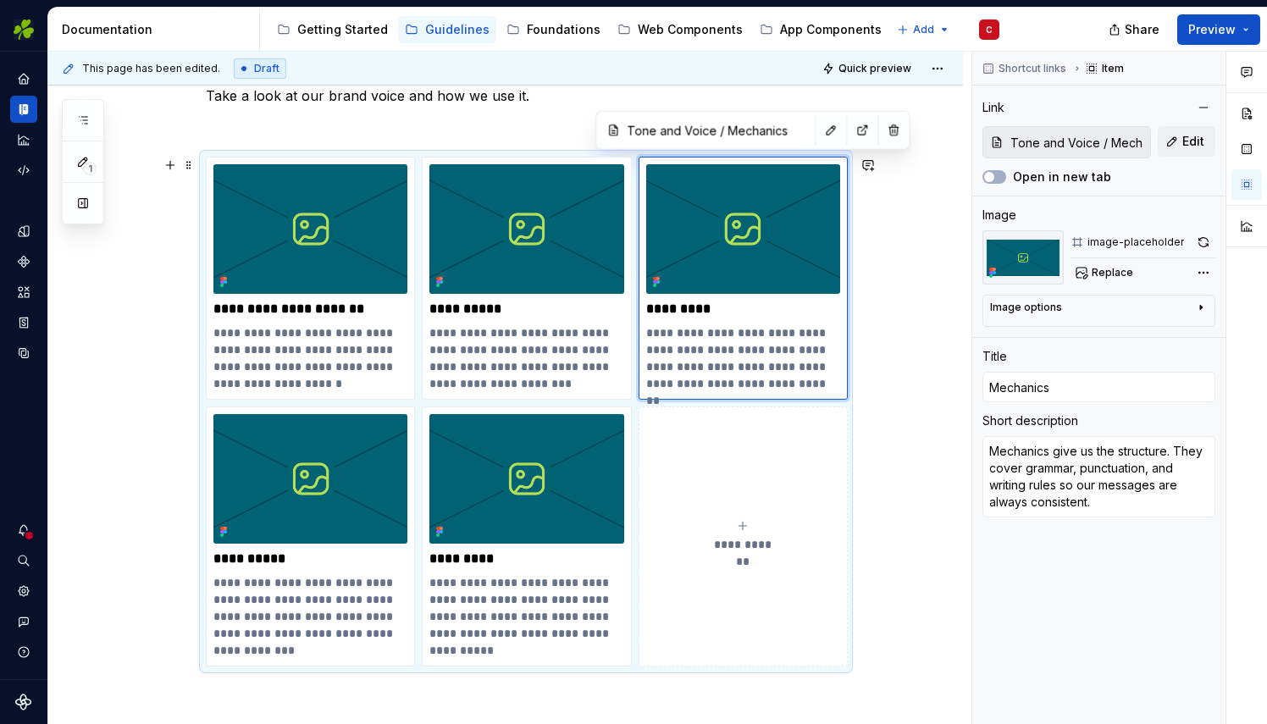
click at [145, 378] on div "**********" at bounding box center [505, 474] width 915 height 859
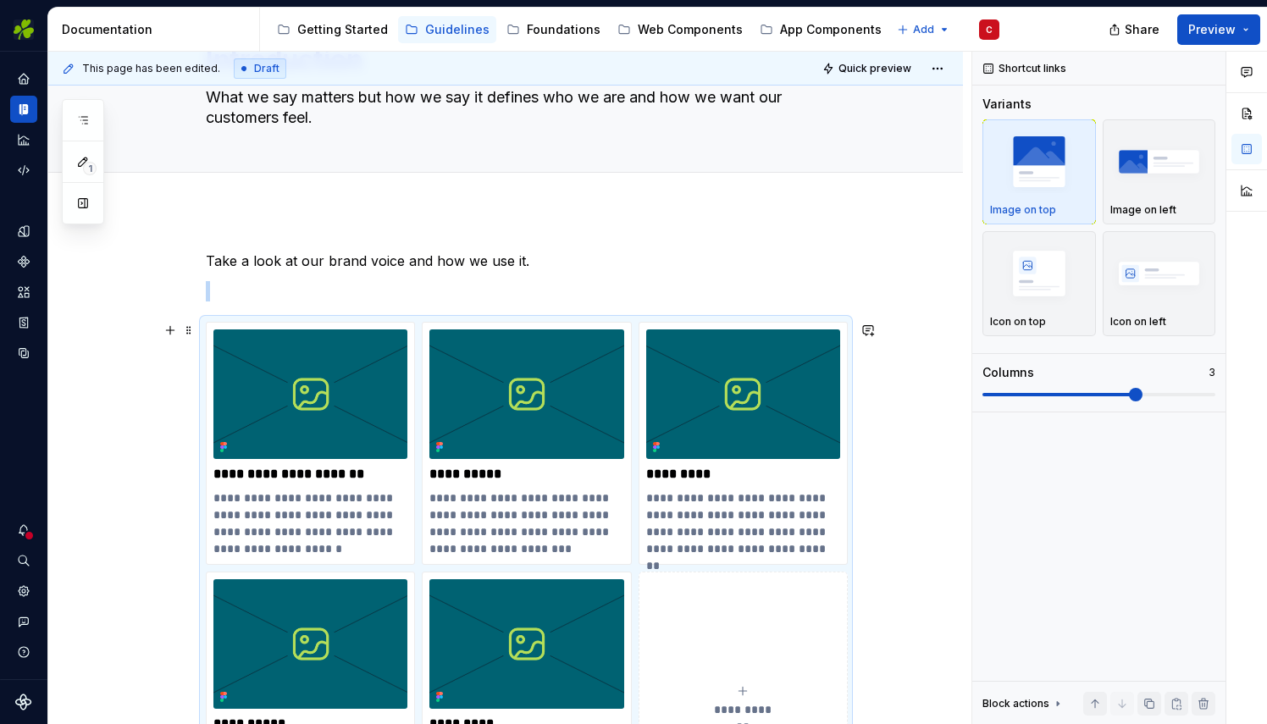
scroll to position [91, 0]
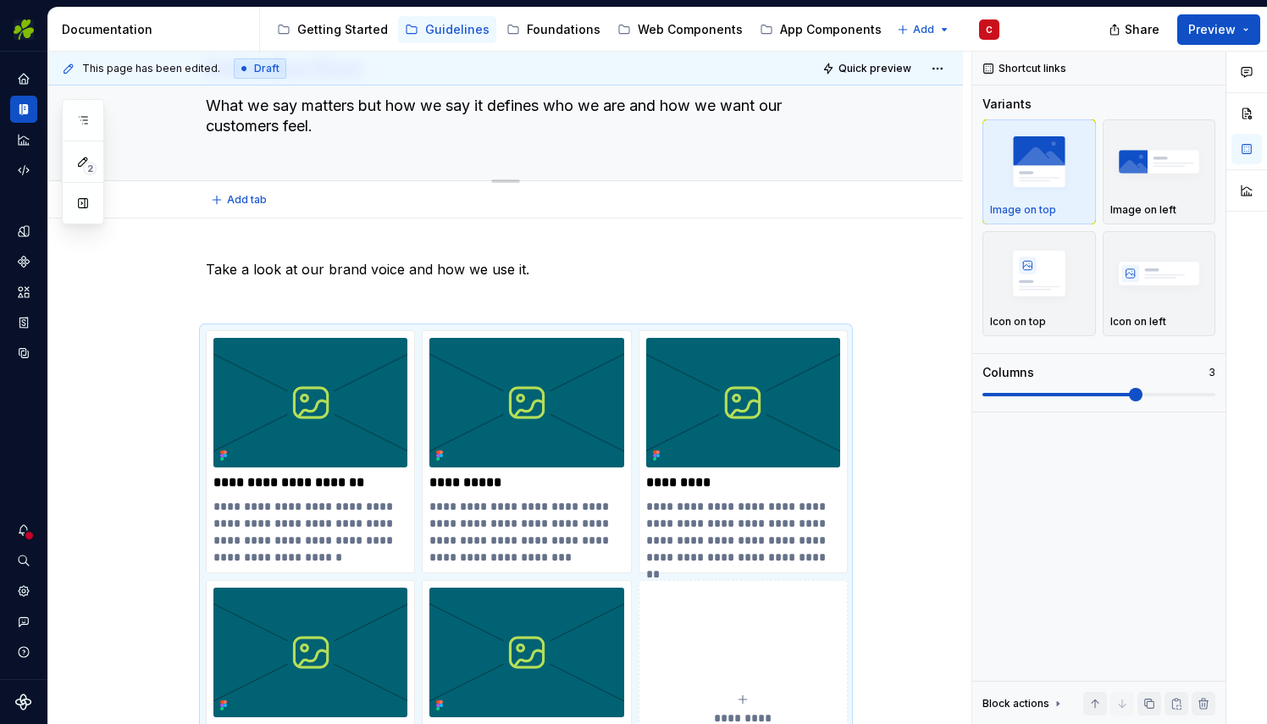
click at [330, 134] on textarea "What we say matters but how we say it defines who we are and how we want our cu…" at bounding box center [522, 115] width 640 height 47
click at [320, 130] on textarea "What we say matters but how we say it defines who we are and how we want our cu…" at bounding box center [522, 115] width 640 height 47
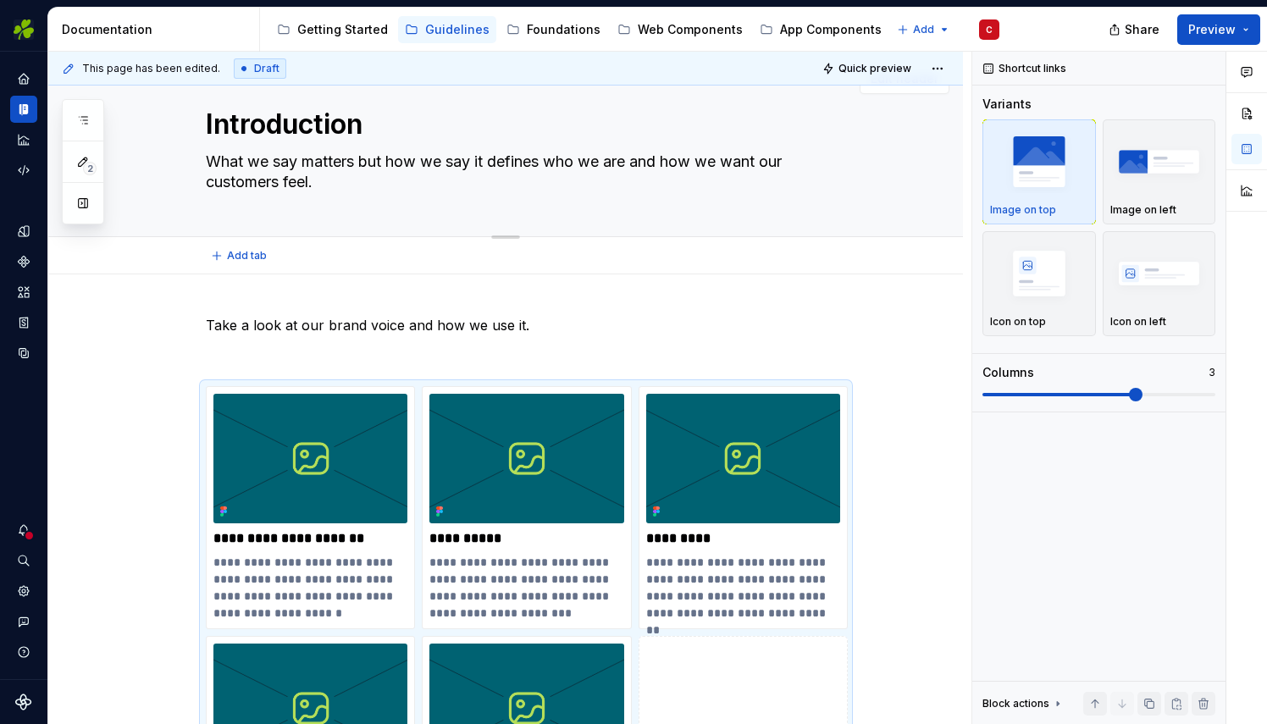
scroll to position [0, 0]
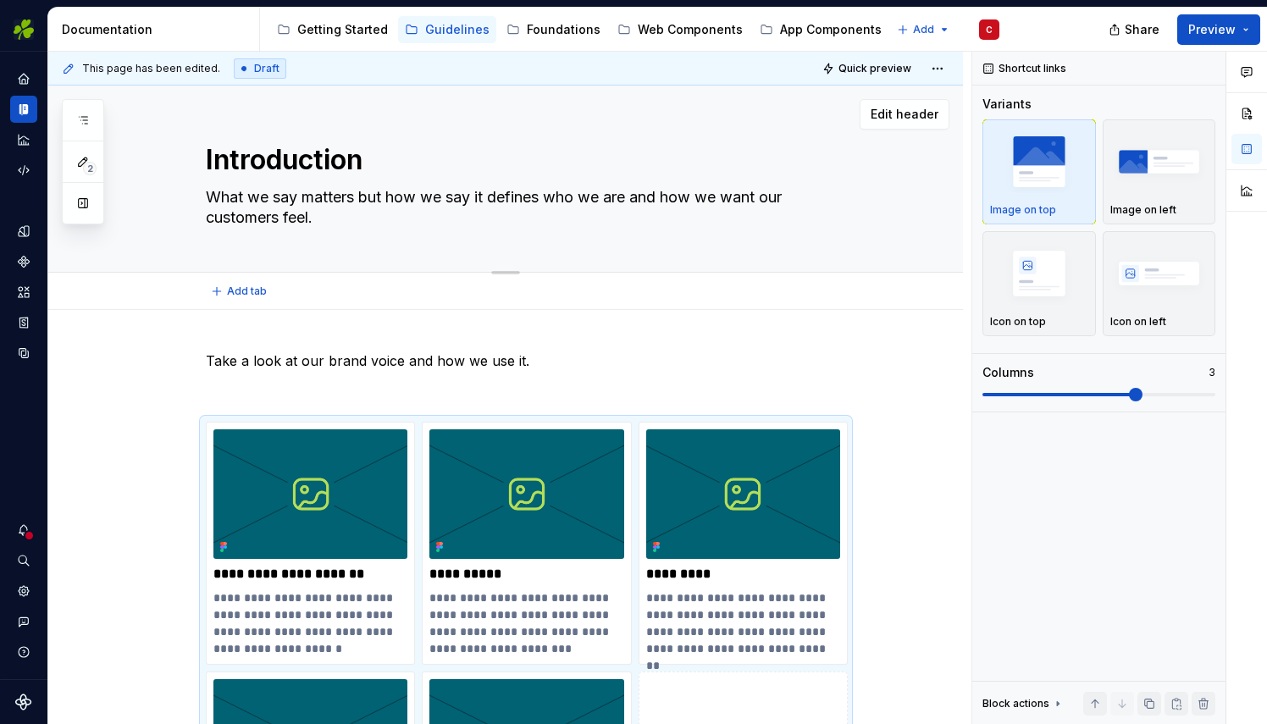
drag, startPoint x: 316, startPoint y: 129, endPoint x: 356, endPoint y: 199, distance: 80.8
click at [356, 199] on textarea "What we say matters but how we say it defines who we are and how we want our cu…" at bounding box center [522, 207] width 640 height 47
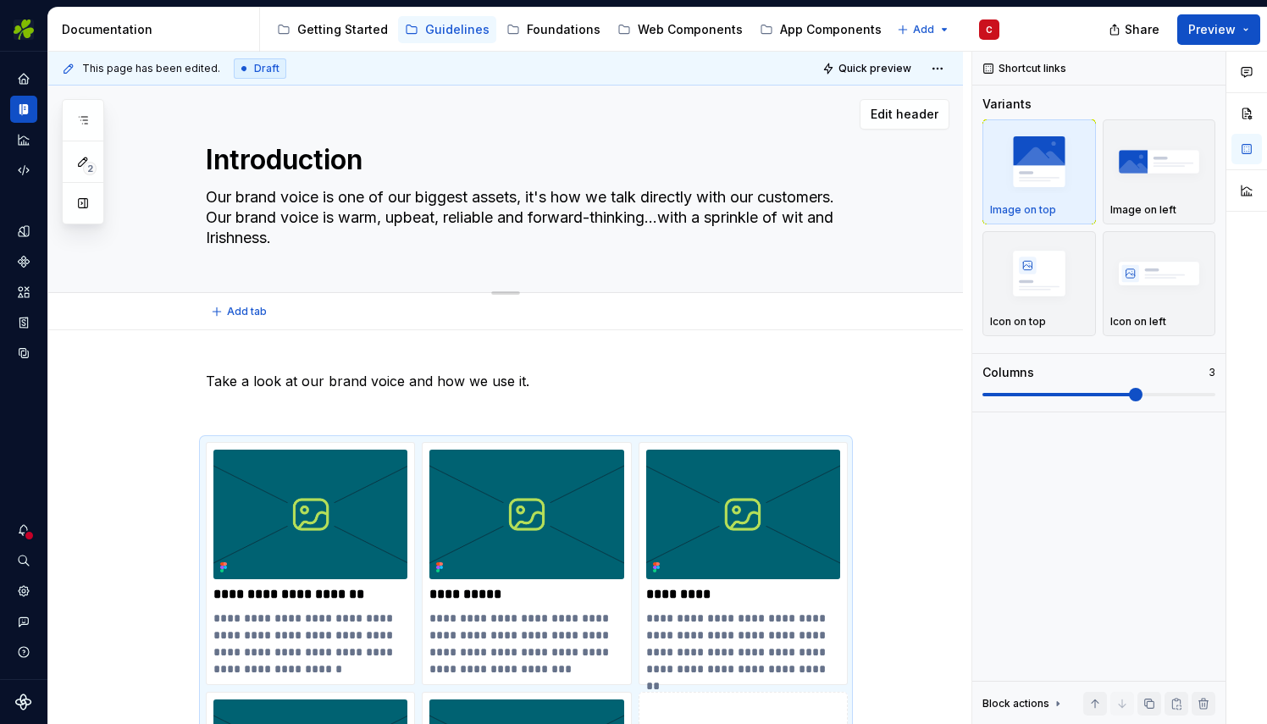
drag, startPoint x: 420, startPoint y: 242, endPoint x: 191, endPoint y: 191, distance: 234.2
click at [191, 191] on div "Introduction Our brand voice is one of our biggest assets, it's how we talk dir…" at bounding box center [526, 189] width 738 height 207
click at [444, 242] on textarea "Our brand voice is one of our biggest assets, it's how we talk directly with ou…" at bounding box center [522, 218] width 640 height 68
click at [437, 239] on textarea "Our brand voice is one of our biggest assets, it's how we talk directly with ou…" at bounding box center [522, 218] width 640 height 68
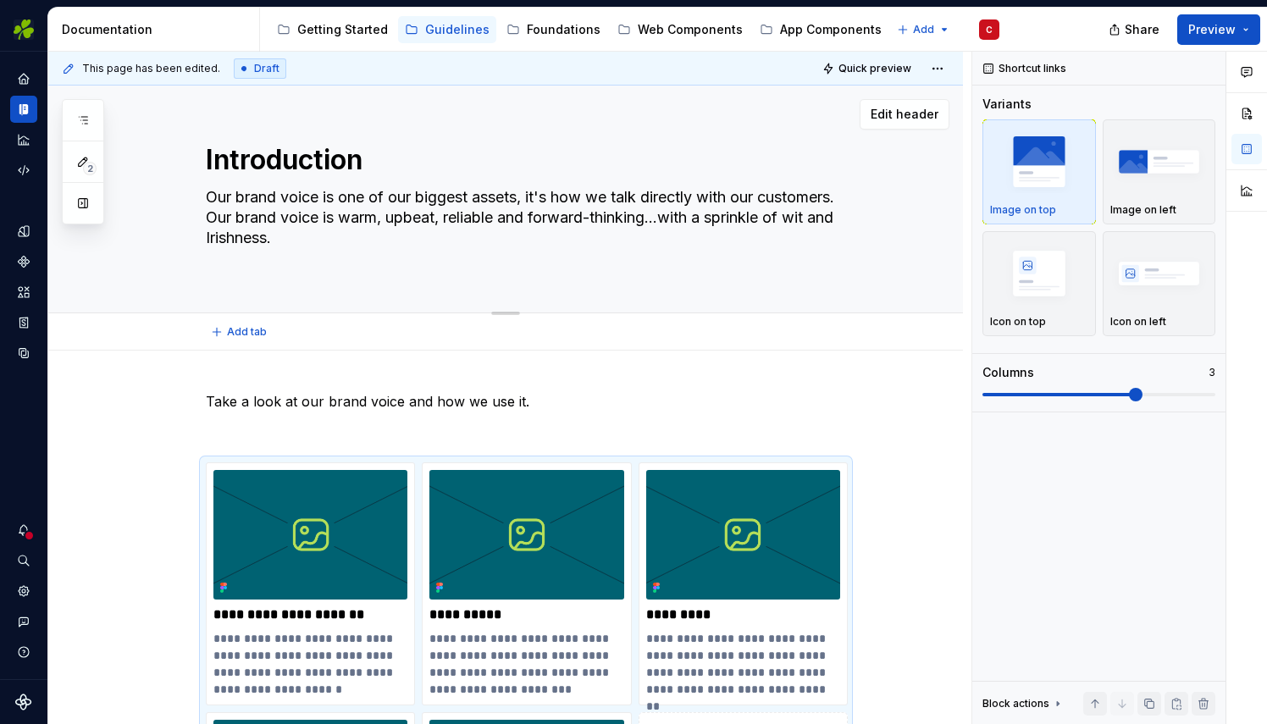
paste textarea "Our brand voice is one of our greatest assets — it’s how we speak directly to o…"
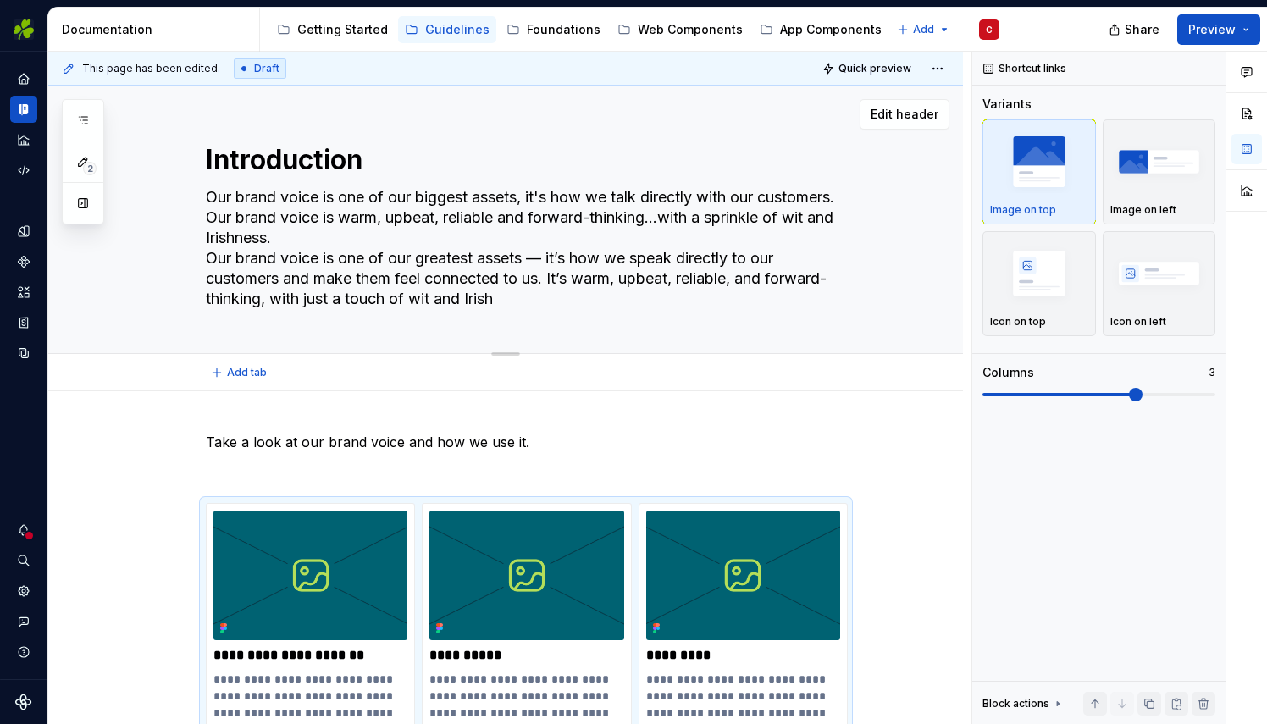
click at [548, 259] on textarea "Our brand voice is one of our biggest assets, it's how we talk directly with ou…" at bounding box center [522, 248] width 640 height 129
click at [558, 300] on textarea "Our brand voice is one of our biggest assets, it's how we talk directly with ou…" at bounding box center [522, 248] width 640 height 129
click at [562, 301] on textarea "Our brand voice is one of our biggest assets, it's how we talk directly with ou…" at bounding box center [522, 248] width 640 height 129
drag, startPoint x: 415, startPoint y: 237, endPoint x: 200, endPoint y: 195, distance: 219.2
click at [200, 195] on div "Introduction Our brand voice is one of our biggest assets, it's how we talk dir…" at bounding box center [526, 220] width 738 height 268
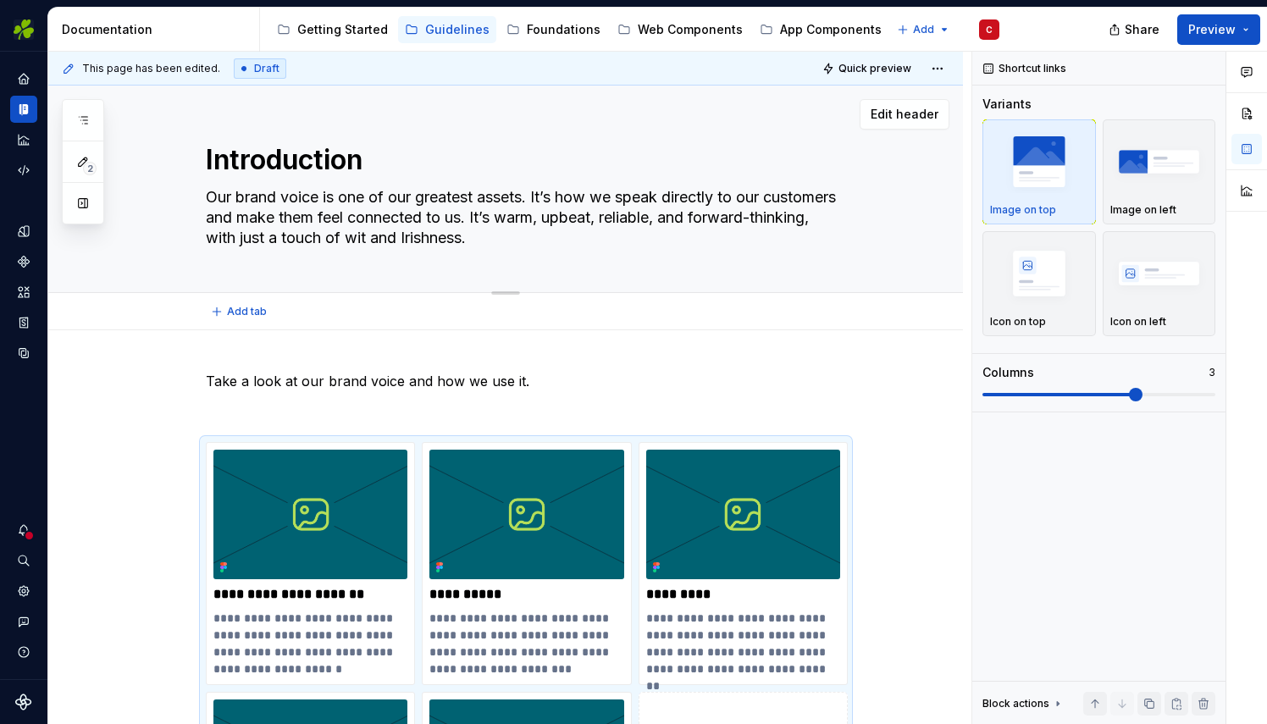
click at [743, 224] on textarea "Our brand voice is one of our greatest assets. It’s how we speak directly to ou…" at bounding box center [522, 218] width 640 height 68
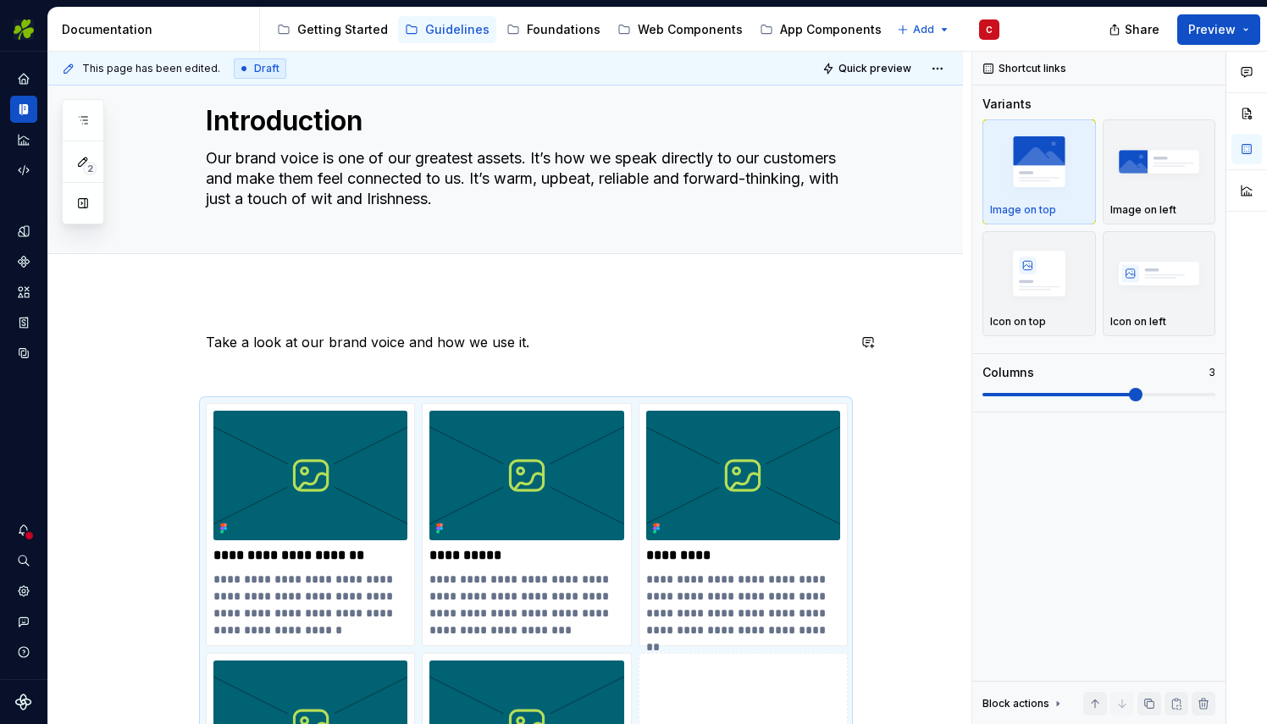
scroll to position [37, 0]
